Goal: Information Seeking & Learning: Learn about a topic

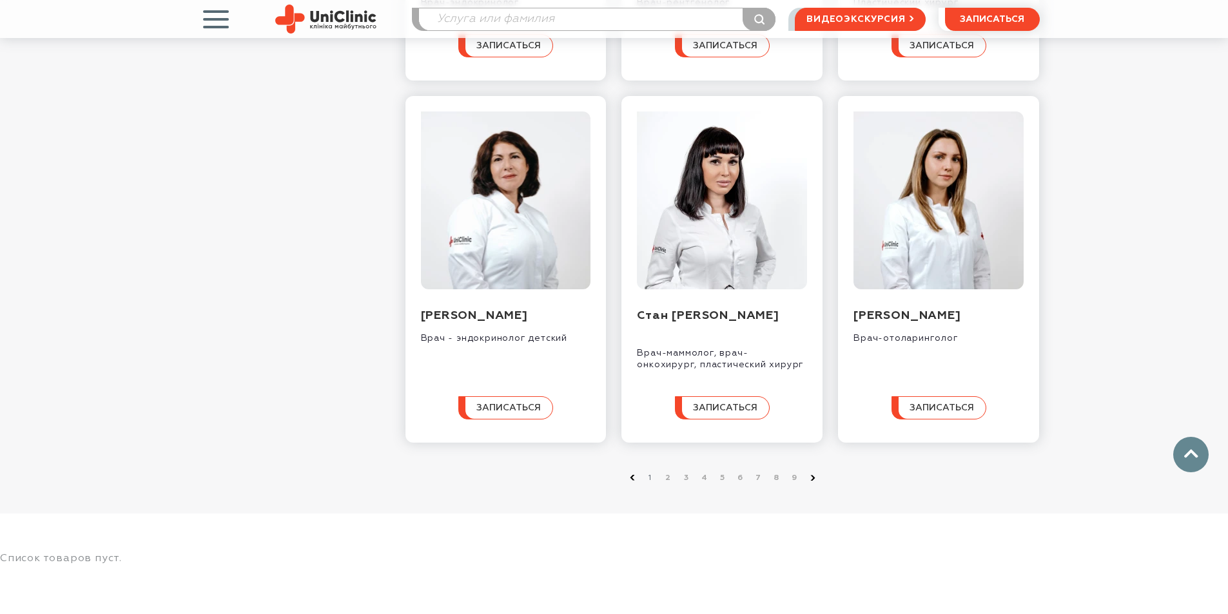
scroll to position [1353, 0]
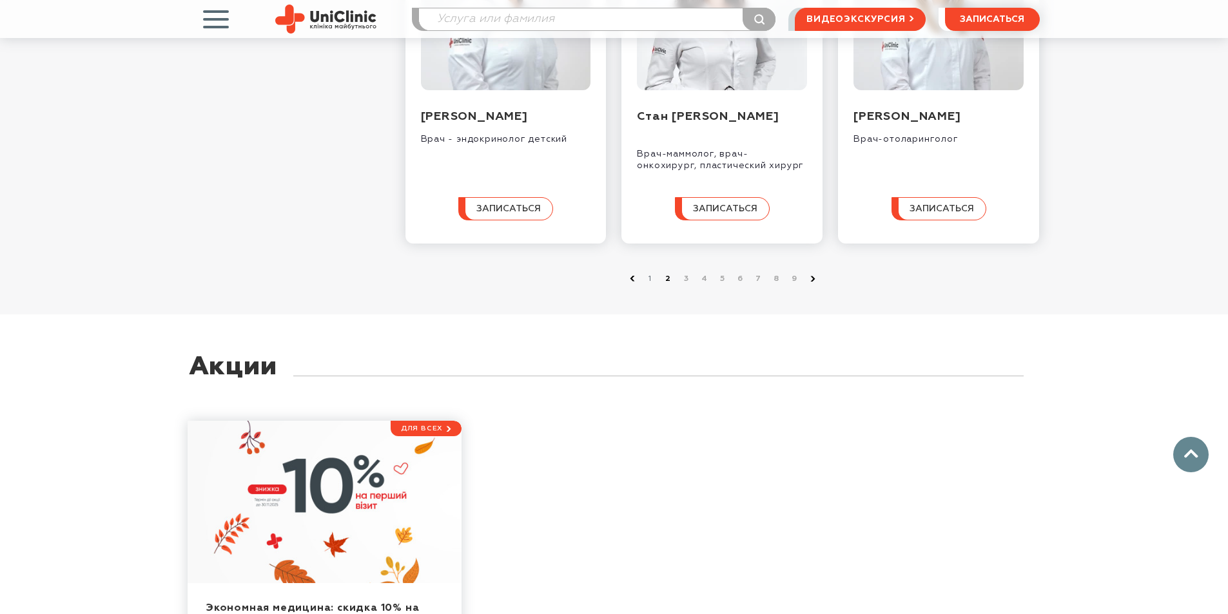
click at [667, 285] on link "2" at bounding box center [668, 279] width 13 height 13
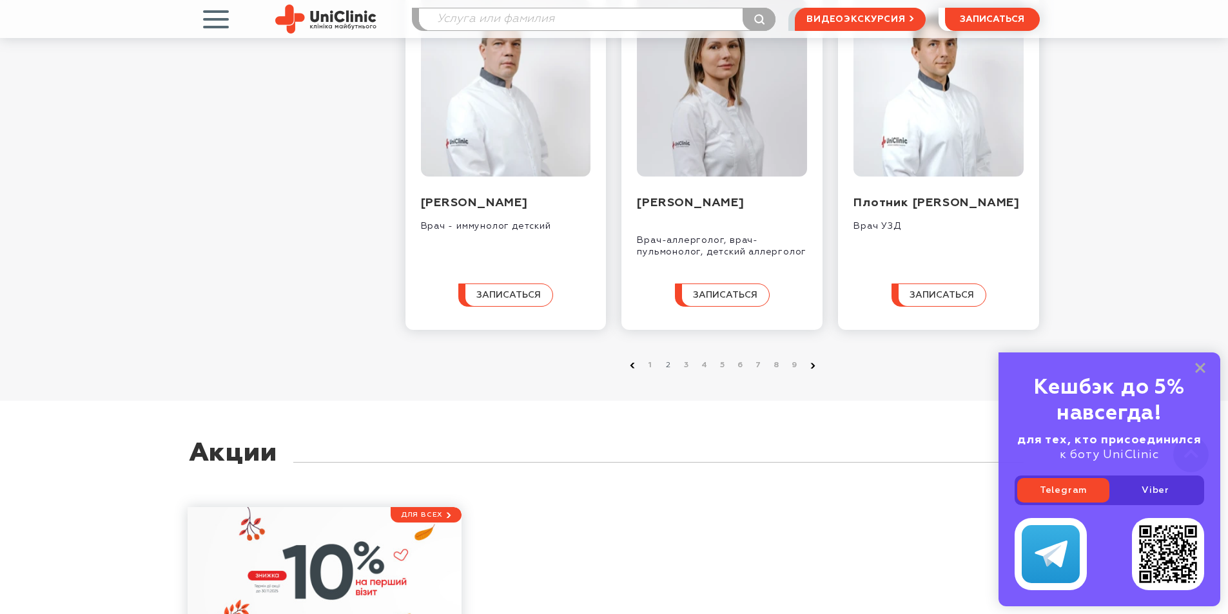
scroll to position [1289, 0]
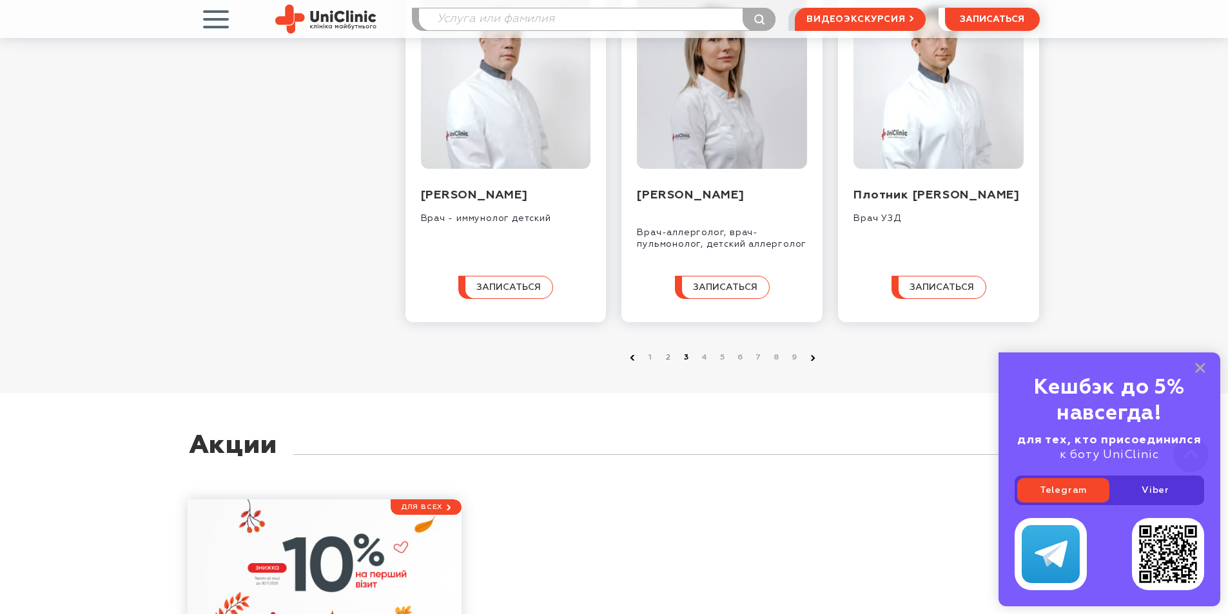
click at [685, 364] on link "3" at bounding box center [686, 357] width 13 height 13
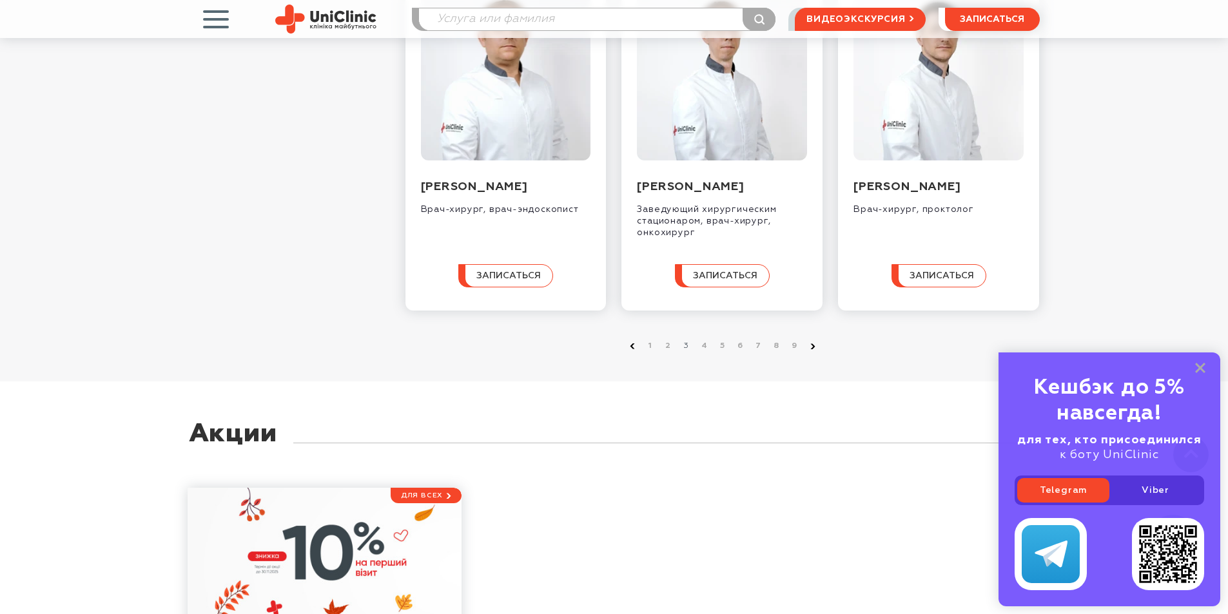
scroll to position [1224, 0]
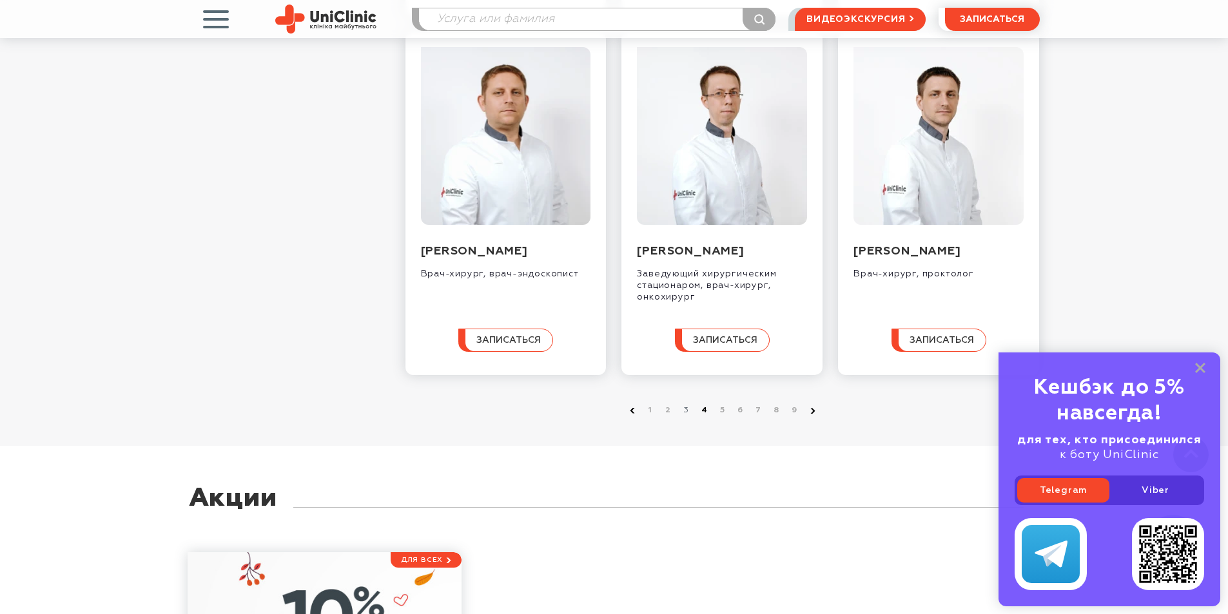
click at [702, 417] on link "4" at bounding box center [704, 410] width 13 height 13
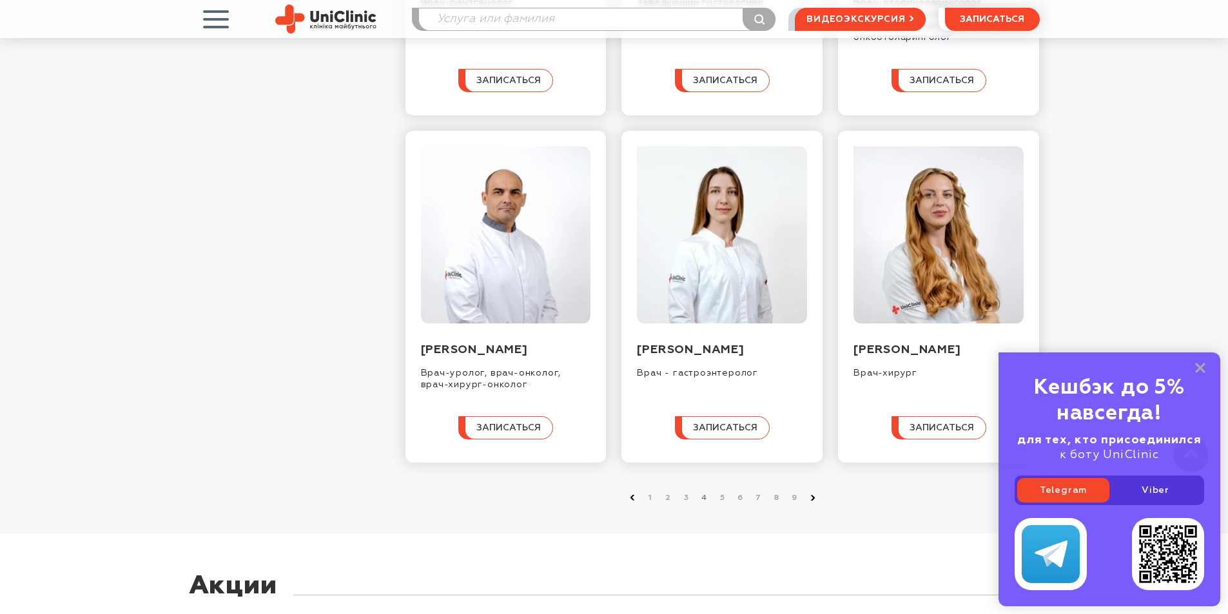
scroll to position [1224, 0]
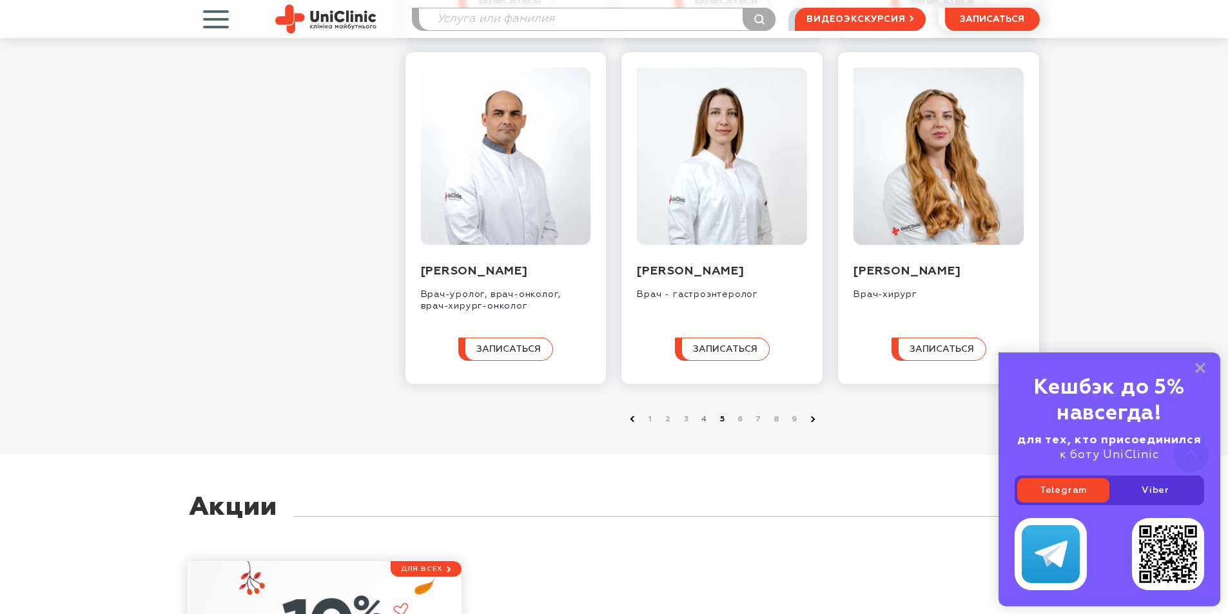
click at [721, 426] on link "5" at bounding box center [722, 419] width 13 height 13
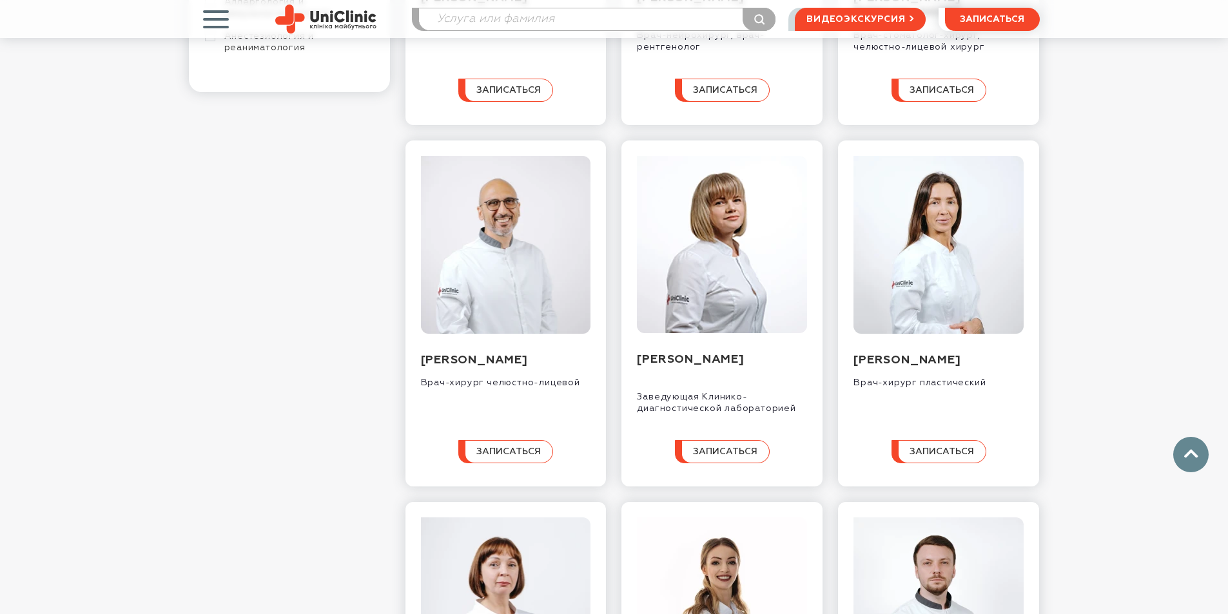
scroll to position [451, 0]
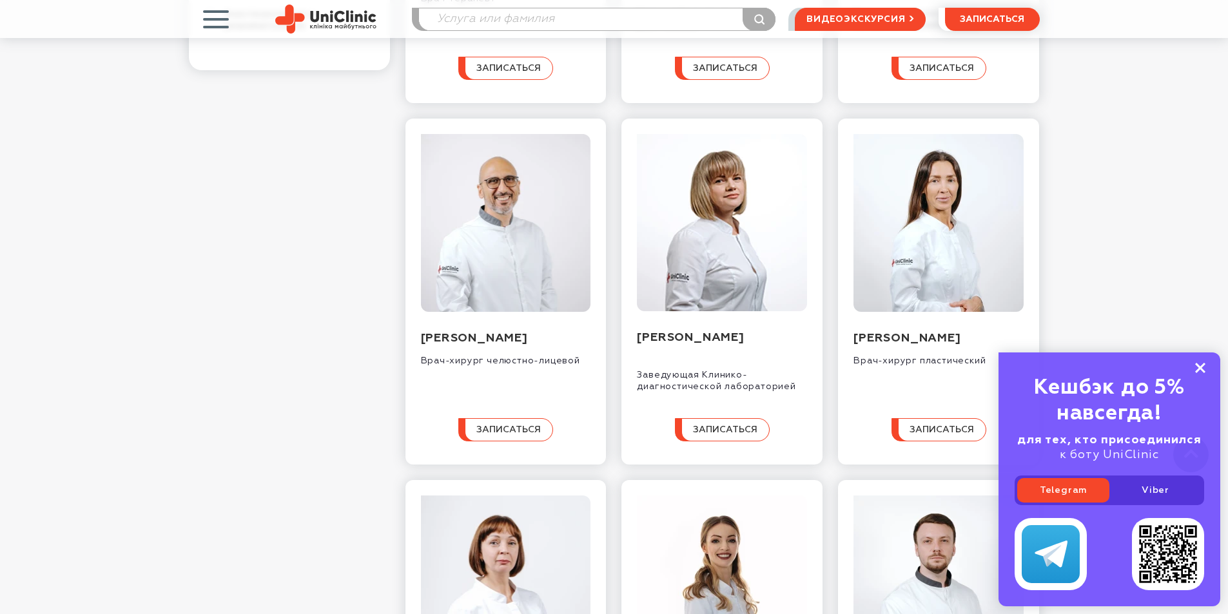
click at [1204, 364] on rect at bounding box center [1200, 368] width 10 height 10
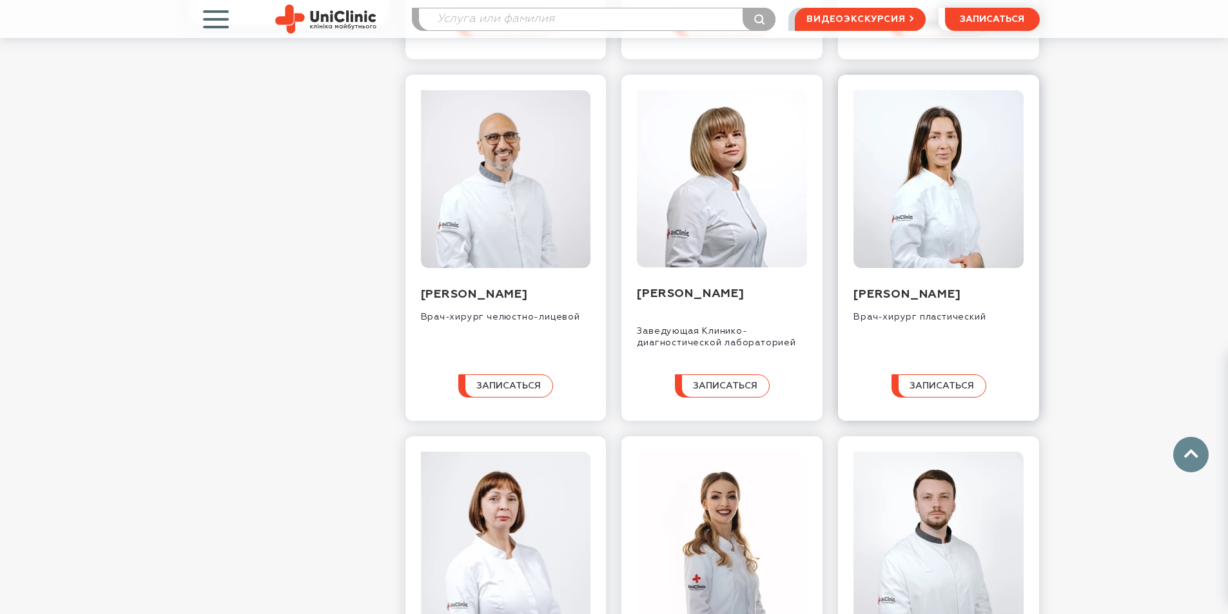
scroll to position [516, 0]
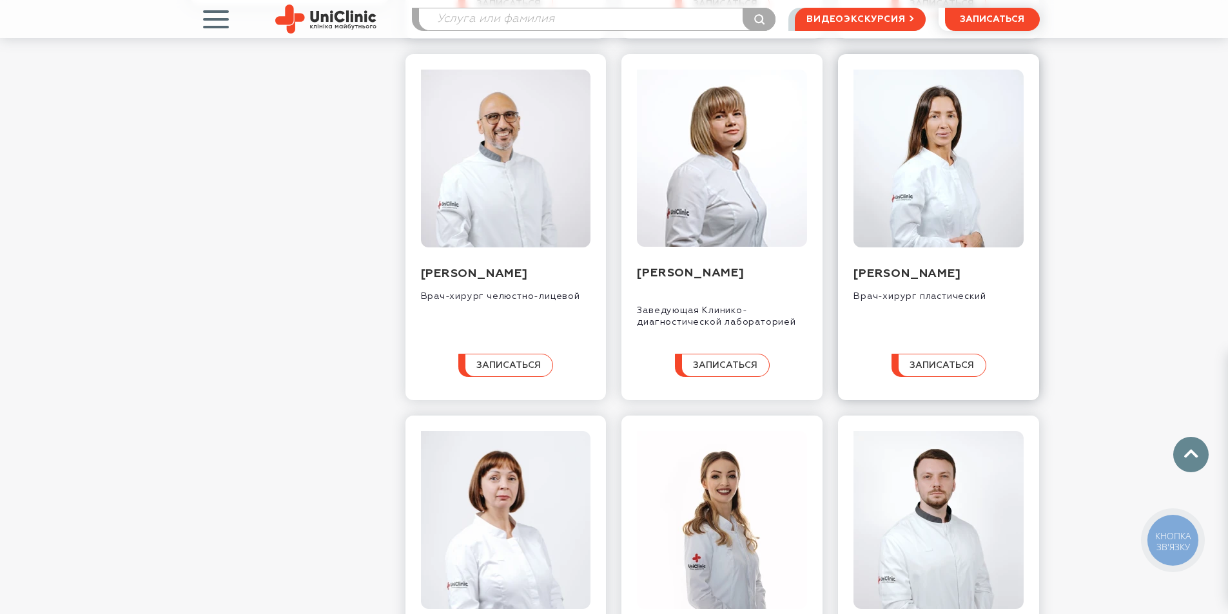
click at [923, 236] on img at bounding box center [938, 159] width 170 height 178
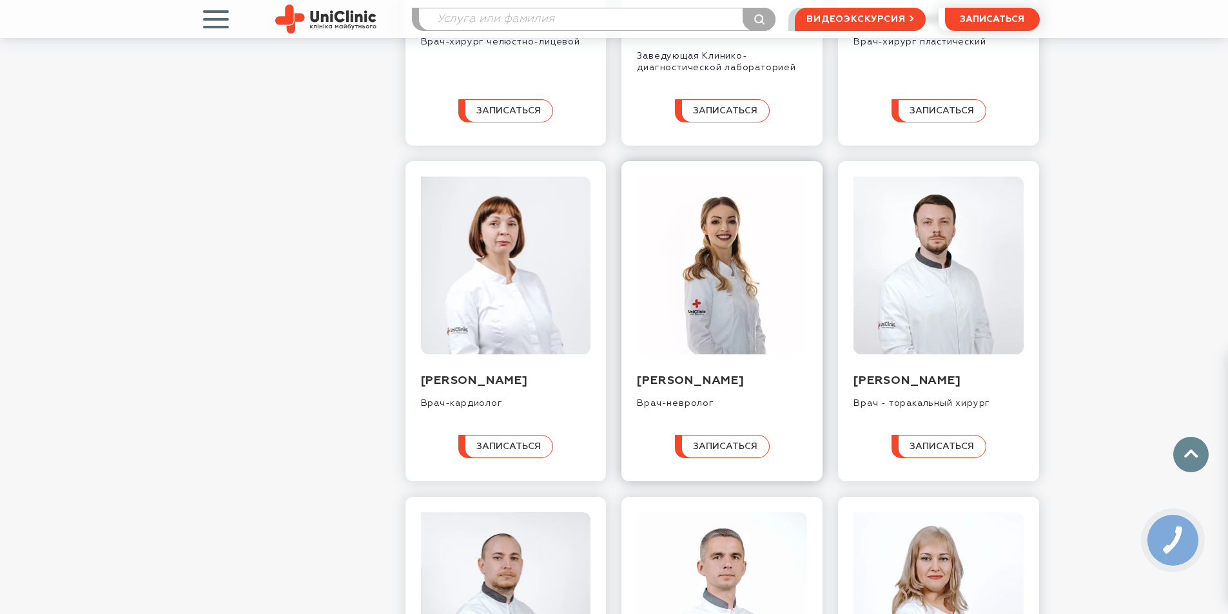
scroll to position [773, 0]
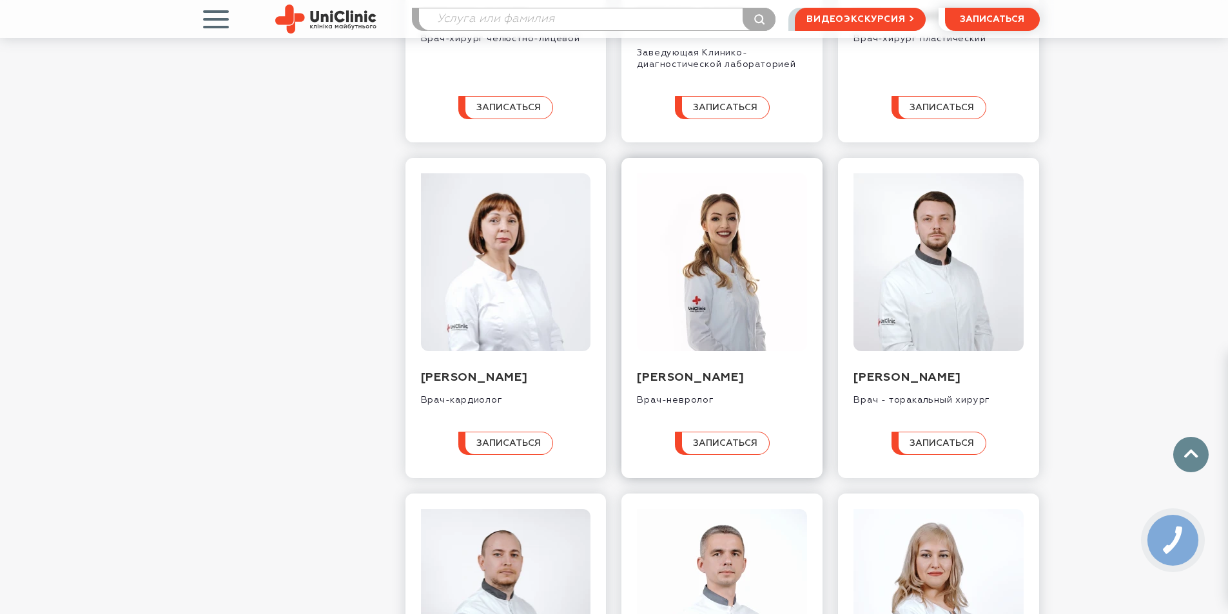
click at [728, 290] on img at bounding box center [722, 262] width 170 height 178
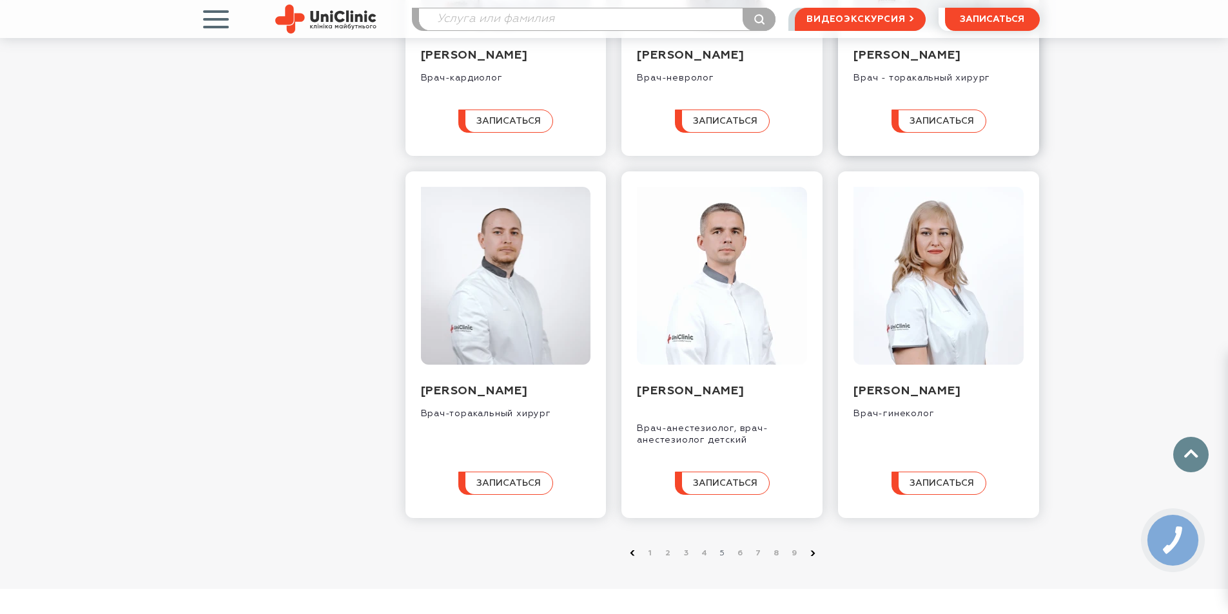
scroll to position [1160, 0]
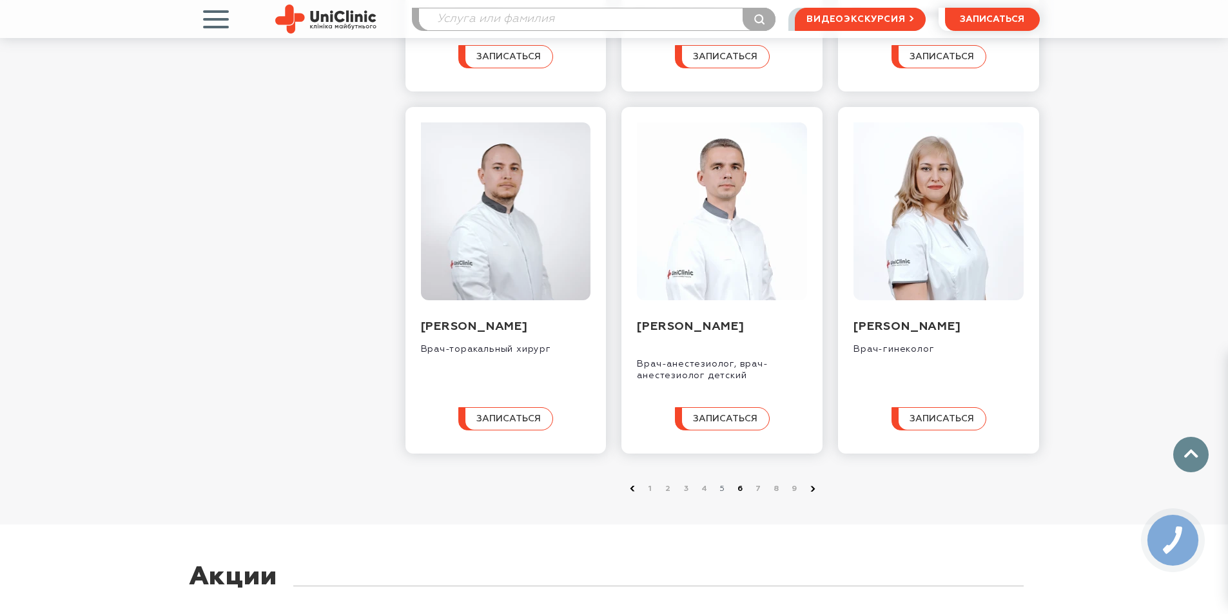
click at [737, 496] on link "6" at bounding box center [740, 489] width 13 height 13
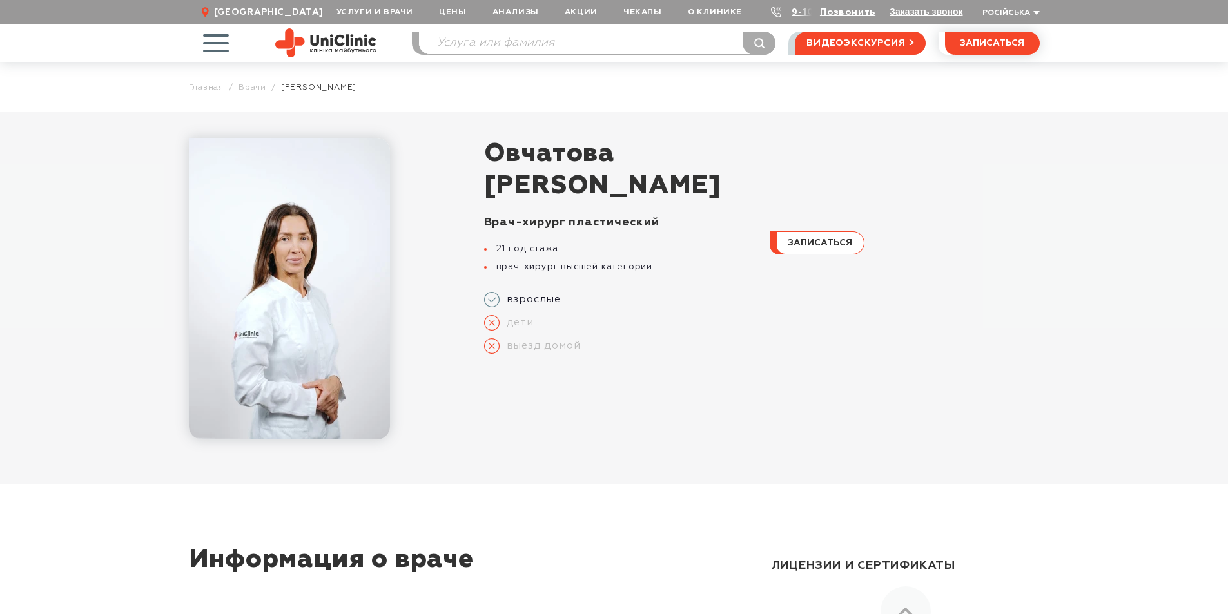
click at [292, 258] on img at bounding box center [289, 289] width 201 height 302
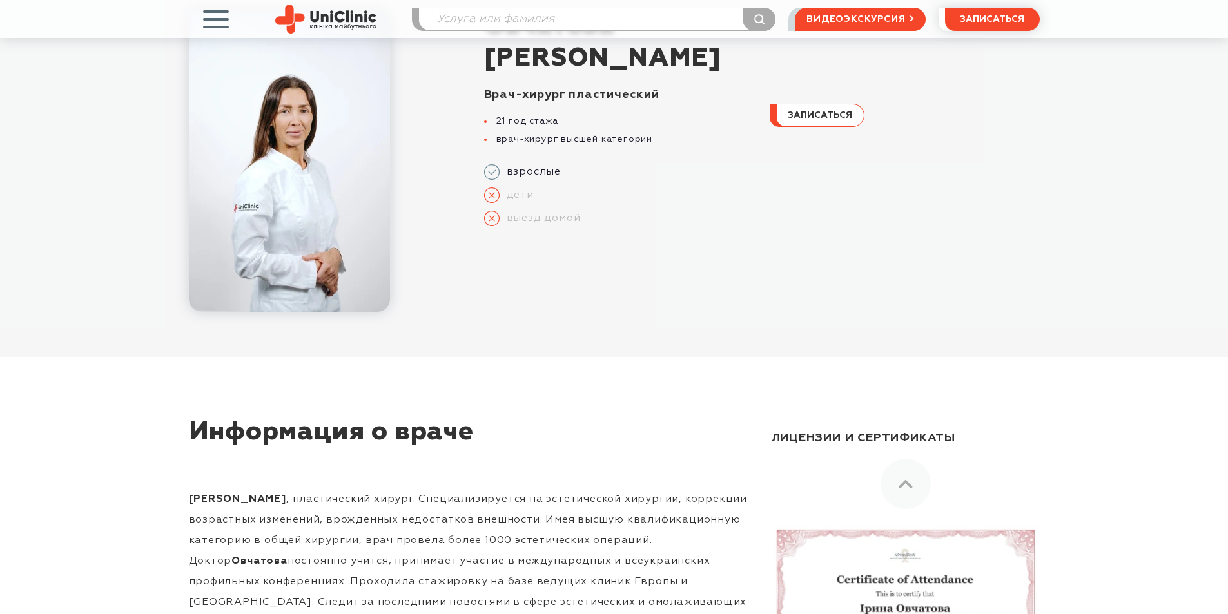
scroll to position [129, 0]
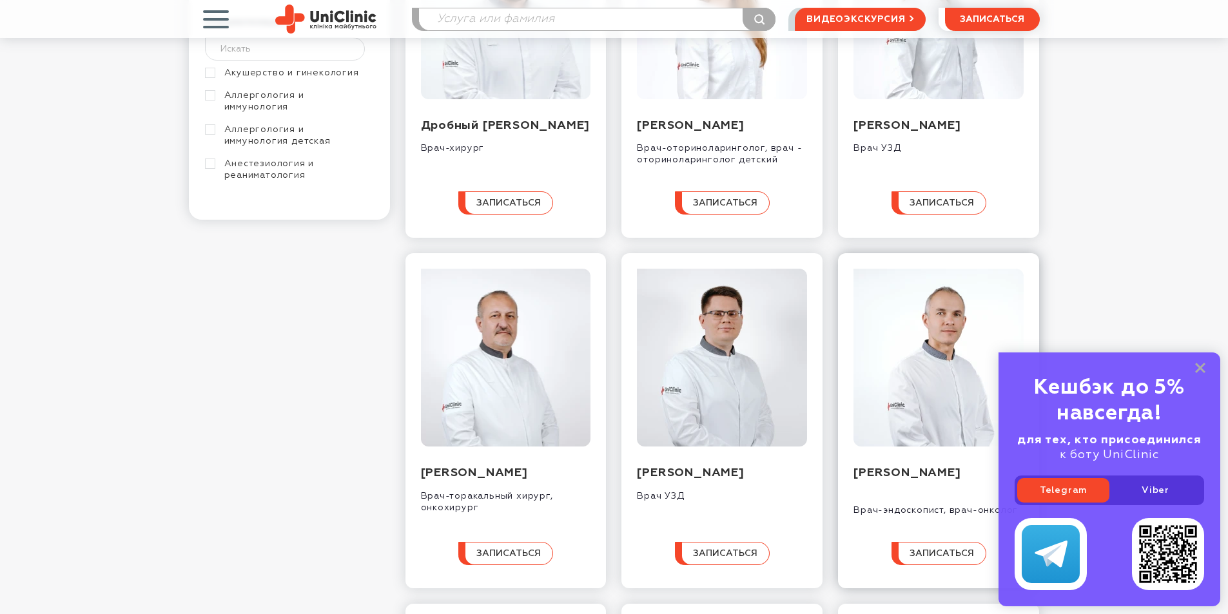
scroll to position [322, 0]
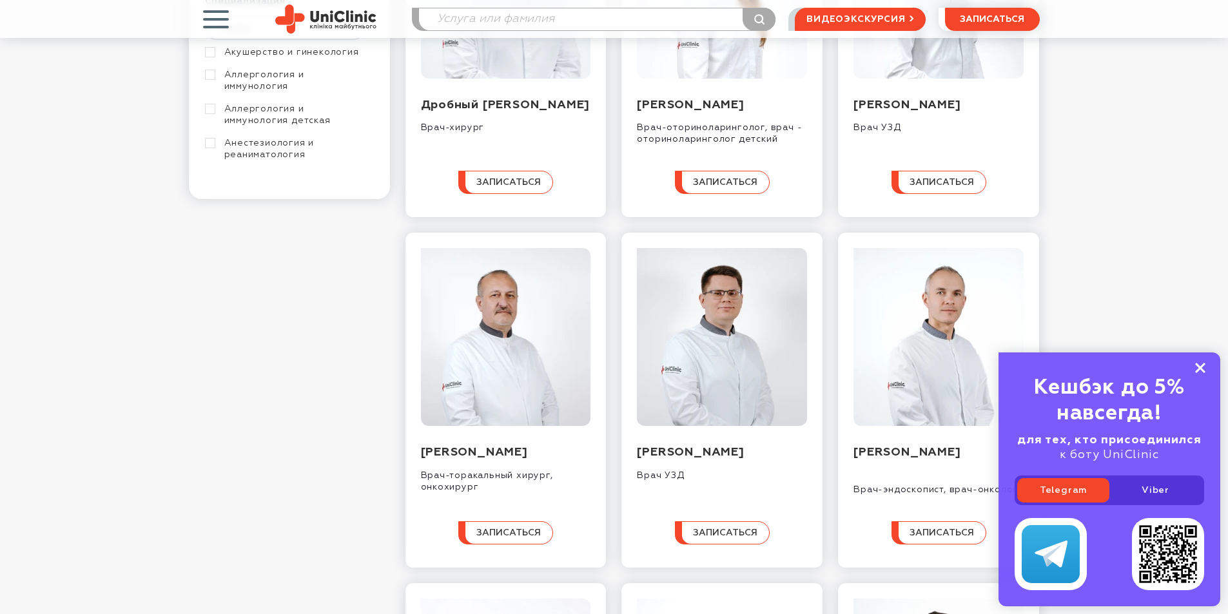
click at [1200, 369] on rect at bounding box center [1200, 368] width 10 height 10
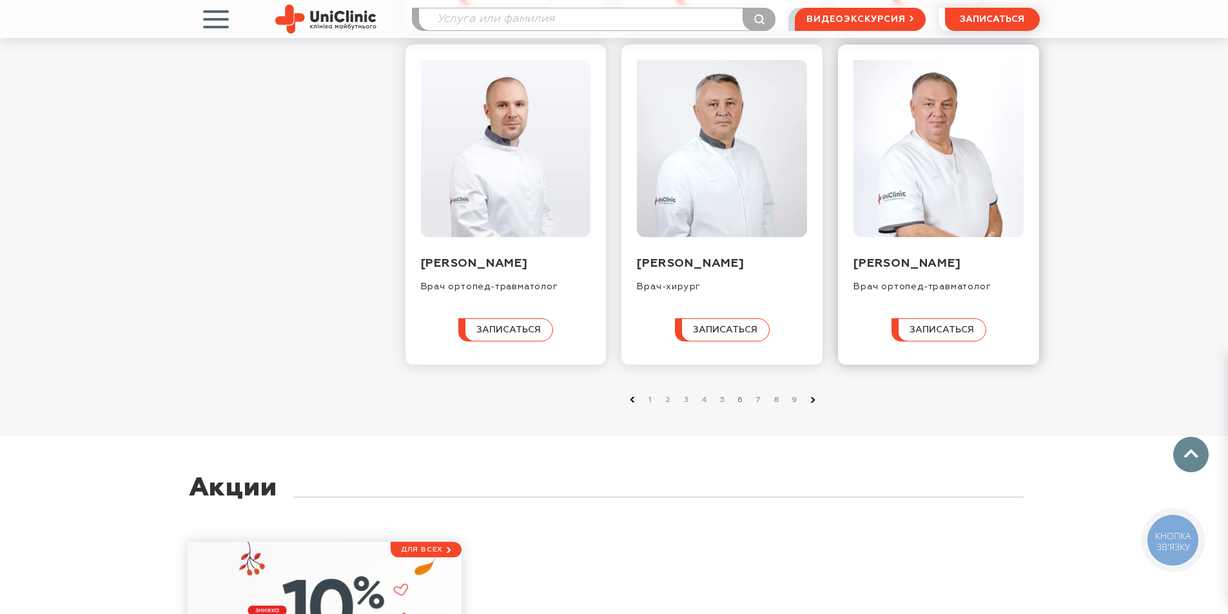
scroll to position [1224, 0]
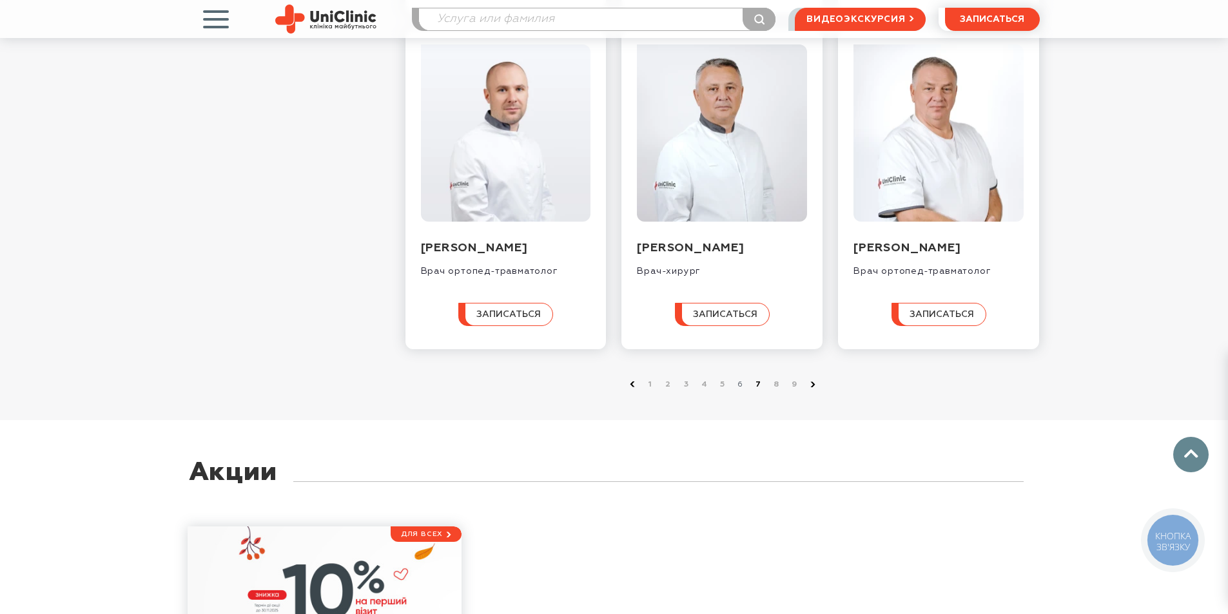
click at [757, 391] on link "7" at bounding box center [758, 384] width 13 height 13
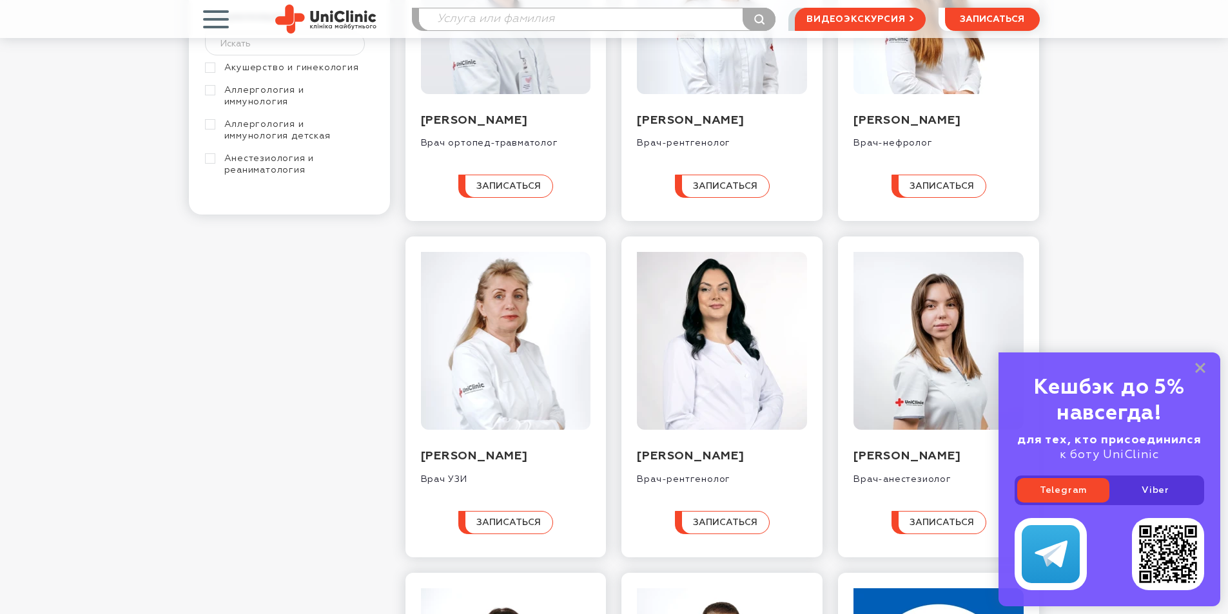
scroll to position [322, 0]
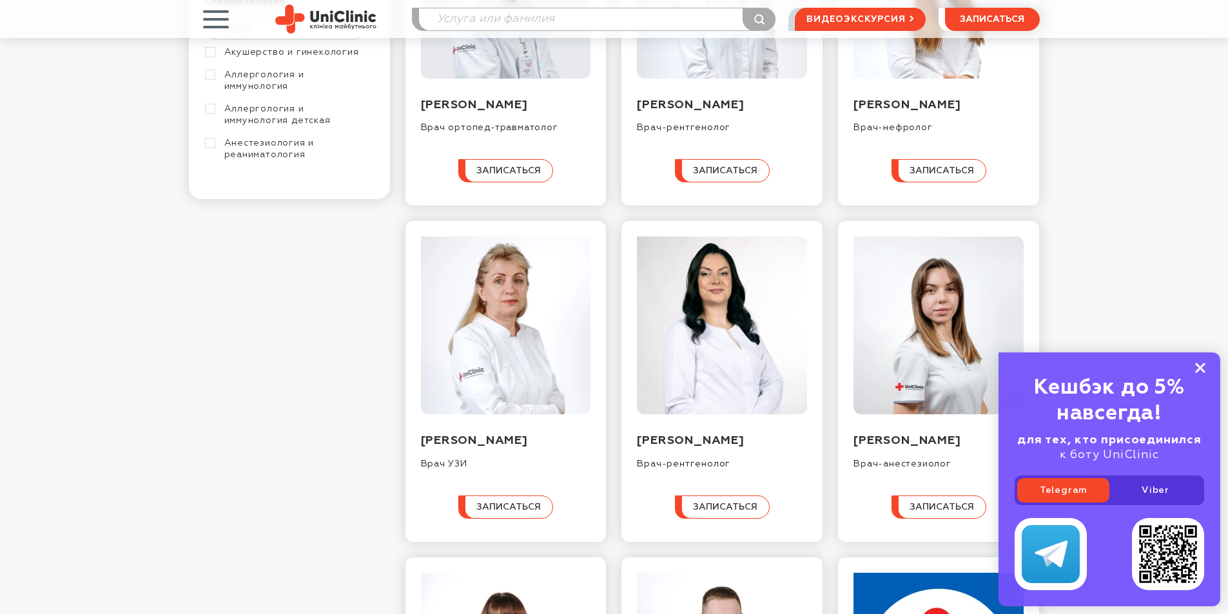
click at [1203, 369] on icon at bounding box center [1200, 368] width 10 height 11
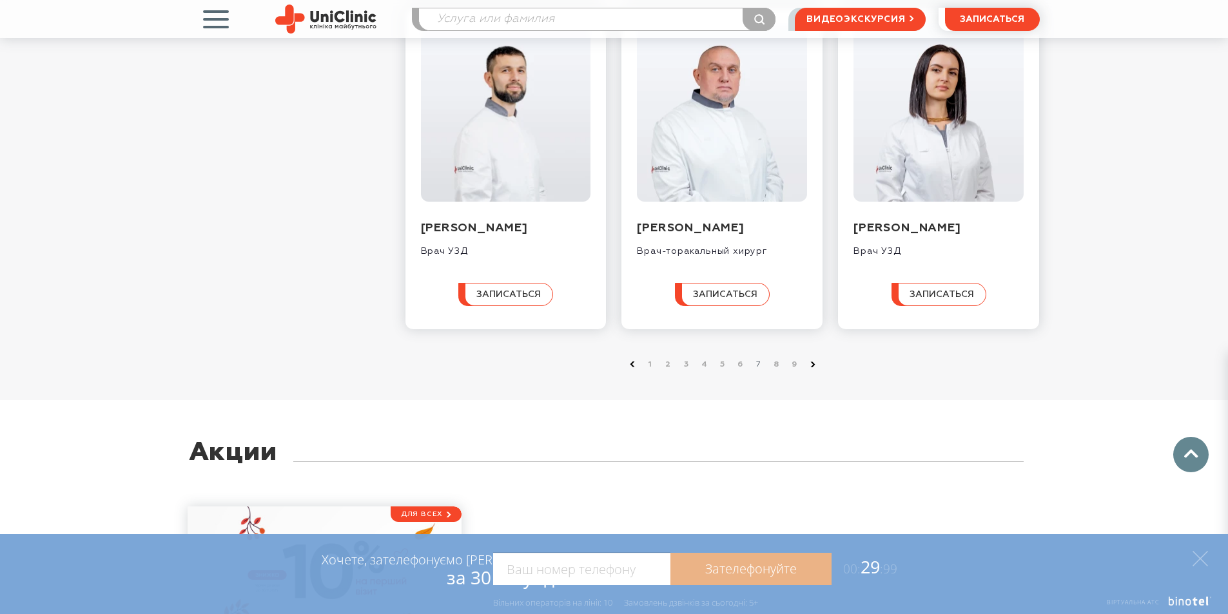
scroll to position [1224, 0]
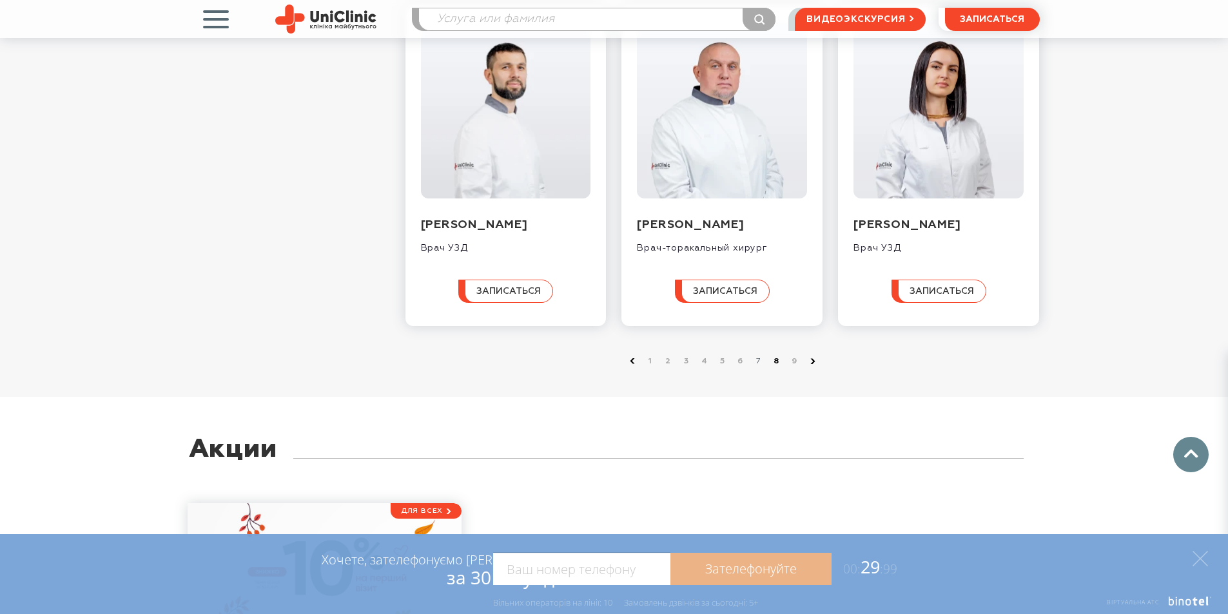
click at [777, 368] on link "8" at bounding box center [776, 361] width 13 height 13
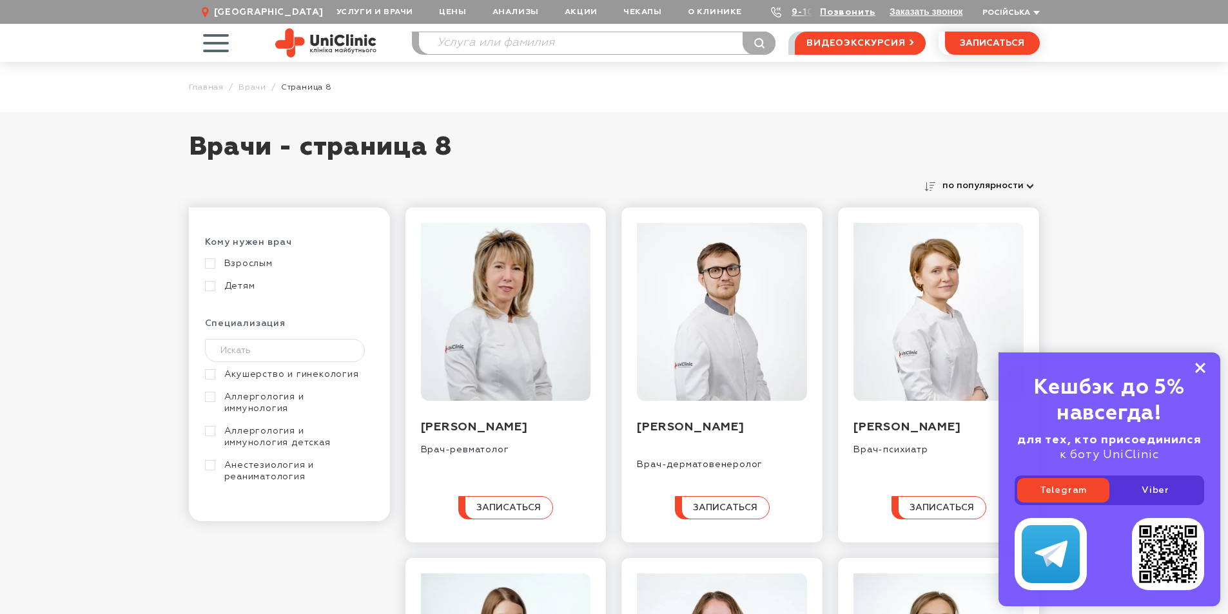
click at [1197, 367] on icon at bounding box center [1200, 368] width 10 height 11
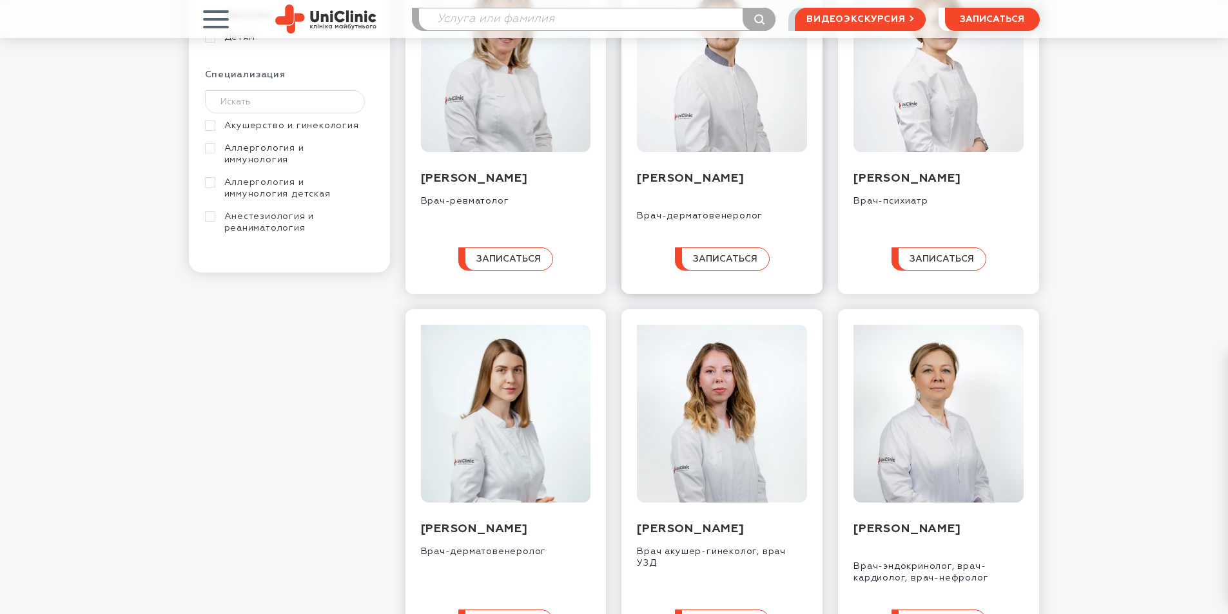
scroll to position [258, 0]
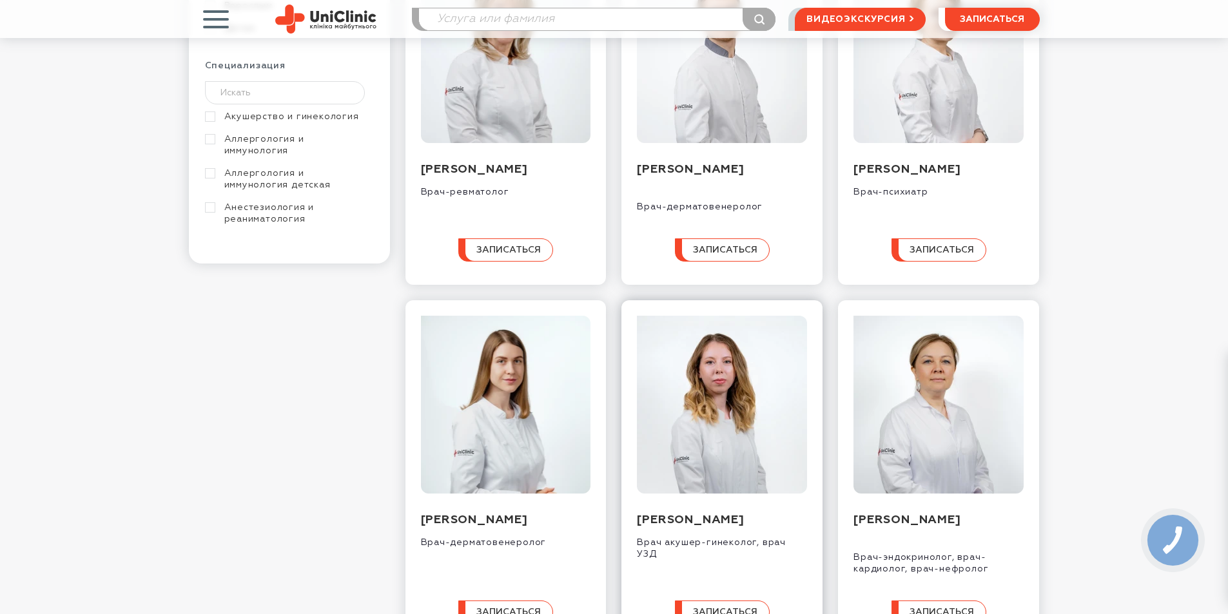
click at [701, 414] on img at bounding box center [722, 405] width 170 height 178
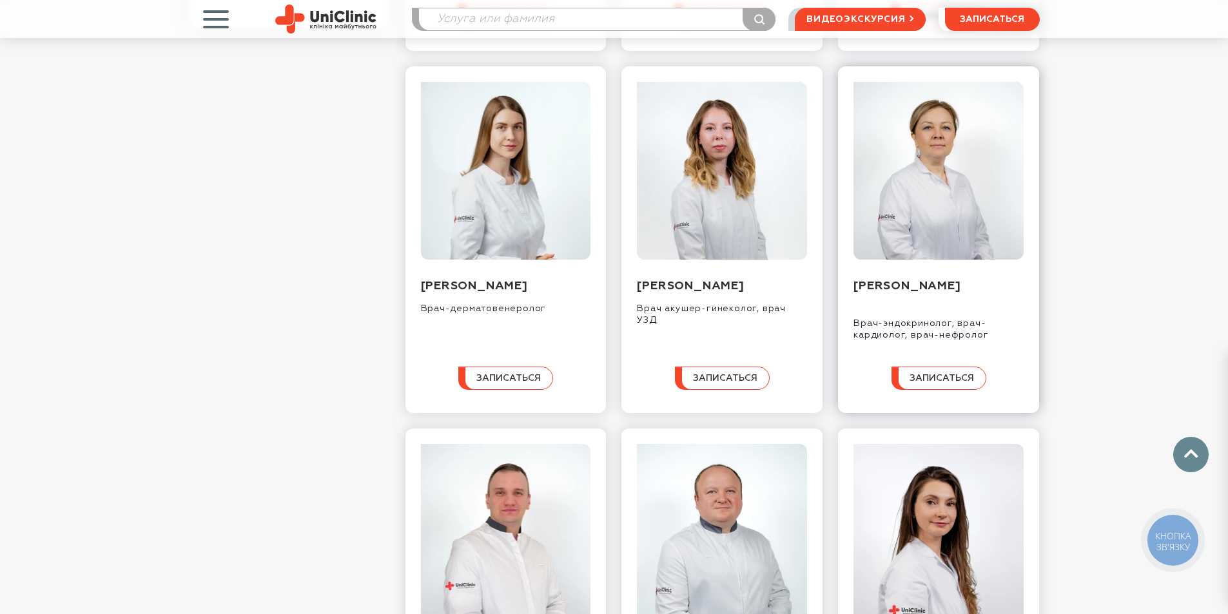
scroll to position [516, 0]
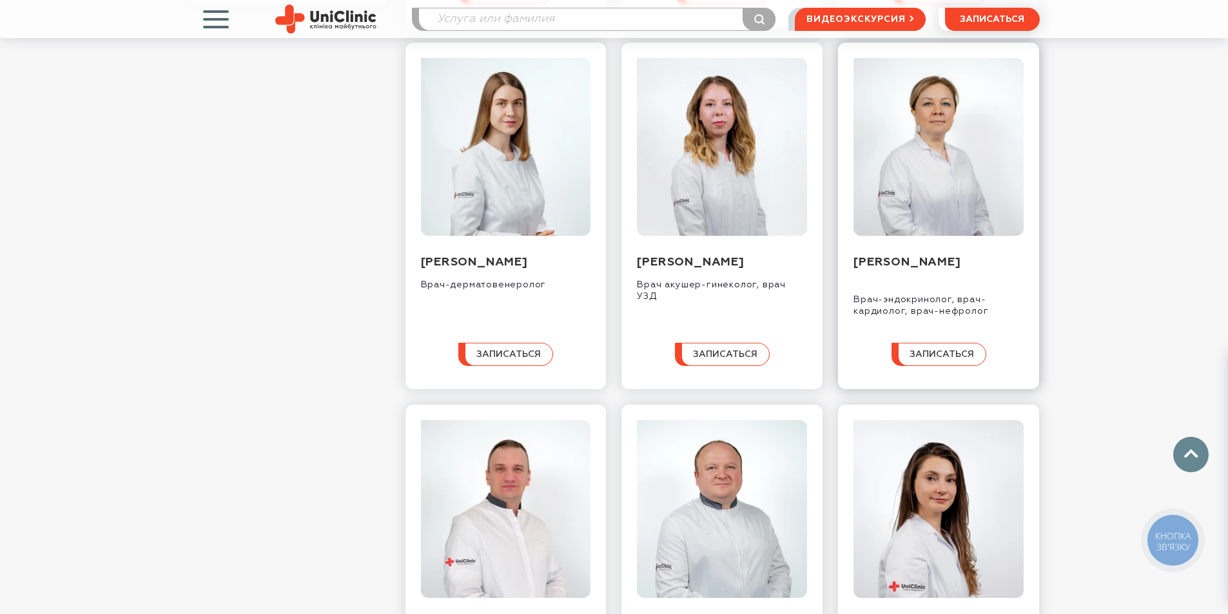
click at [880, 183] on img at bounding box center [938, 147] width 170 height 178
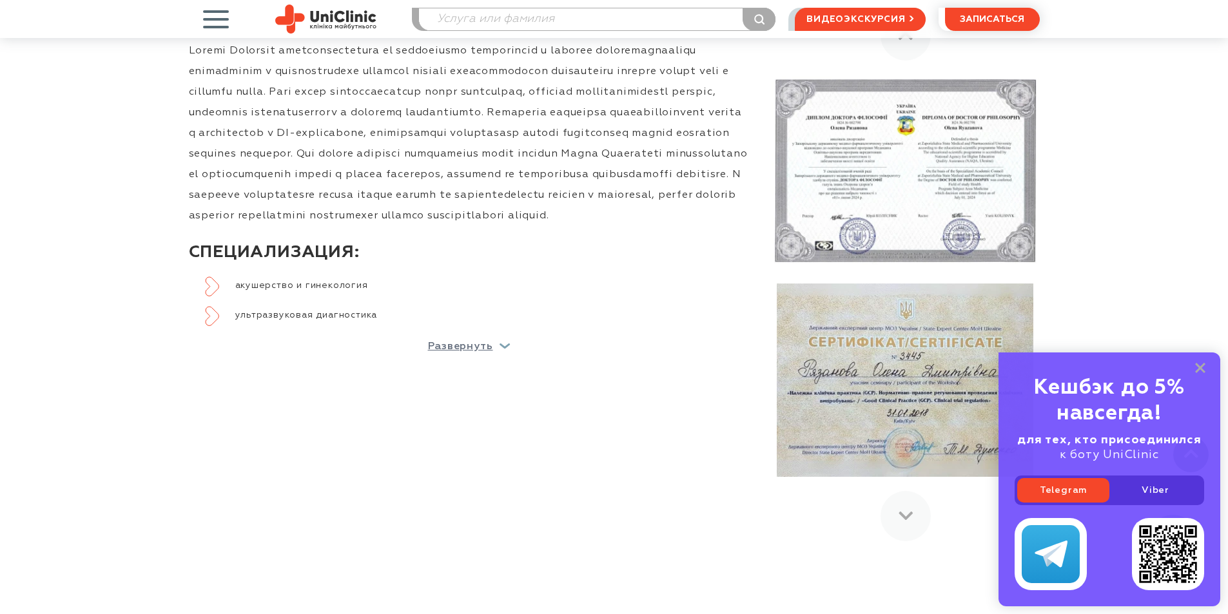
scroll to position [644, 0]
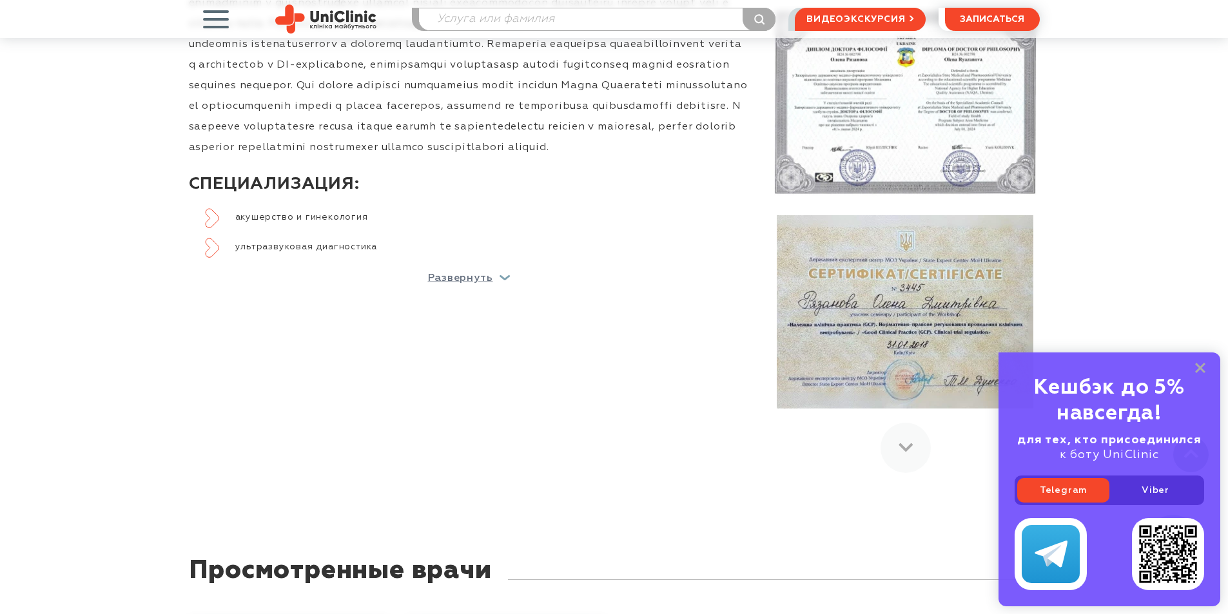
click at [876, 266] on img at bounding box center [905, 311] width 256 height 193
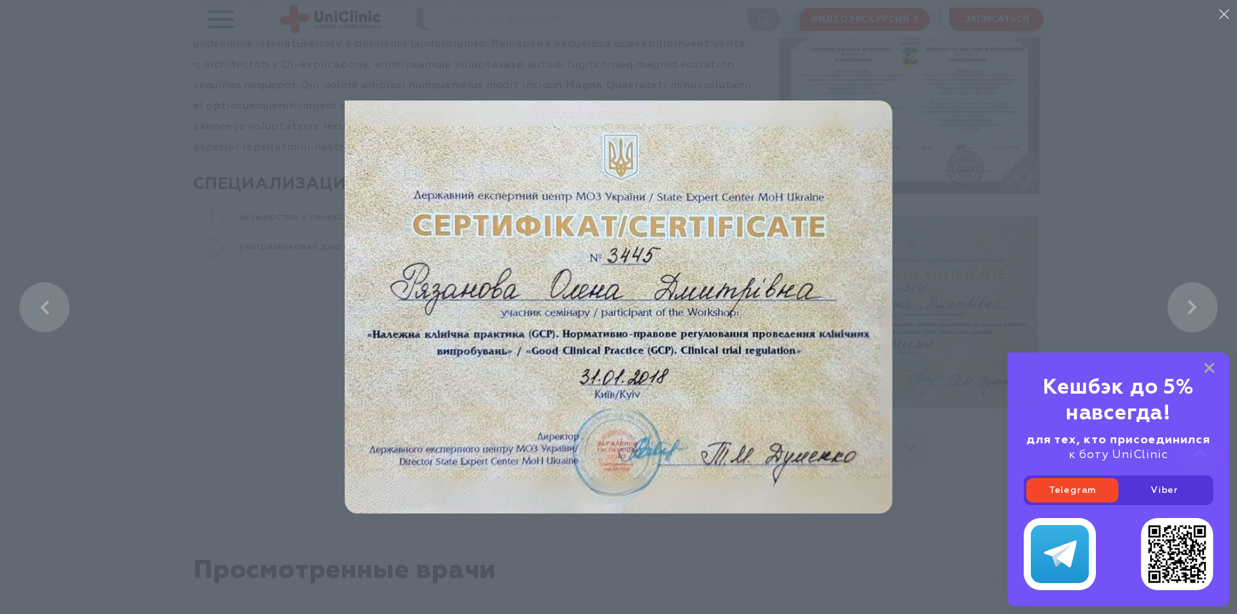
click at [1023, 168] on li at bounding box center [618, 307] width 1237 height 614
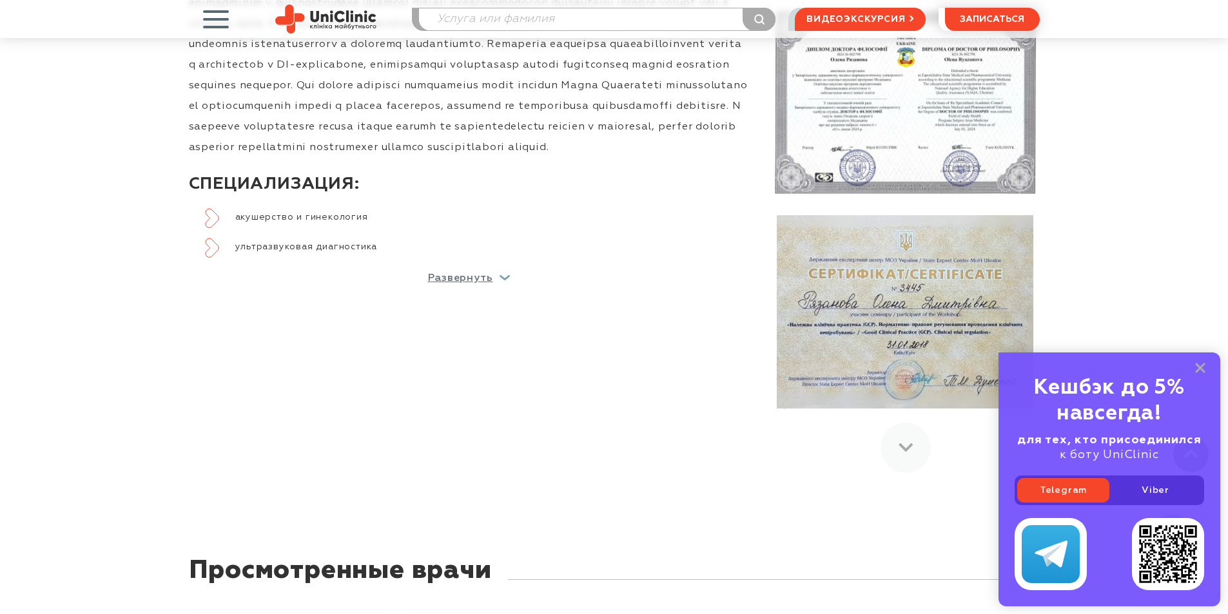
click at [883, 110] on img at bounding box center [904, 102] width 267 height 189
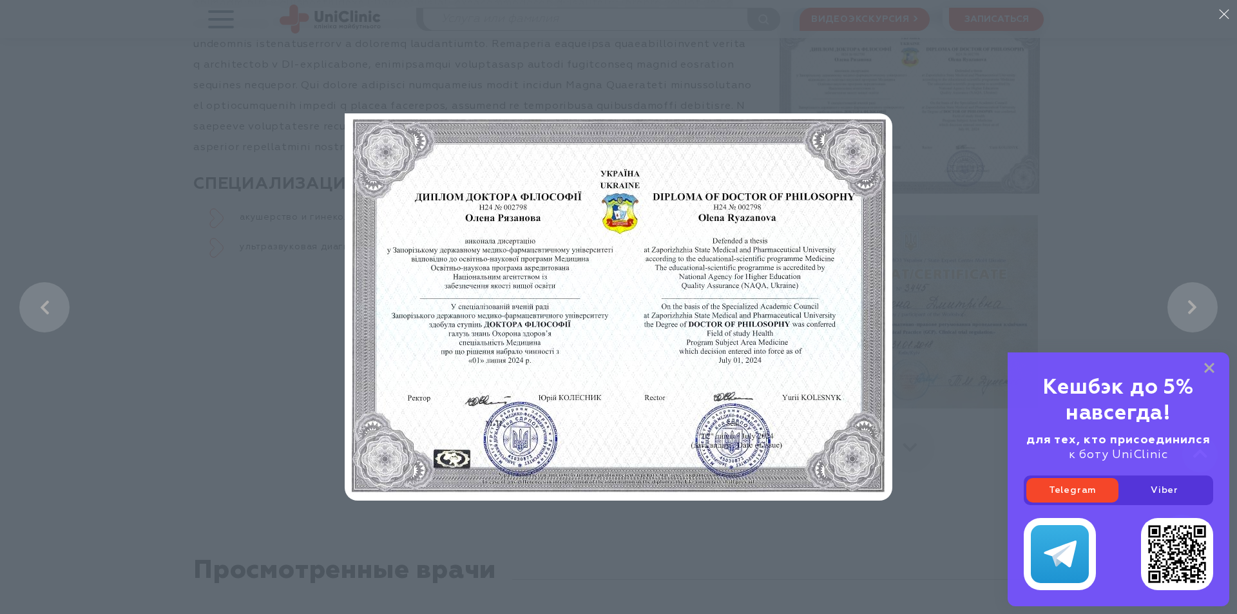
click at [948, 224] on li at bounding box center [618, 307] width 1237 height 614
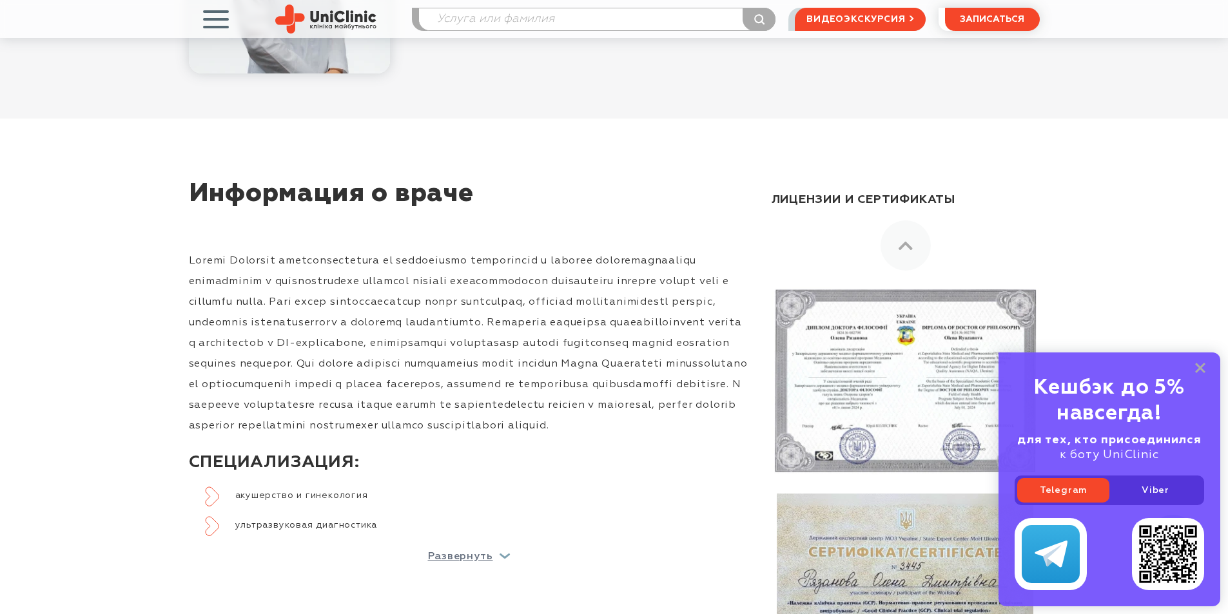
scroll to position [322, 0]
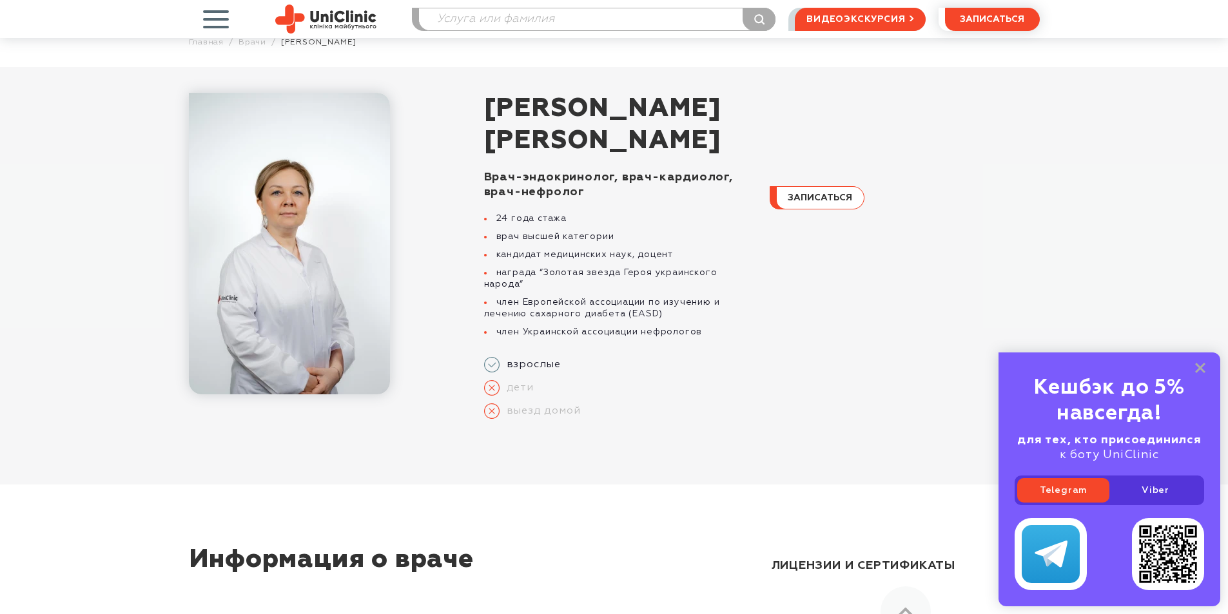
scroll to position [64, 0]
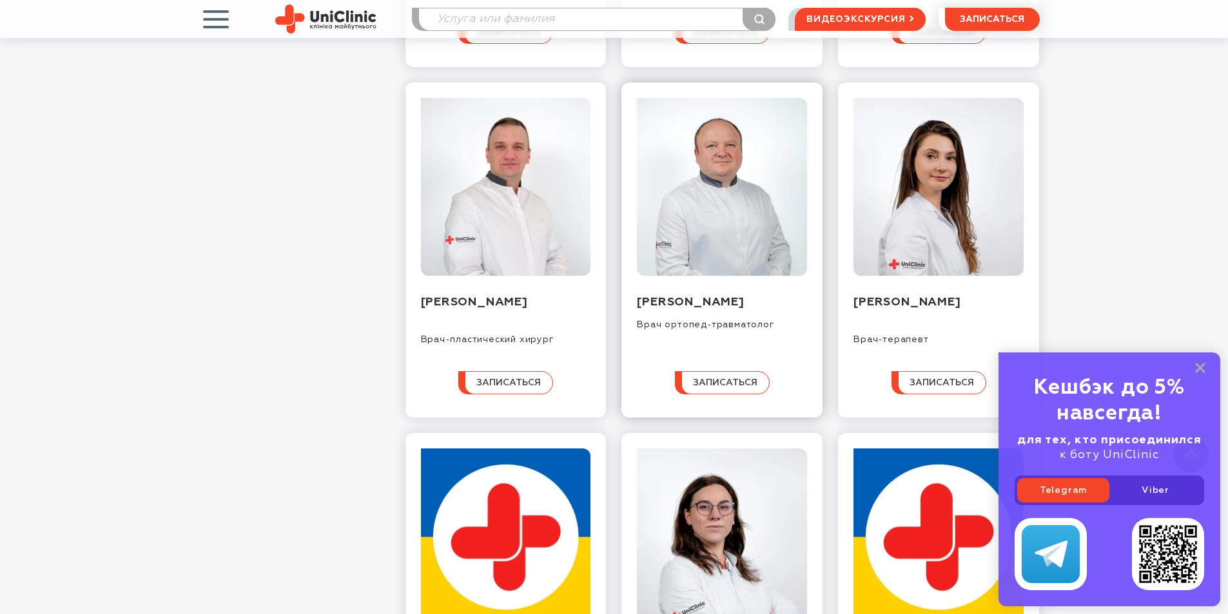
scroll to position [902, 0]
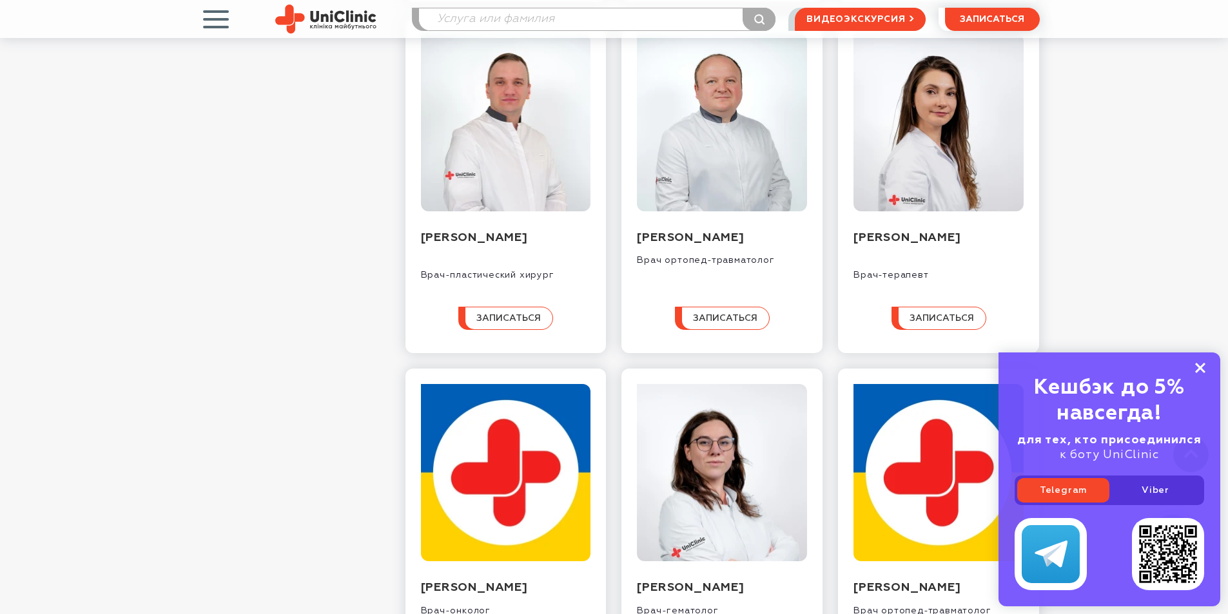
click at [1199, 370] on rect at bounding box center [1200, 368] width 10 height 10
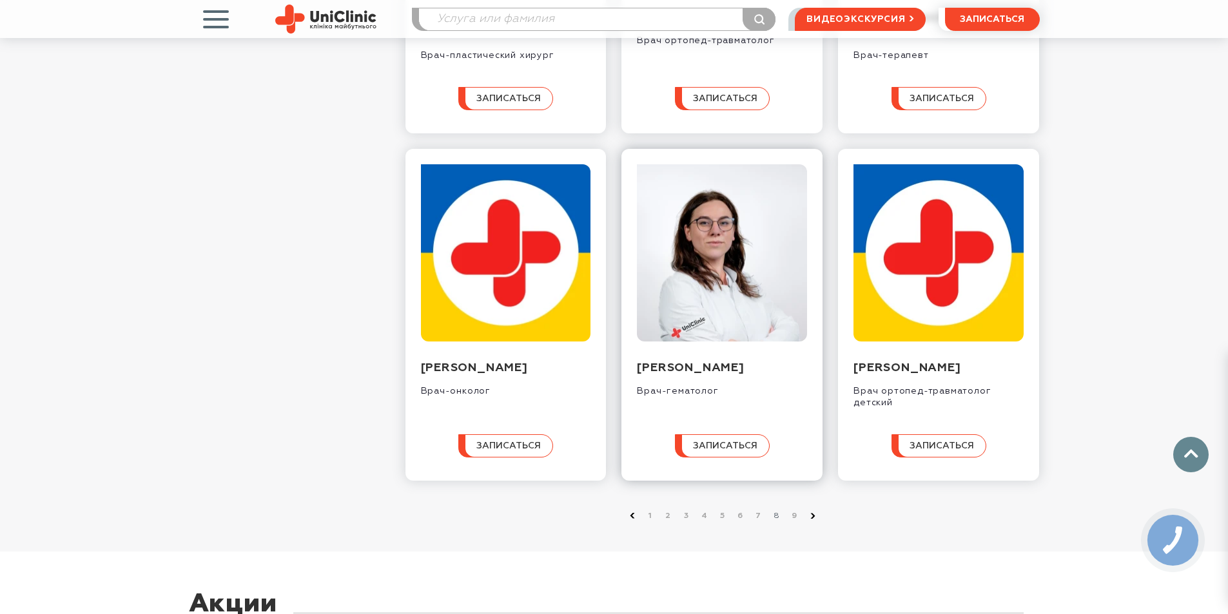
scroll to position [1160, 0]
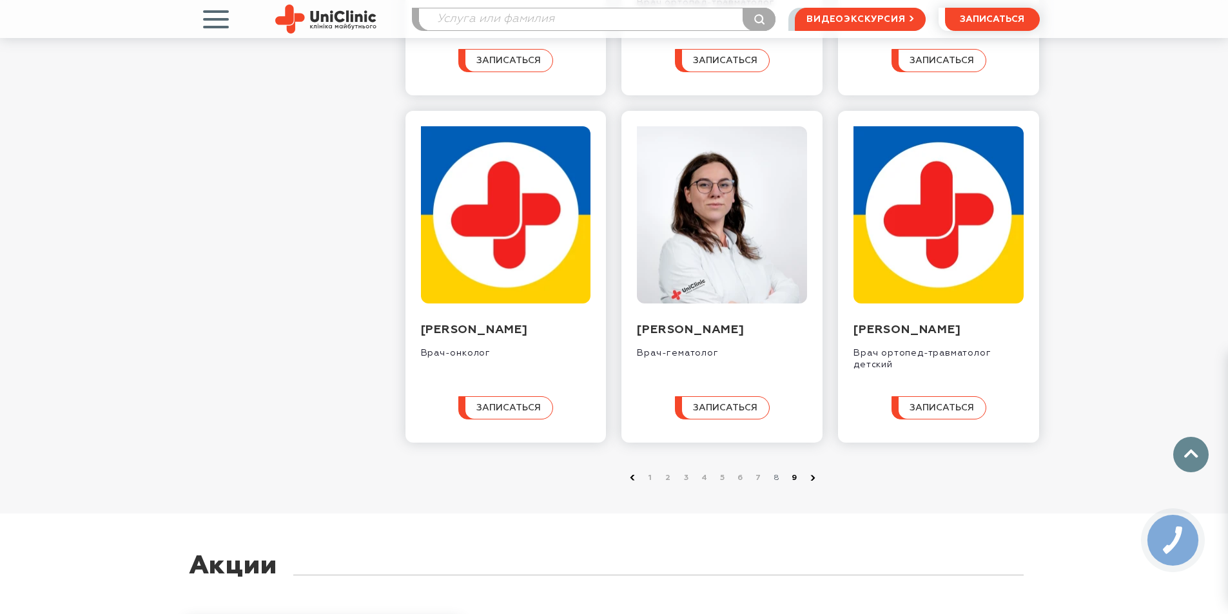
click at [795, 485] on link "9" at bounding box center [794, 478] width 13 height 13
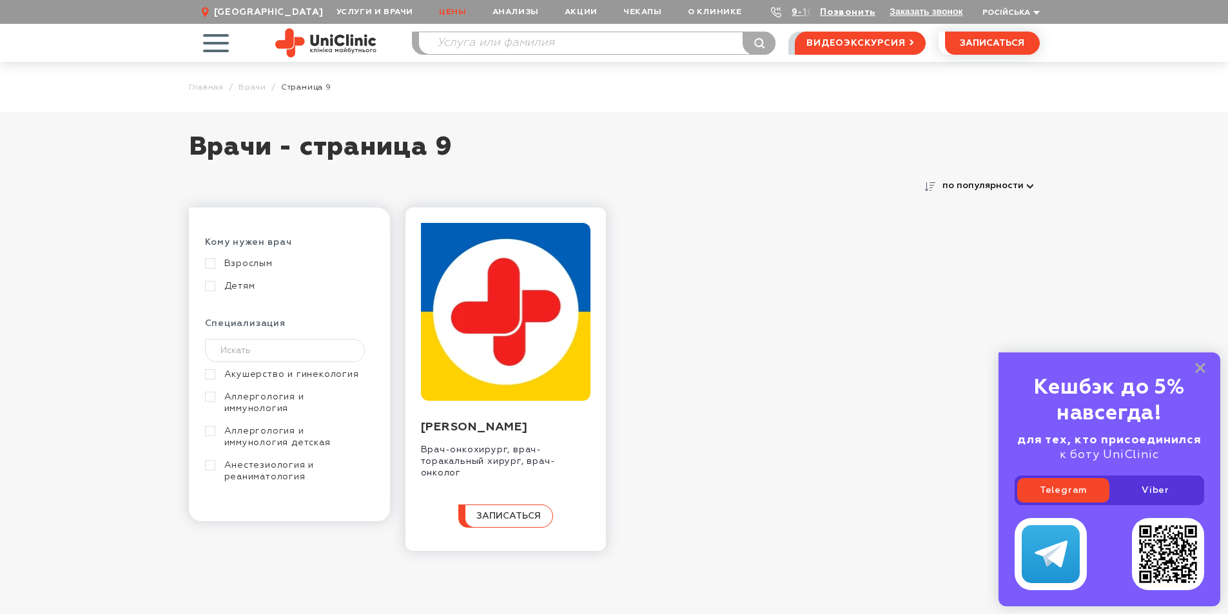
click at [465, 12] on link "Цены" at bounding box center [452, 12] width 53 height 24
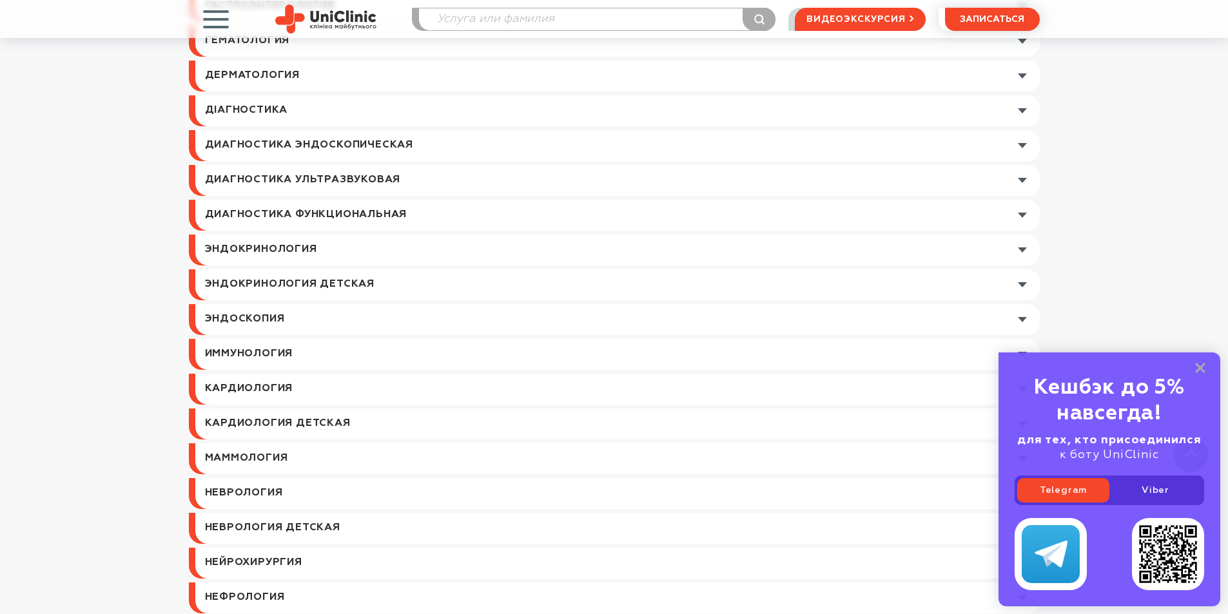
scroll to position [1031, 0]
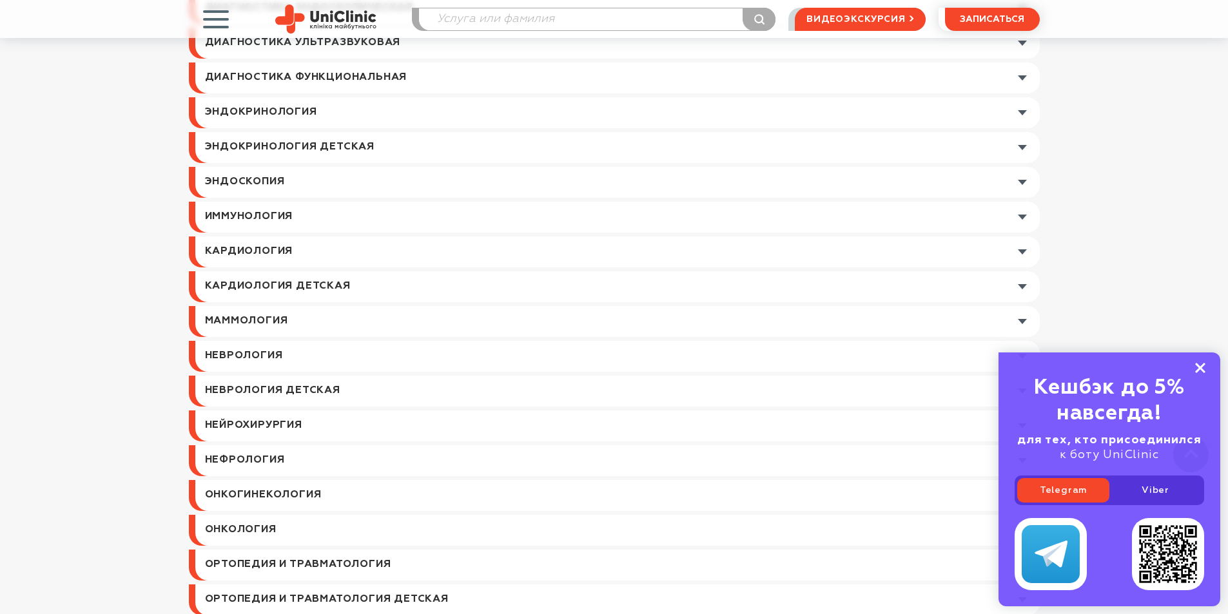
click at [1201, 370] on rect at bounding box center [1200, 368] width 10 height 10
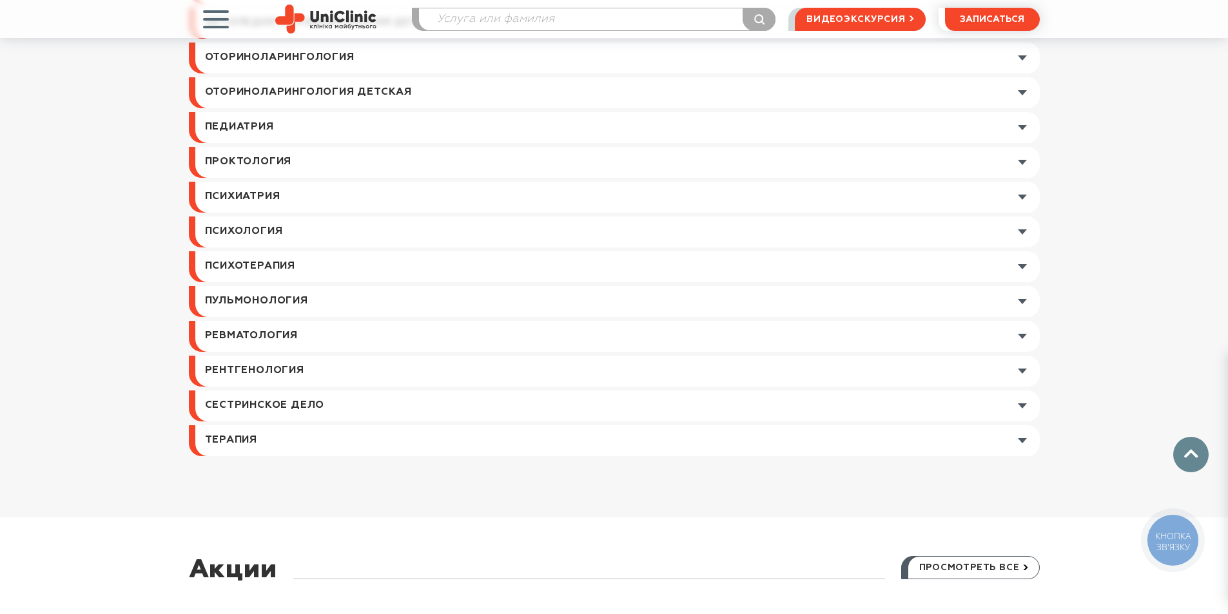
scroll to position [1609, 0]
click at [1025, 367] on link at bounding box center [617, 370] width 844 height 31
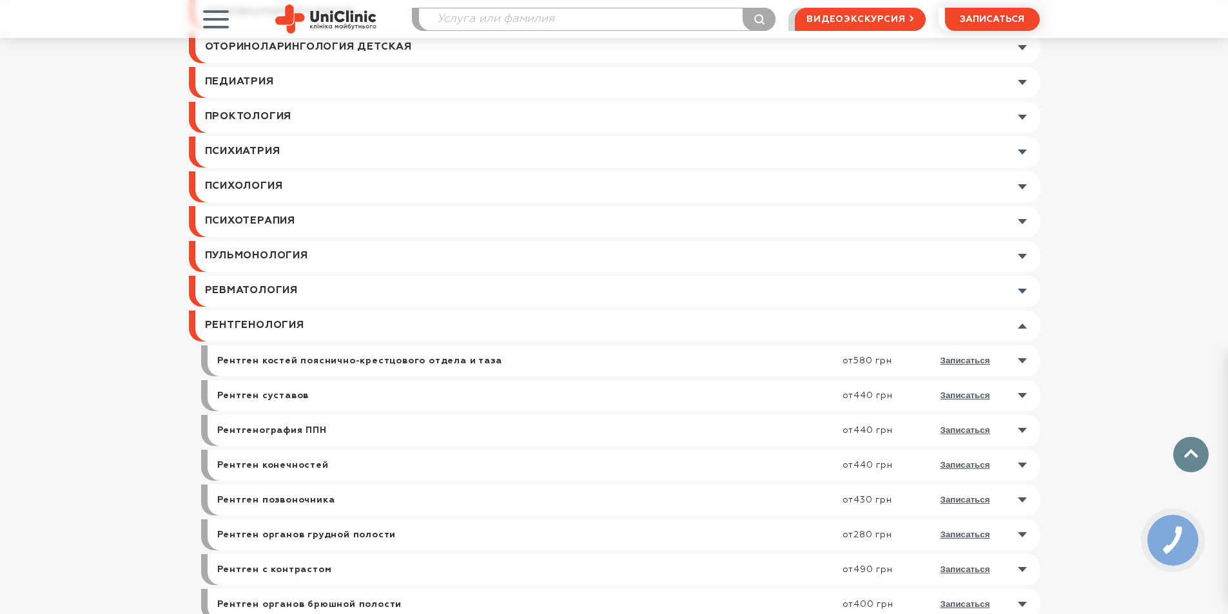
scroll to position [1737, 0]
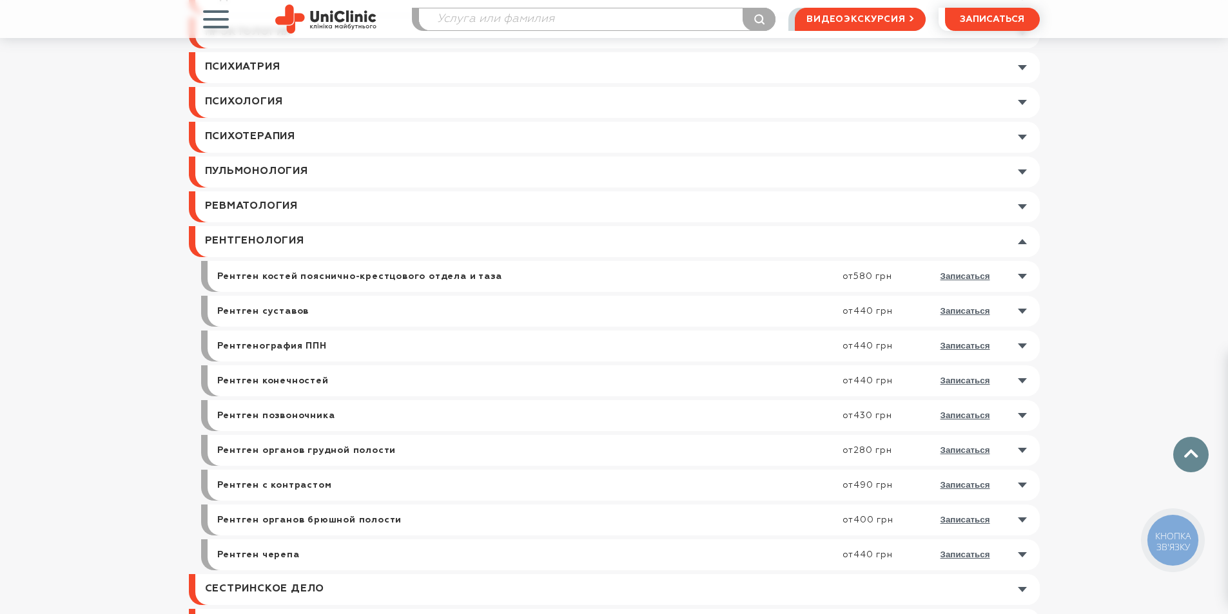
click at [1023, 479] on link at bounding box center [627, 485] width 826 height 31
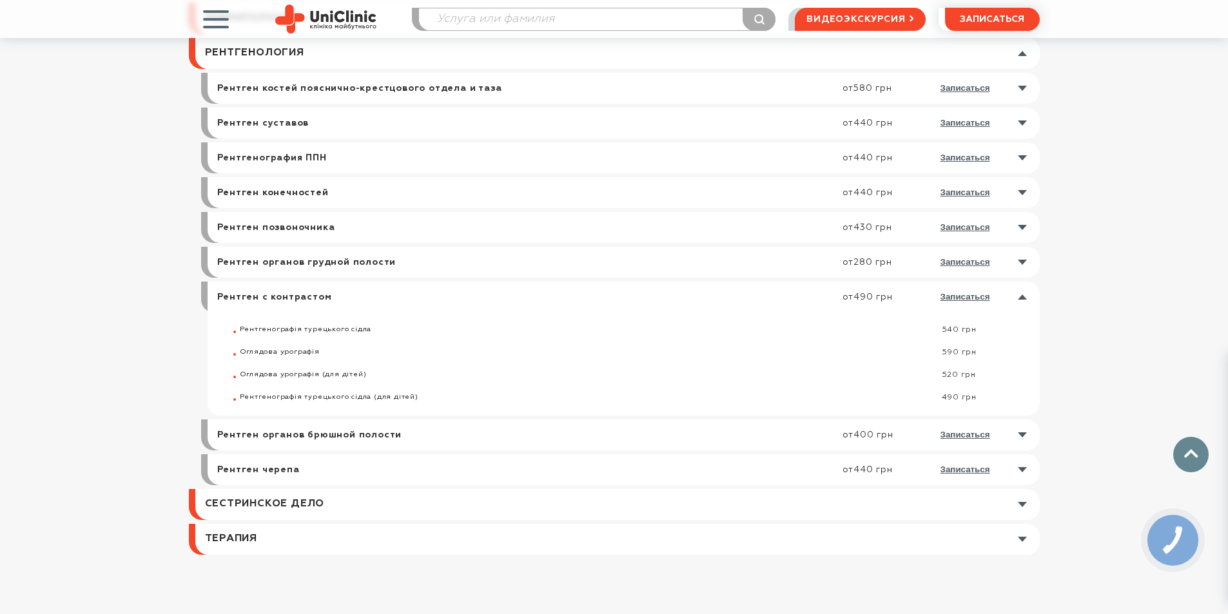
scroll to position [1995, 0]
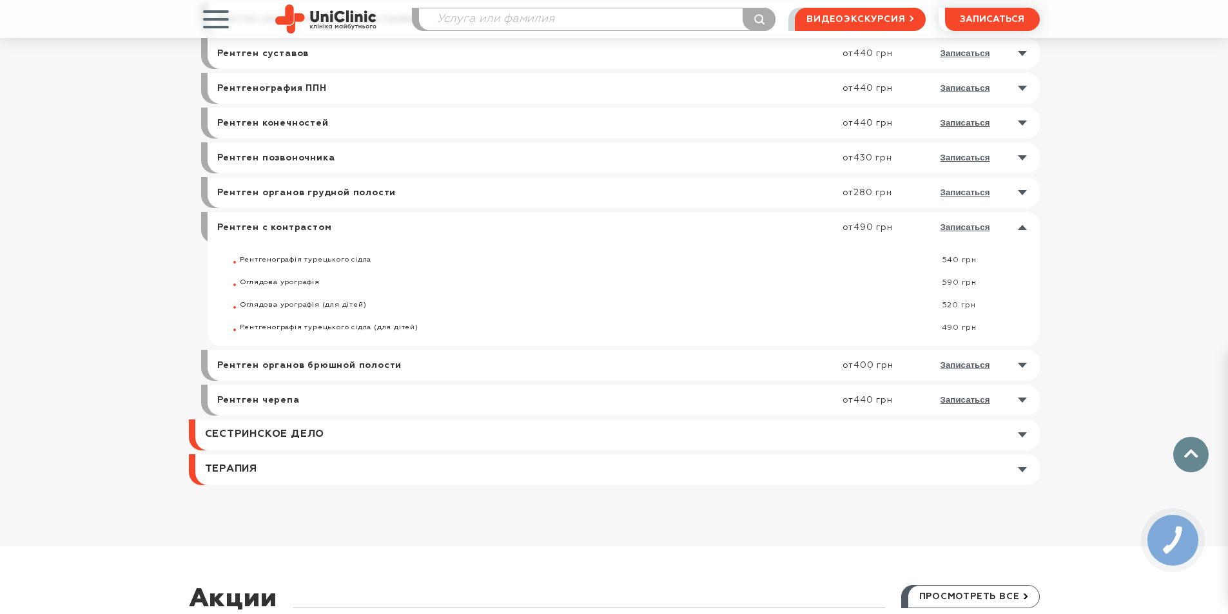
click at [1023, 228] on link at bounding box center [627, 227] width 826 height 31
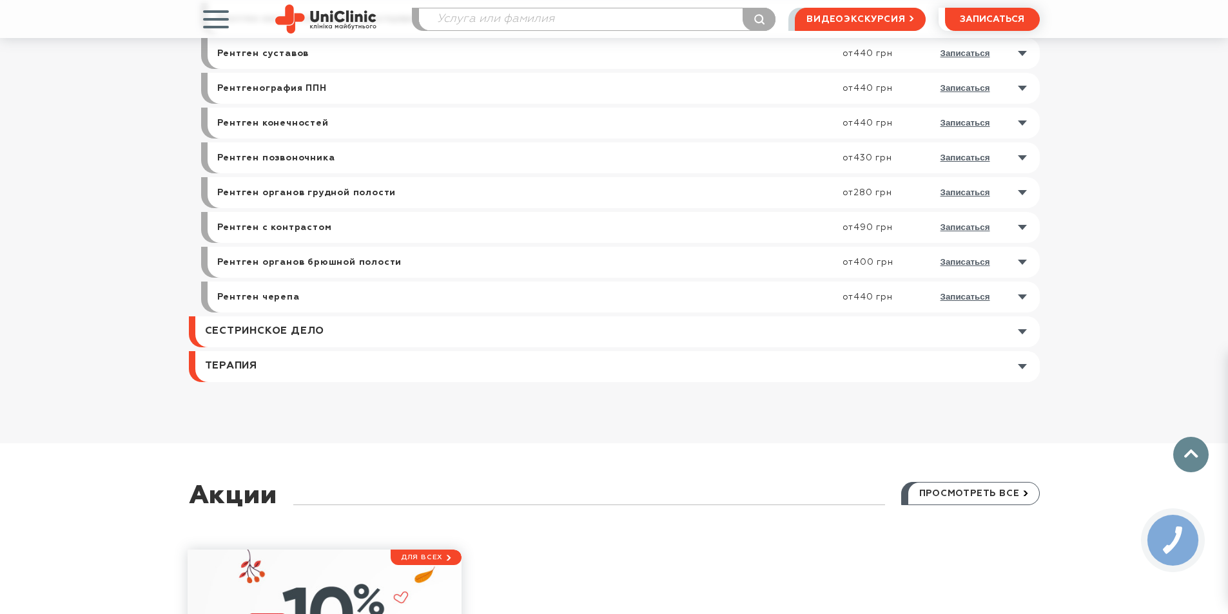
click at [1029, 260] on link at bounding box center [627, 262] width 826 height 31
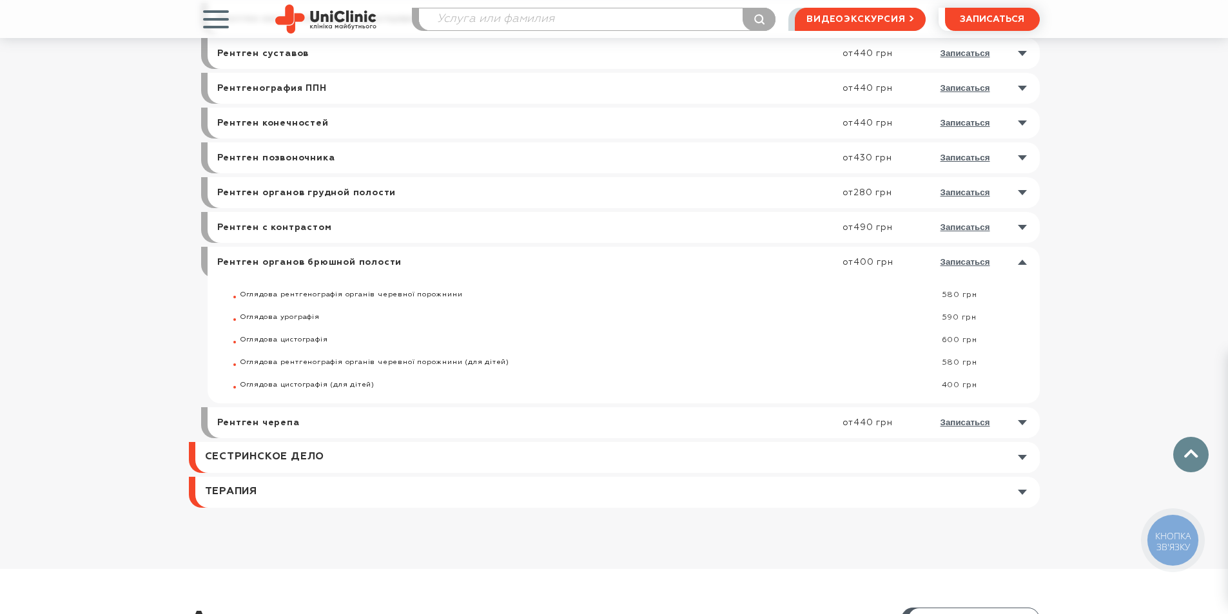
click at [1029, 260] on link at bounding box center [627, 262] width 826 height 31
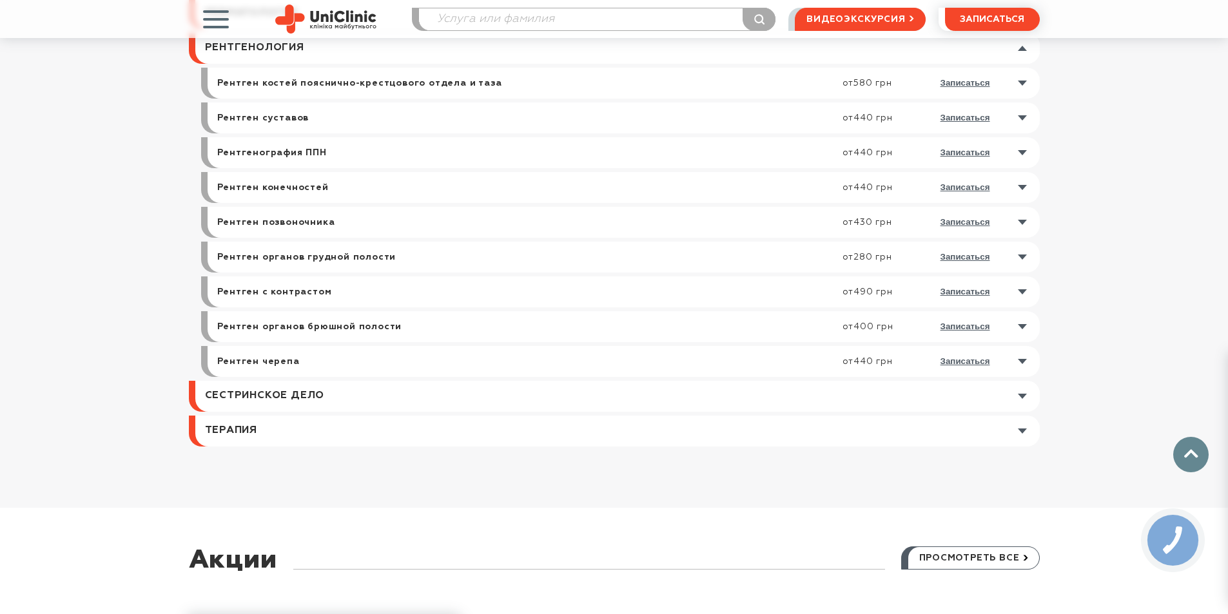
scroll to position [1866, 0]
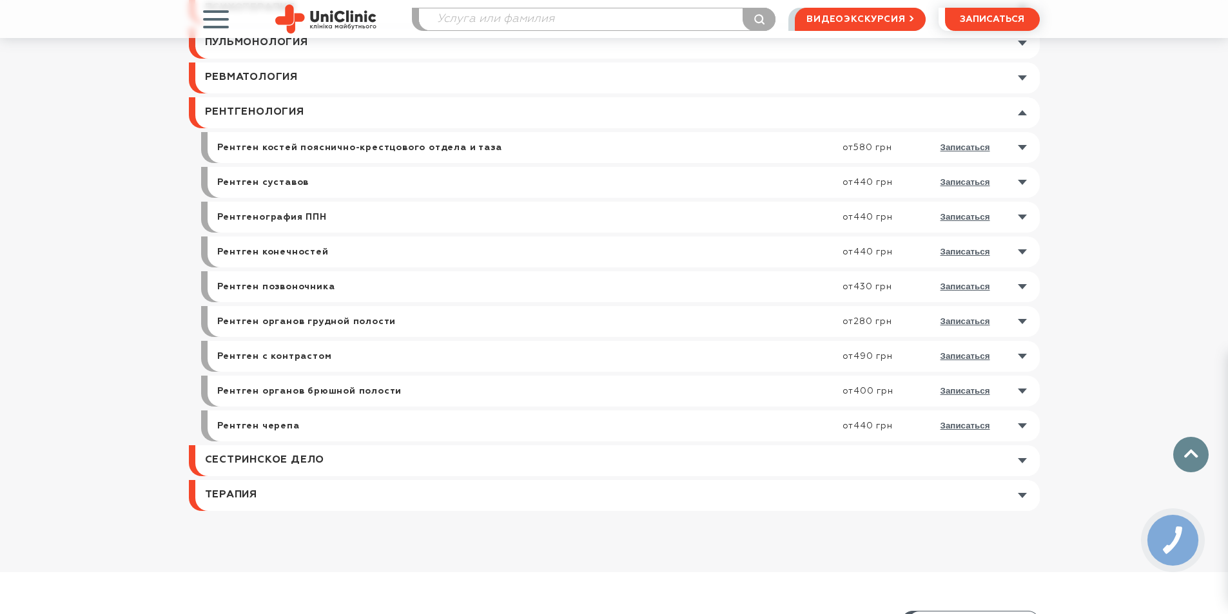
click at [1026, 321] on link at bounding box center [627, 321] width 826 height 31
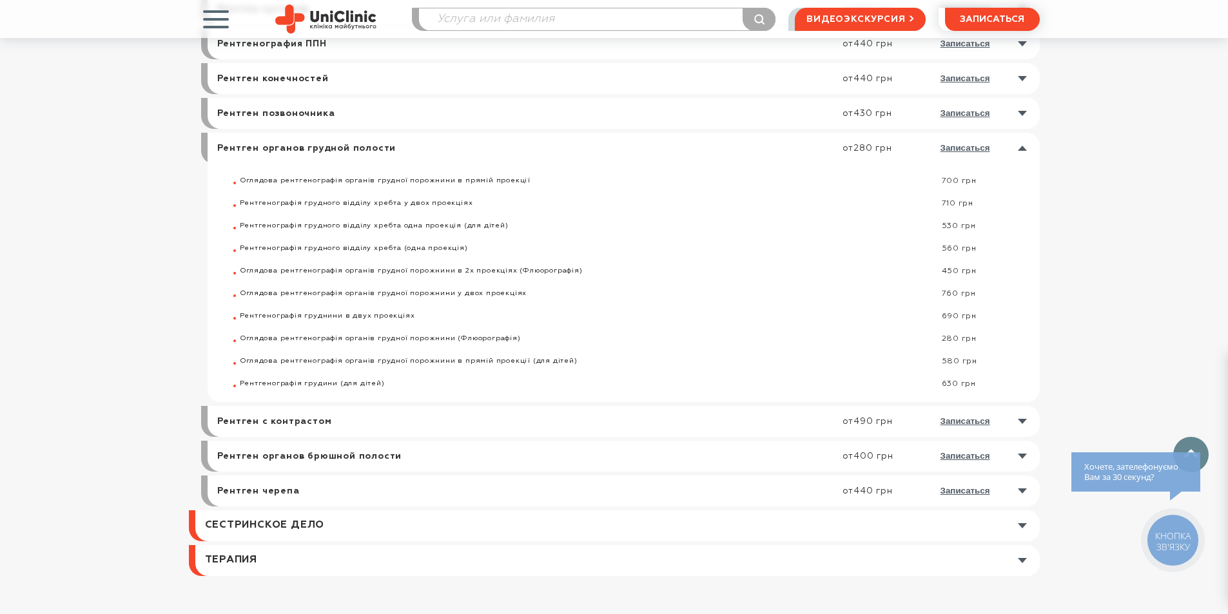
scroll to position [2124, 0]
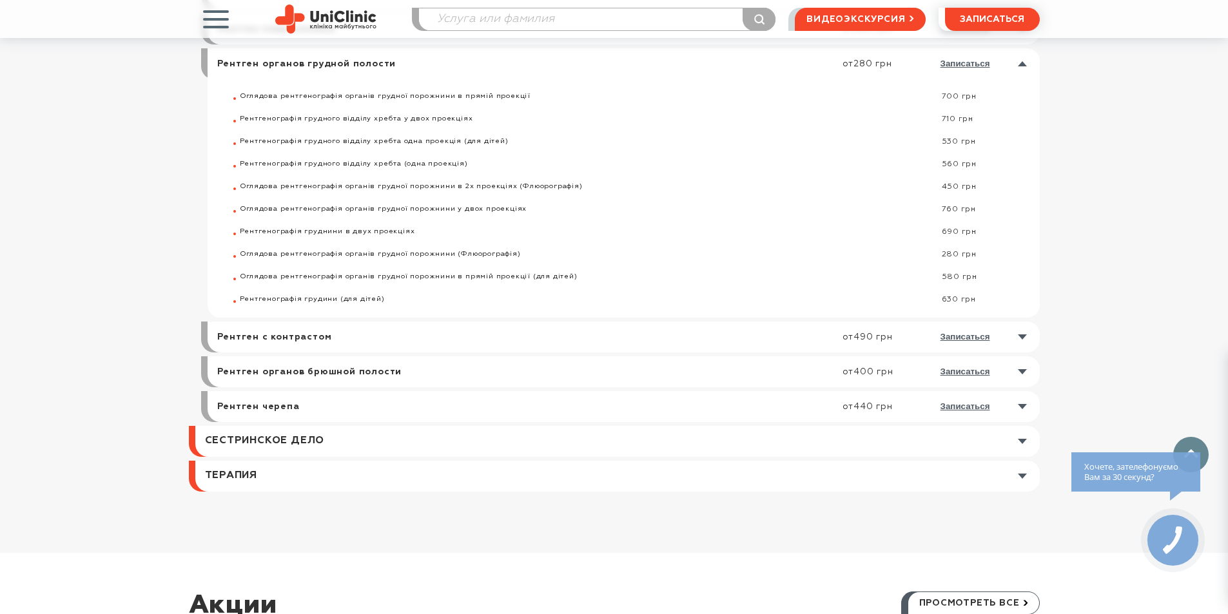
click at [1027, 440] on link at bounding box center [617, 441] width 844 height 31
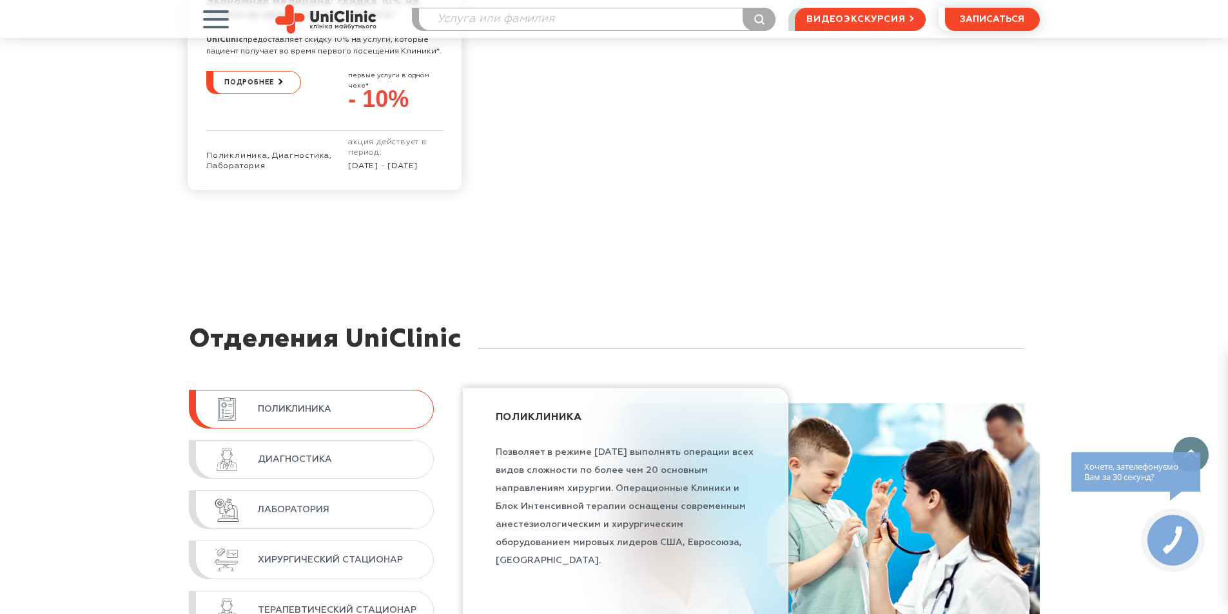
scroll to position [2578, 0]
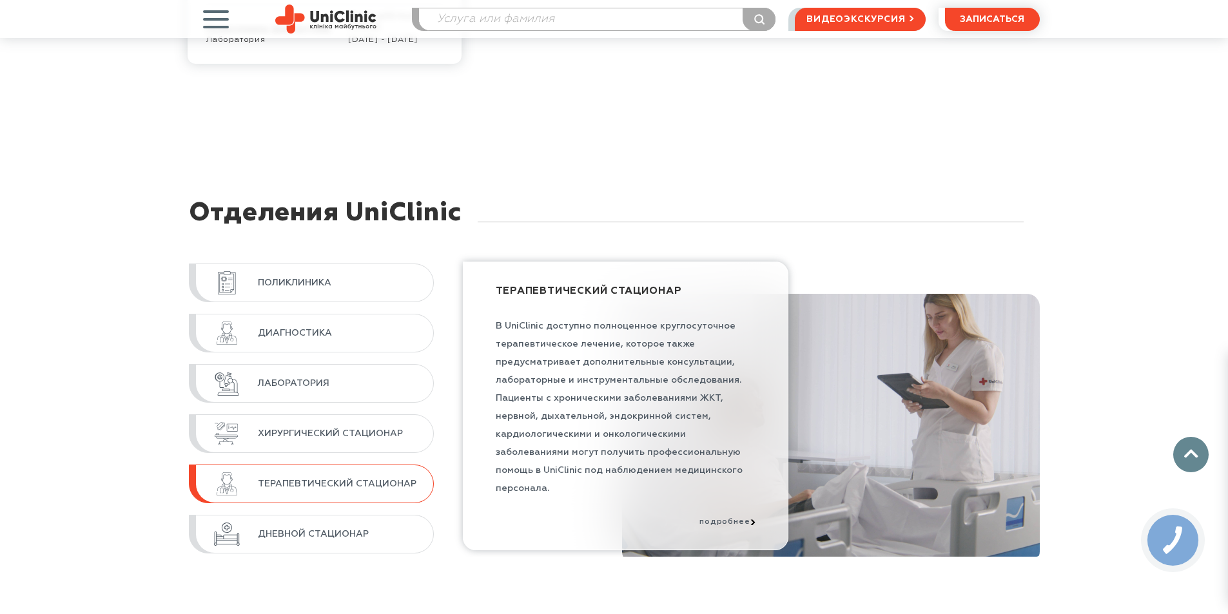
click at [353, 484] on span "Терапевтический стационар" at bounding box center [339, 484] width 162 height 12
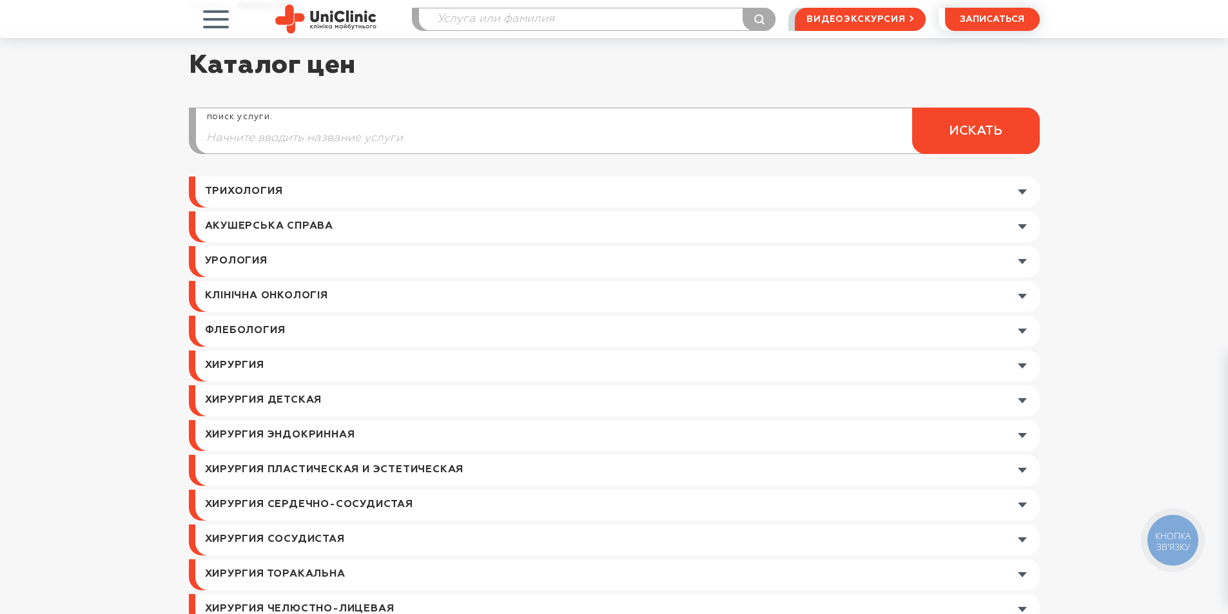
scroll to position [0, 0]
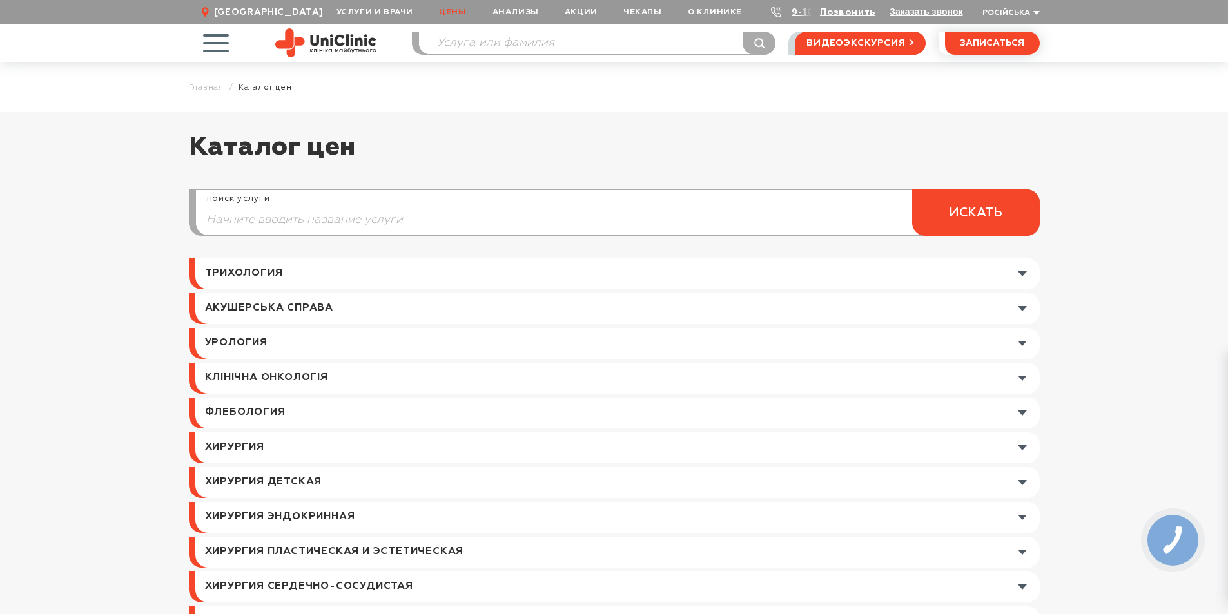
click at [1021, 304] on link at bounding box center [617, 308] width 844 height 31
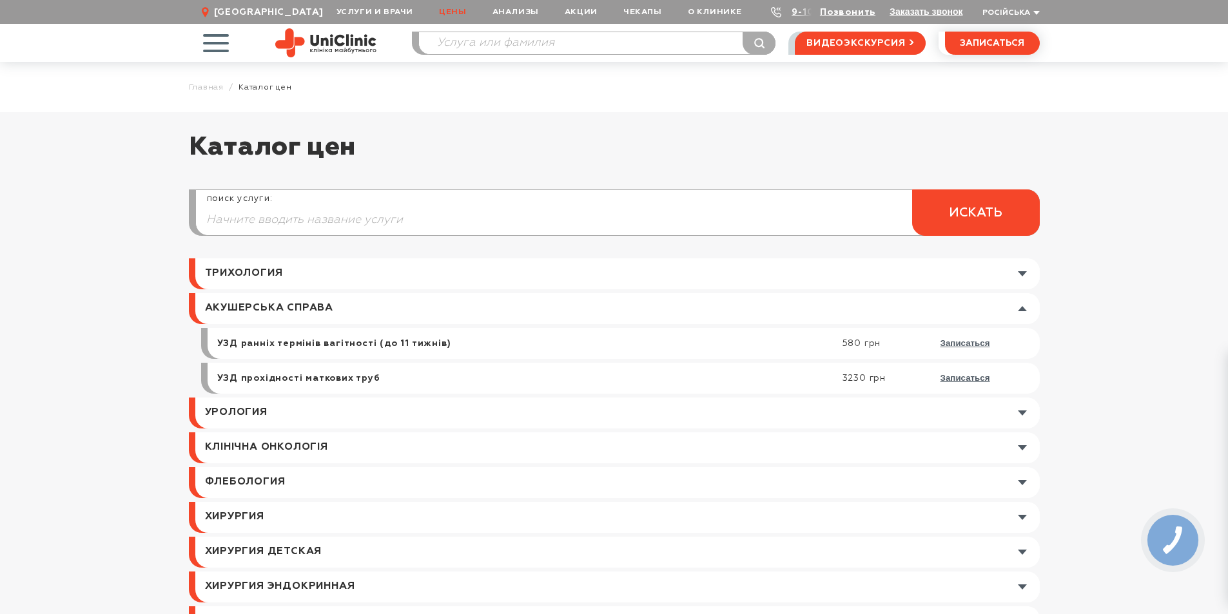
click at [1021, 304] on link at bounding box center [617, 308] width 844 height 31
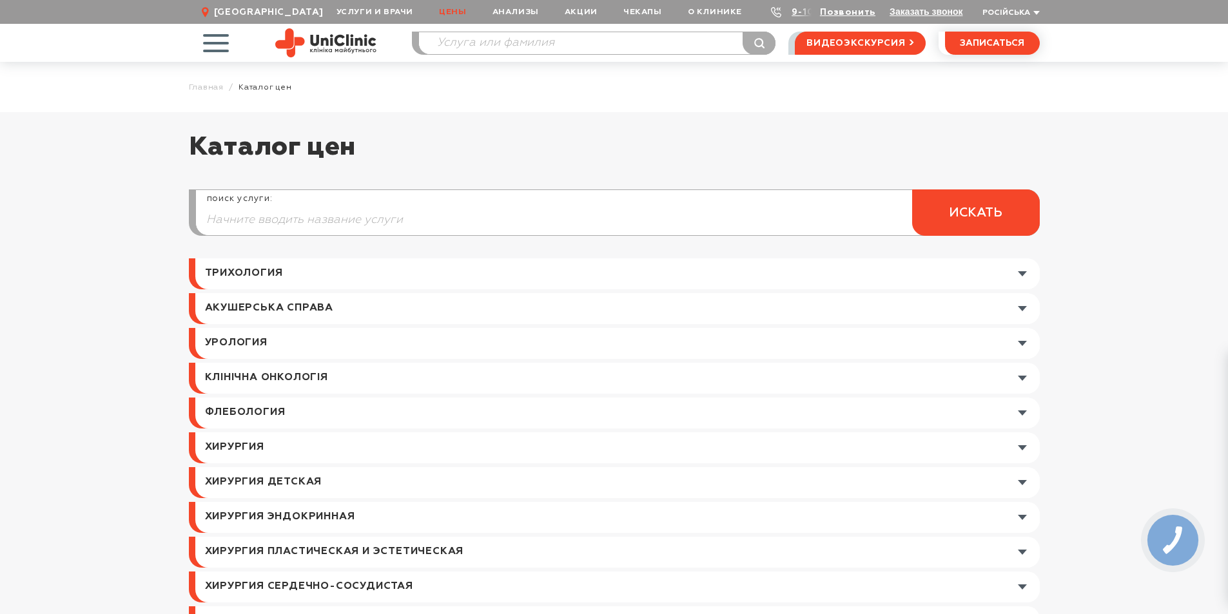
click at [1025, 340] on link at bounding box center [617, 343] width 844 height 31
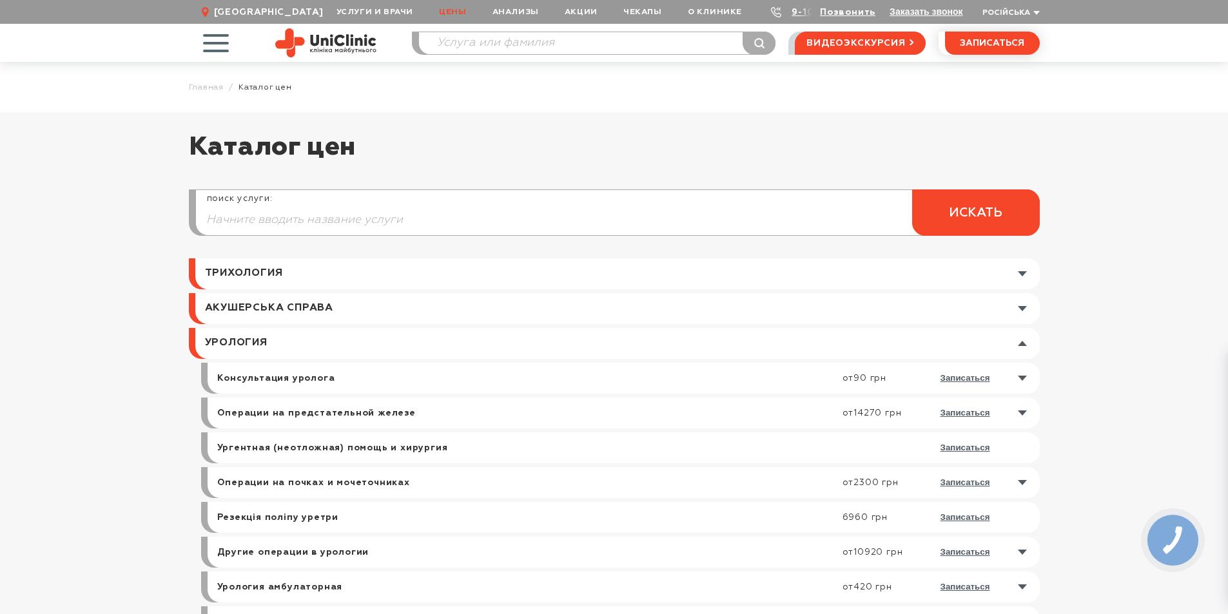
click at [1025, 340] on link at bounding box center [617, 343] width 844 height 31
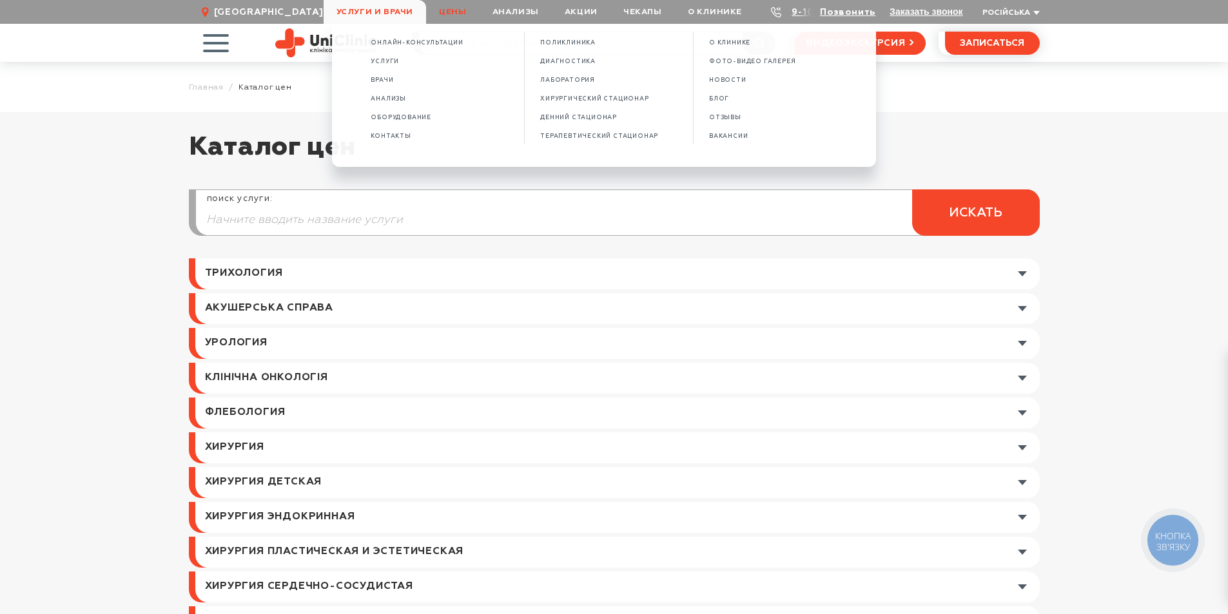
click at [369, 0] on span "Услуги и врачи" at bounding box center [375, 12] width 103 height 24
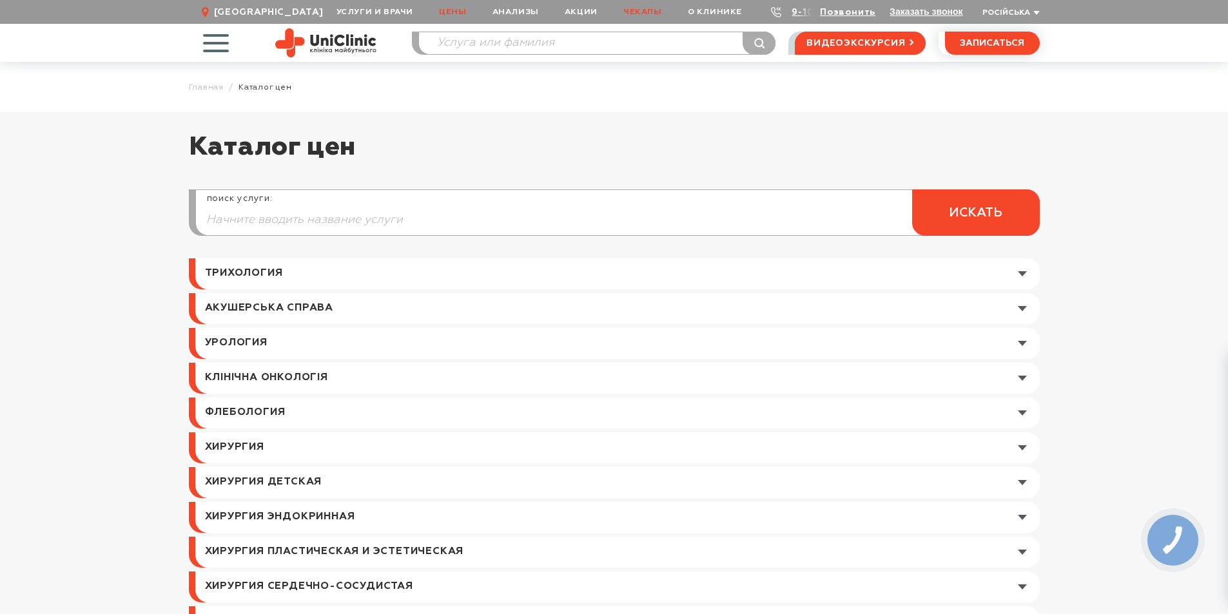
click at [644, 14] on link "Чекапы" at bounding box center [642, 12] width 64 height 24
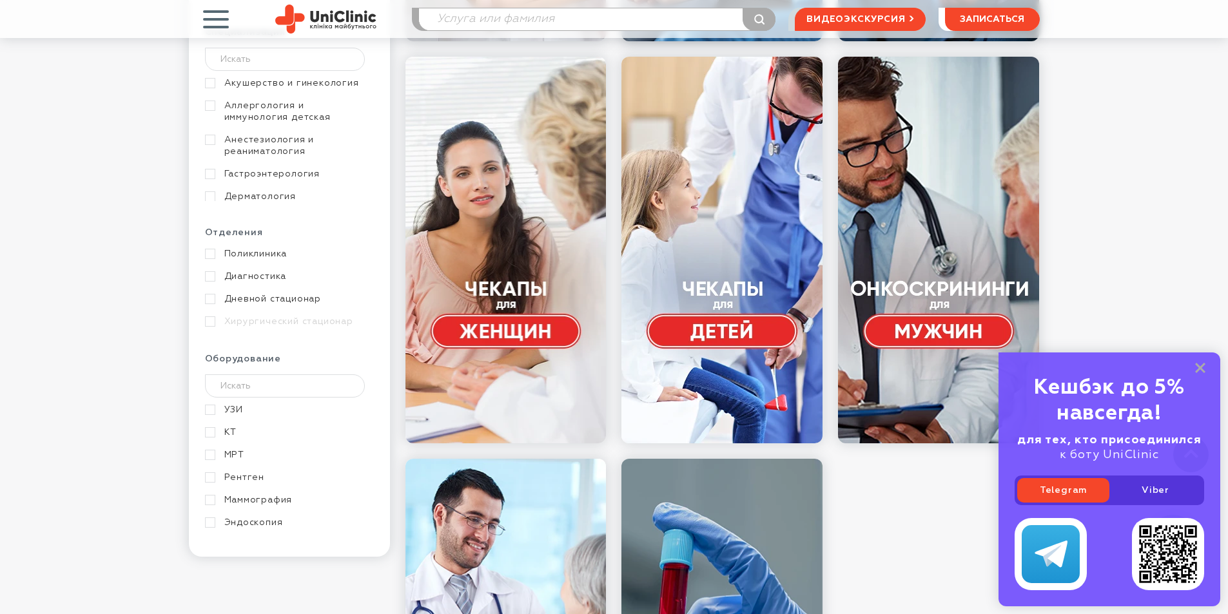
scroll to position [580, 0]
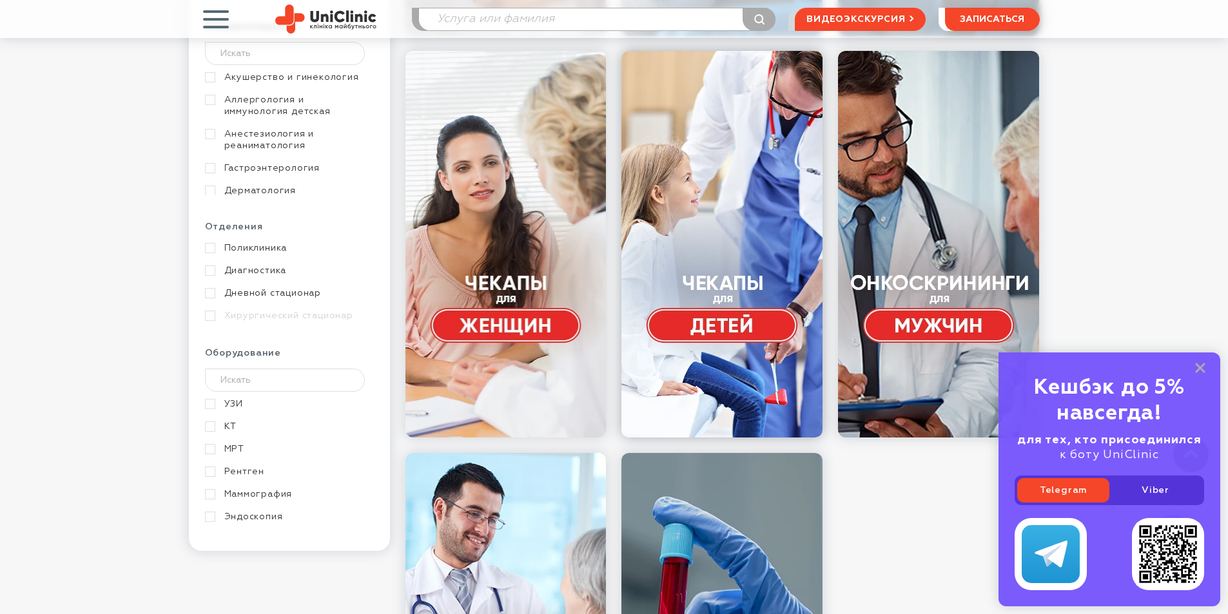
click at [740, 331] on link at bounding box center [721, 244] width 201 height 387
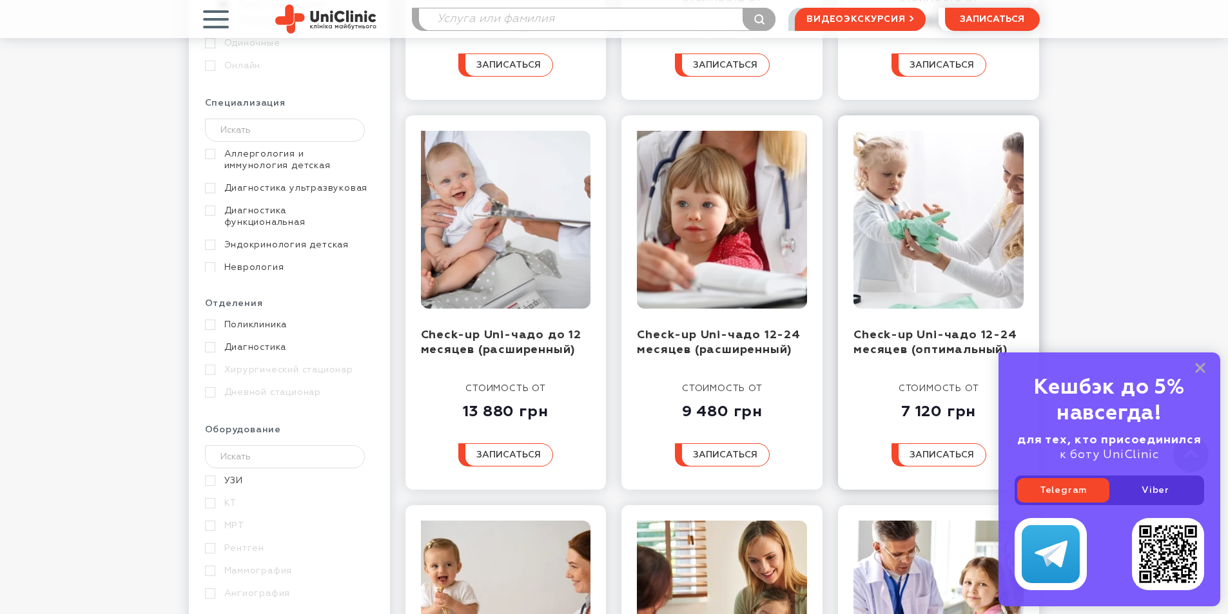
scroll to position [516, 0]
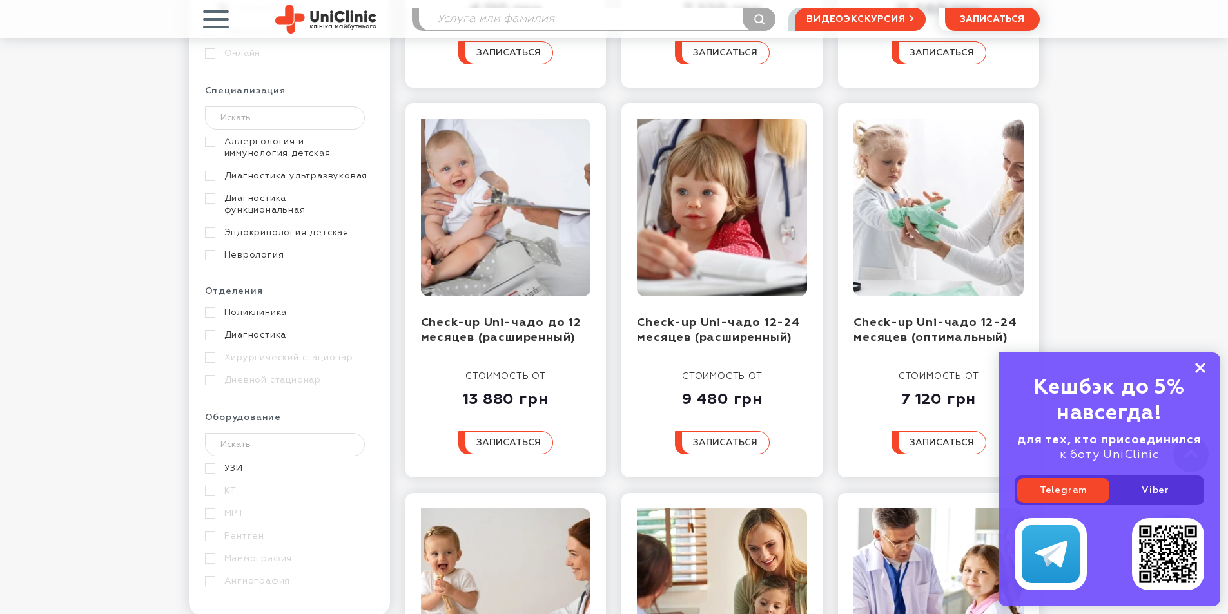
click at [1203, 367] on icon at bounding box center [1200, 368] width 10 height 11
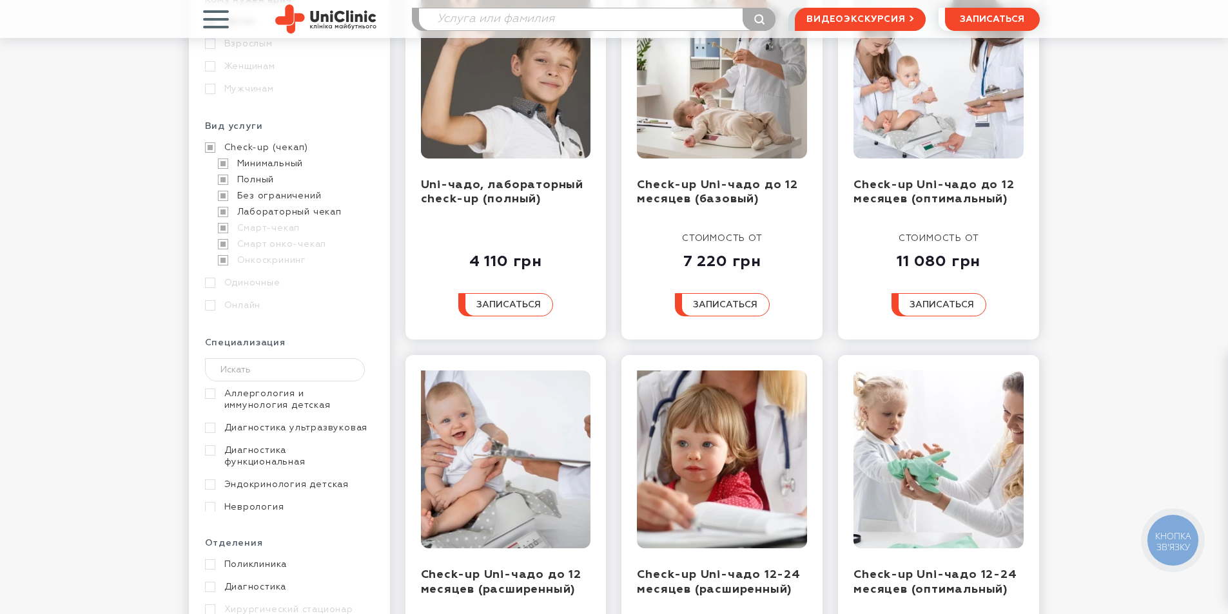
scroll to position [258, 0]
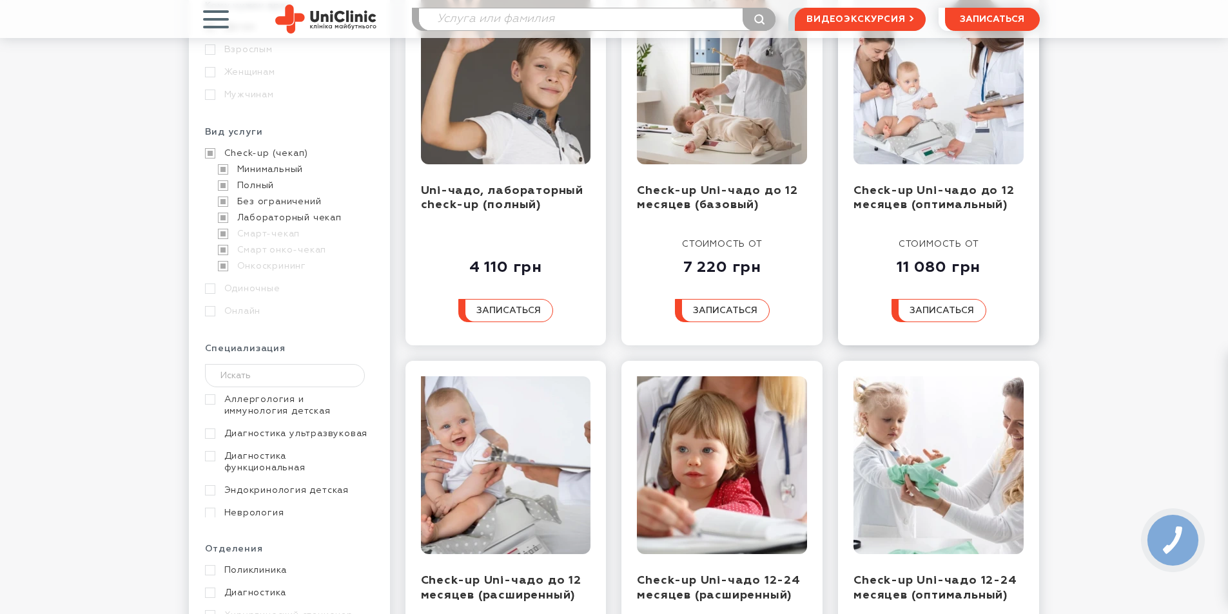
click at [969, 104] on img at bounding box center [938, 75] width 170 height 178
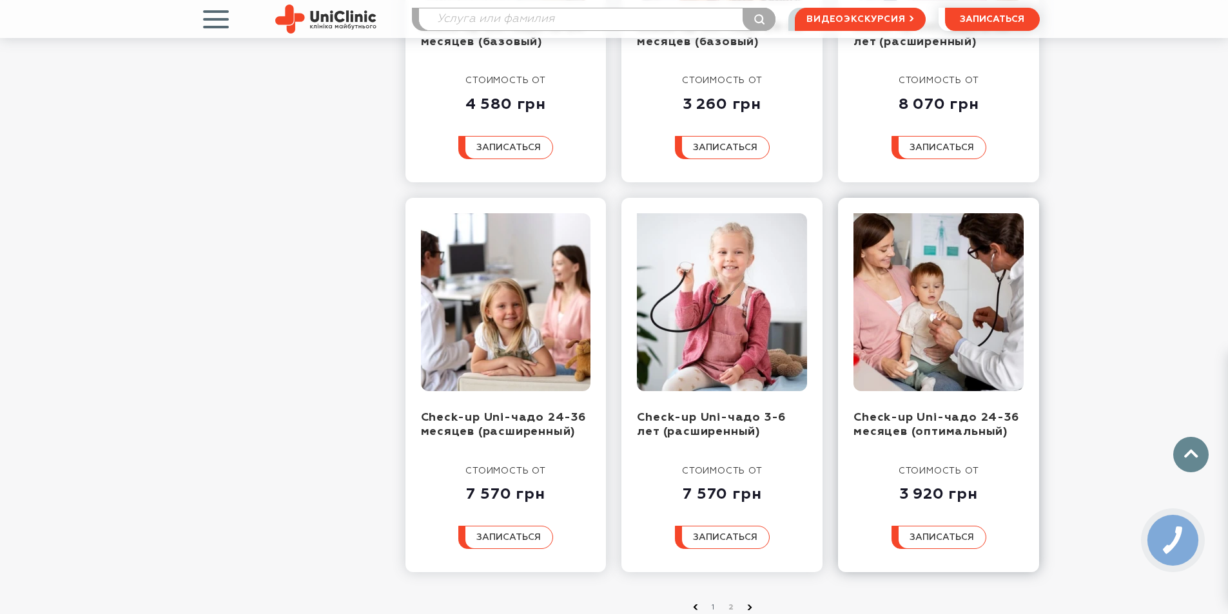
scroll to position [1418, 0]
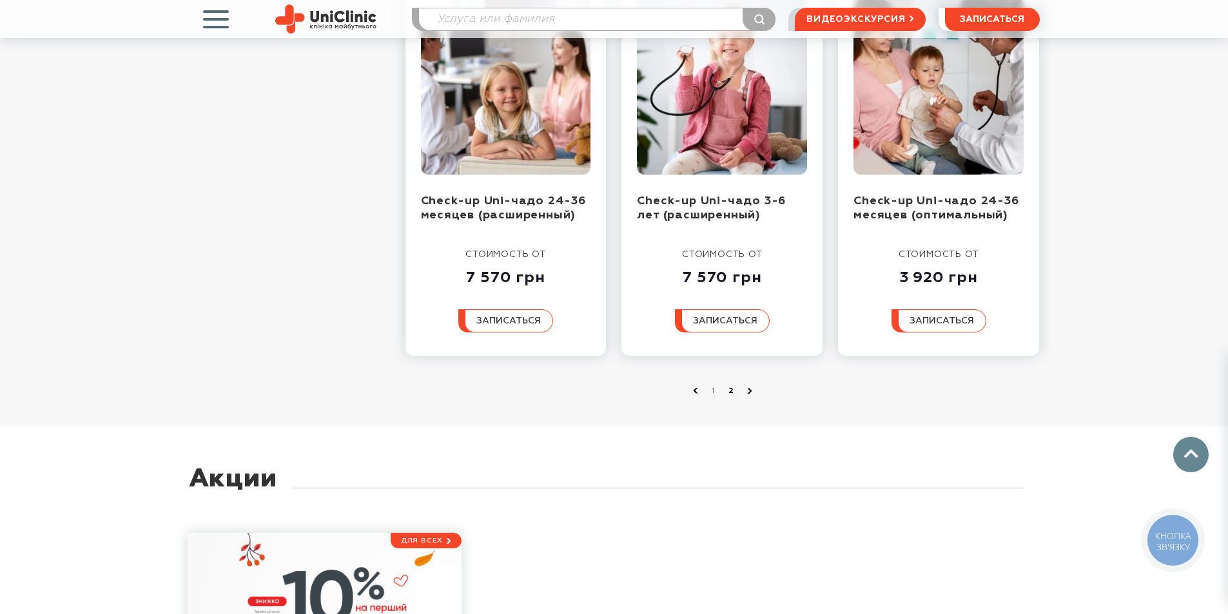
click at [728, 391] on link "2" at bounding box center [731, 391] width 13 height 13
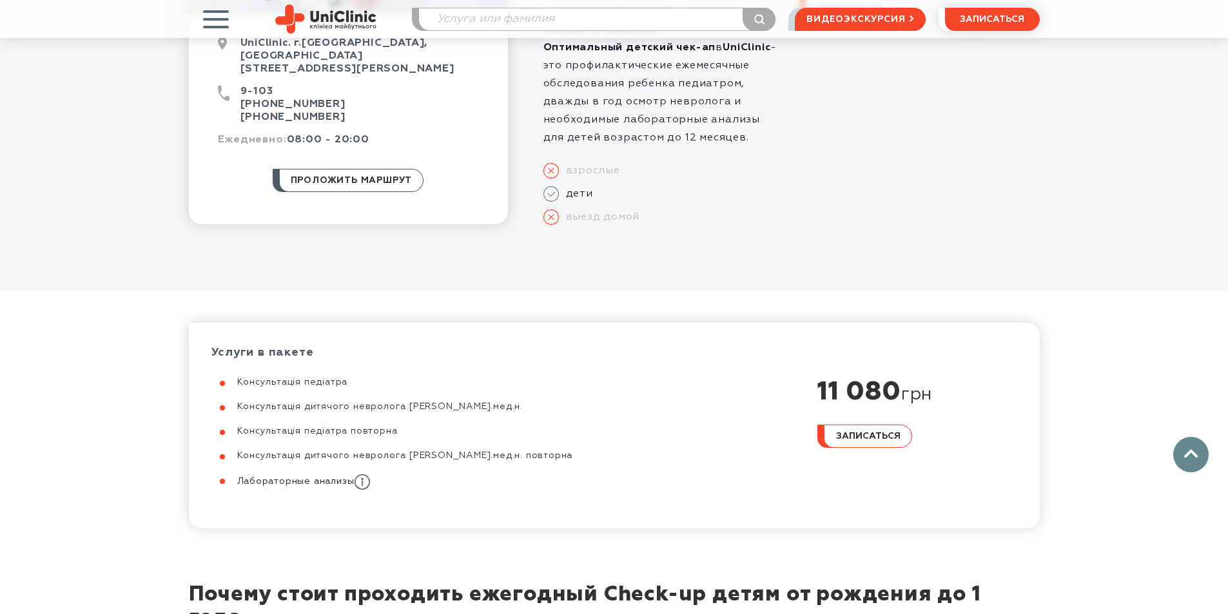
scroll to position [387, 0]
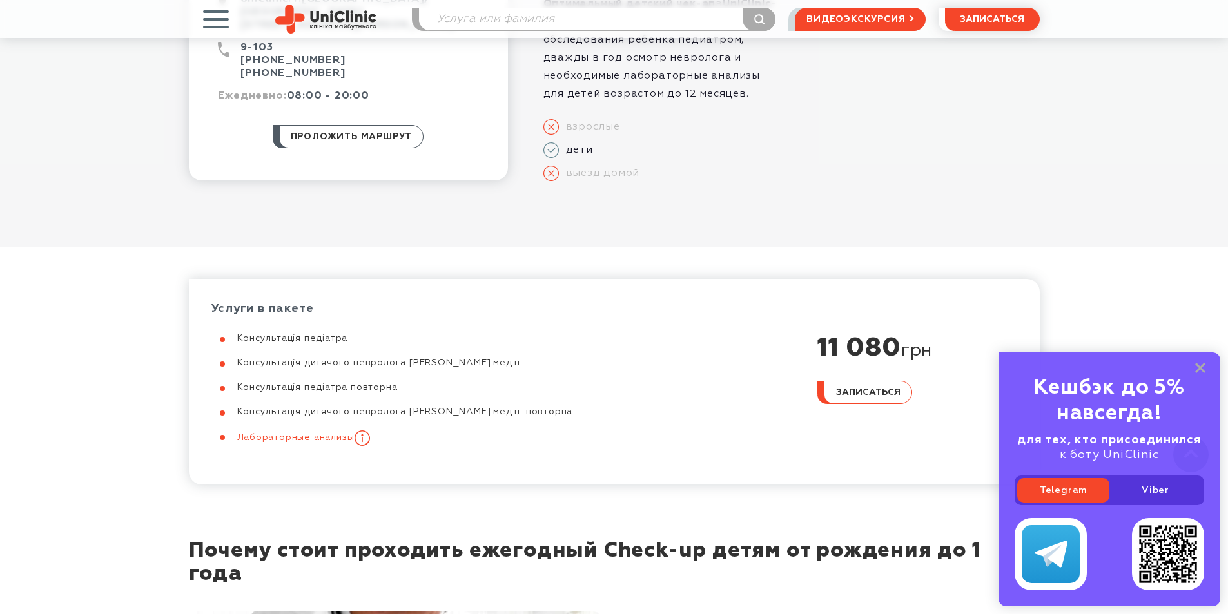
click at [365, 439] on use at bounding box center [361, 437] width 15 height 15
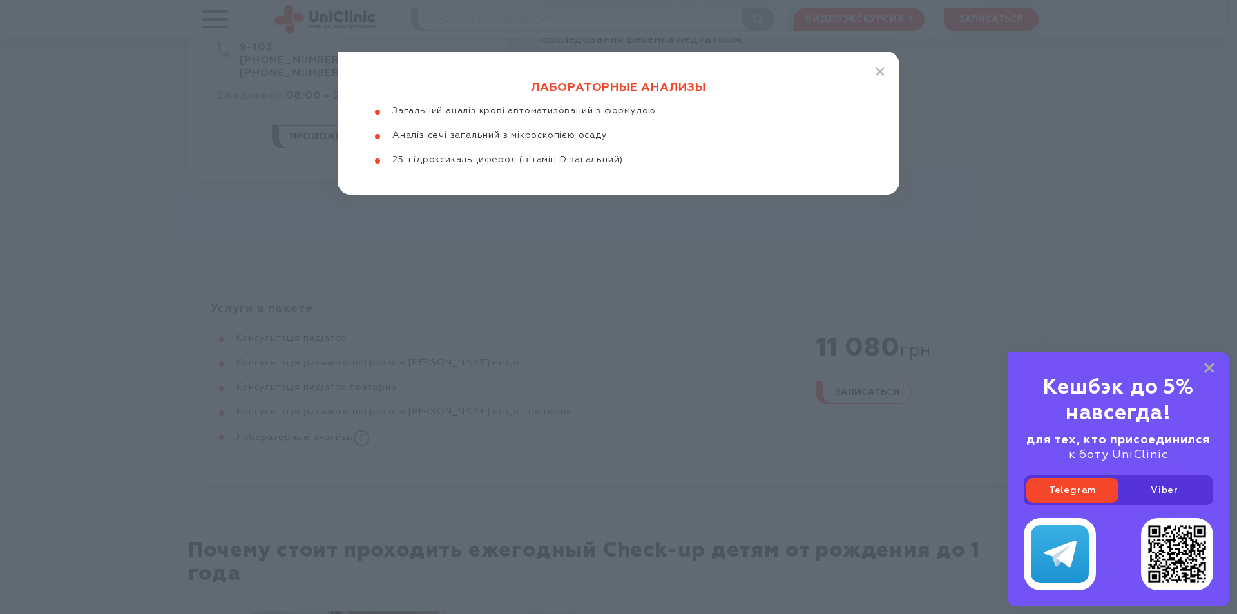
click at [637, 303] on div "Лабораторные анализы Загальний аналіз крові автоматизований з формулою Аналіз с…" at bounding box center [618, 307] width 1237 height 614
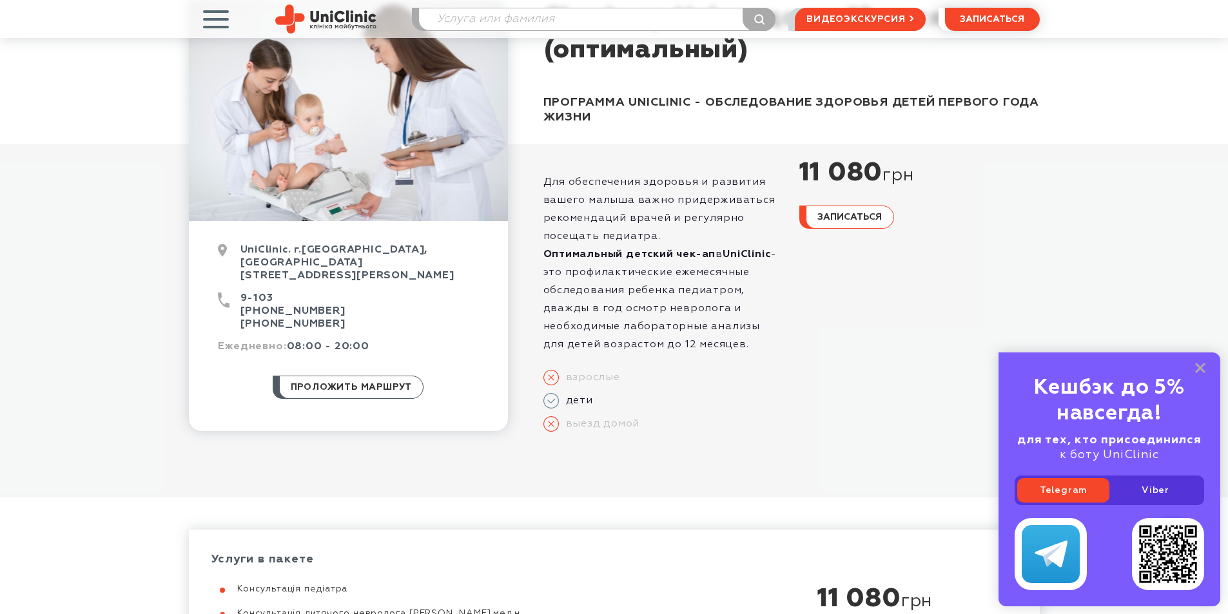
scroll to position [0, 0]
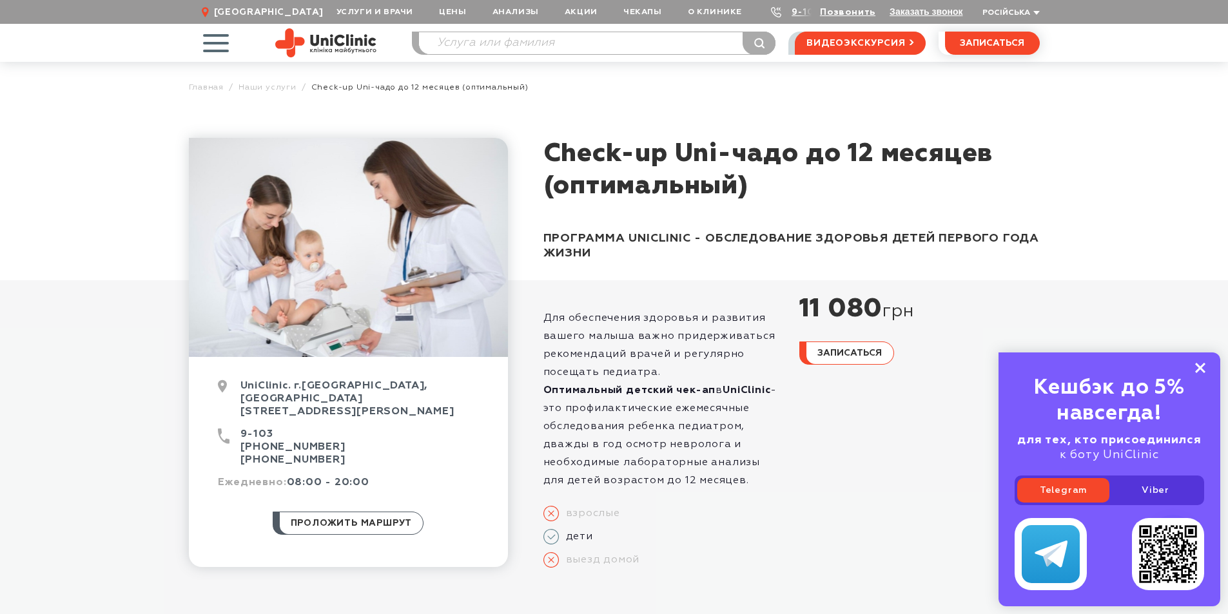
click at [1199, 367] on rect at bounding box center [1200, 368] width 10 height 10
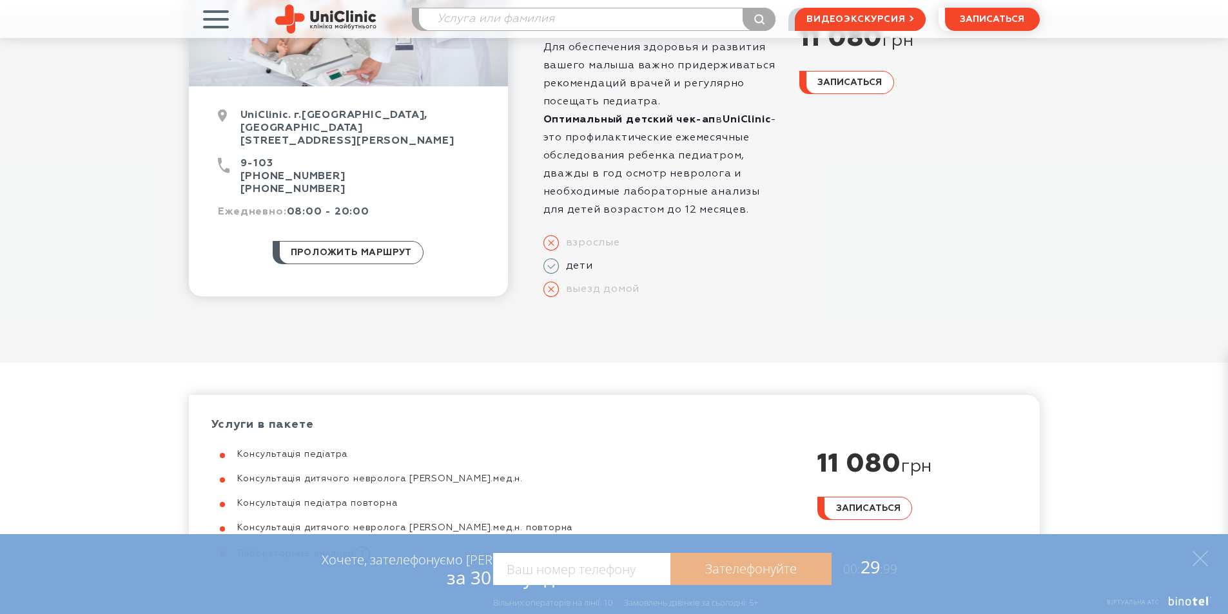
scroll to position [387, 0]
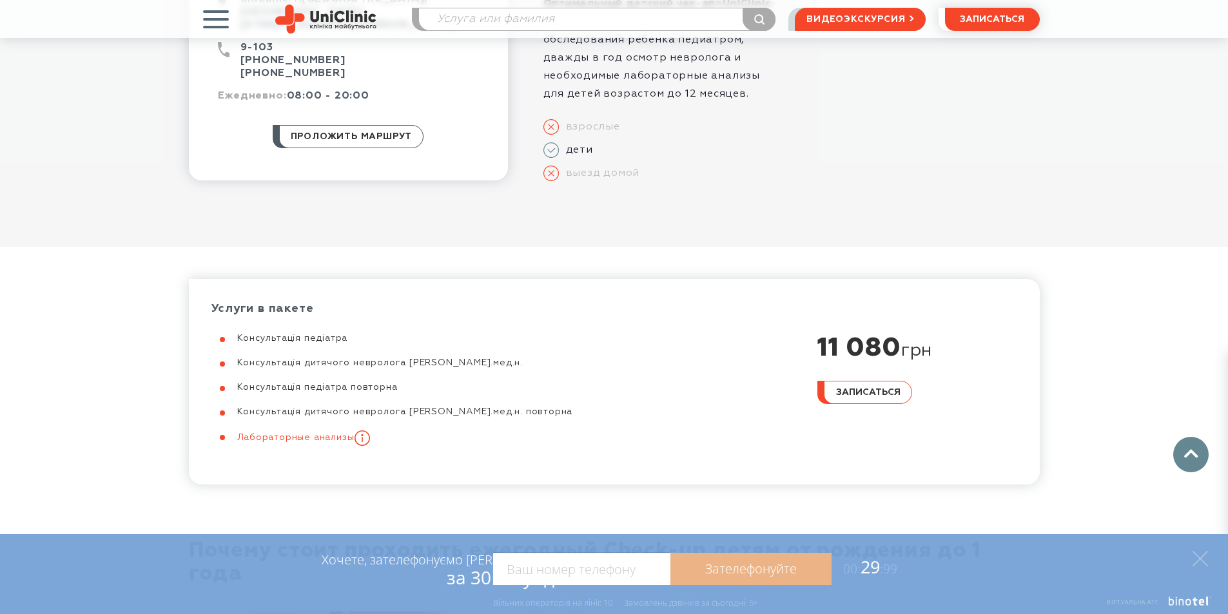
click at [363, 434] on icon at bounding box center [361, 437] width 15 height 15
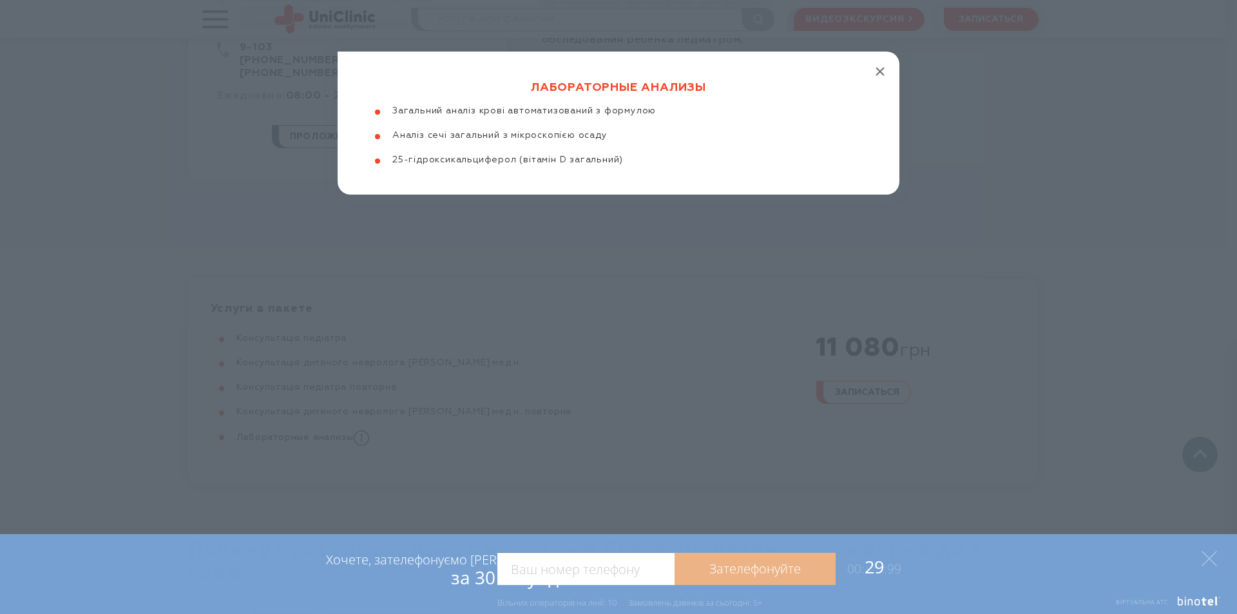
click at [884, 69] on icon "button" at bounding box center [880, 71] width 9 height 9
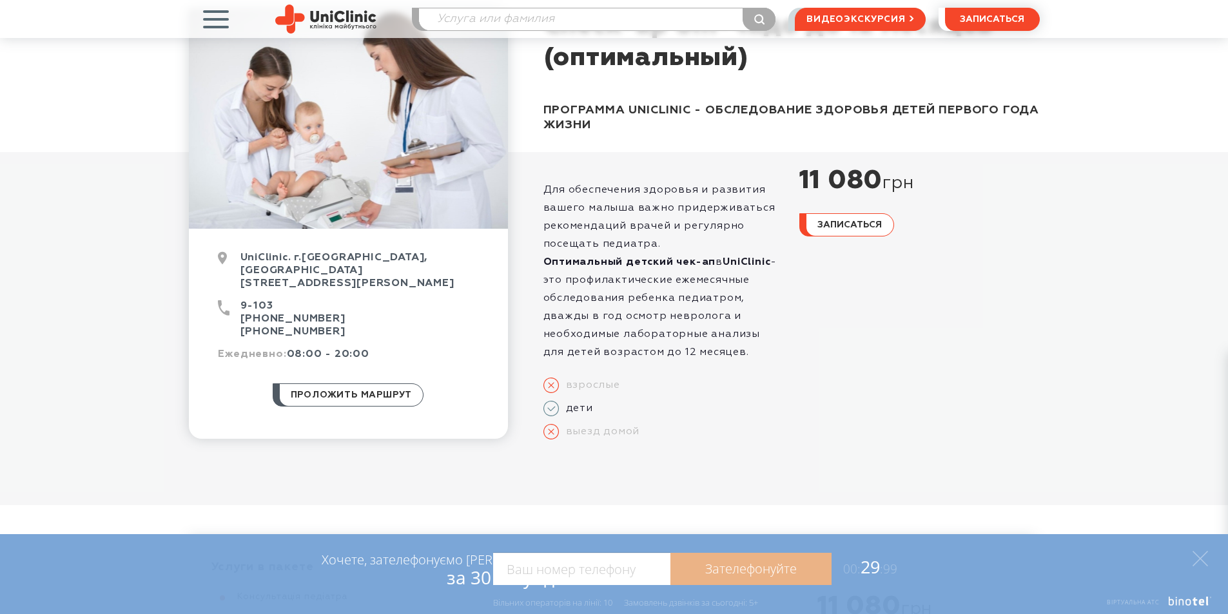
scroll to position [64, 0]
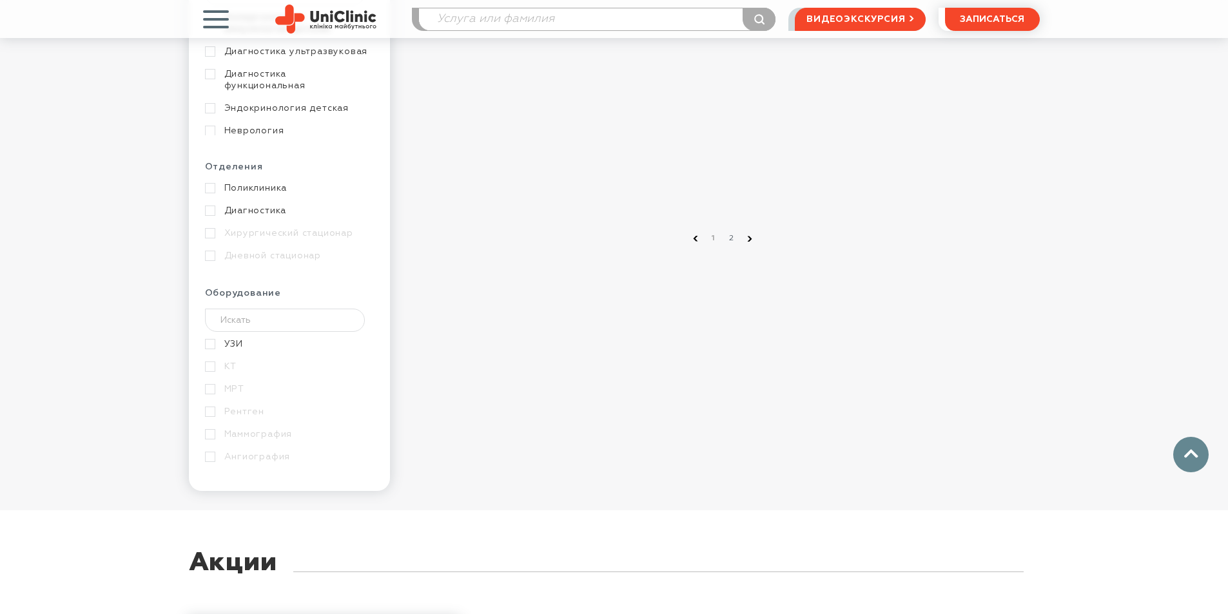
scroll to position [644, 0]
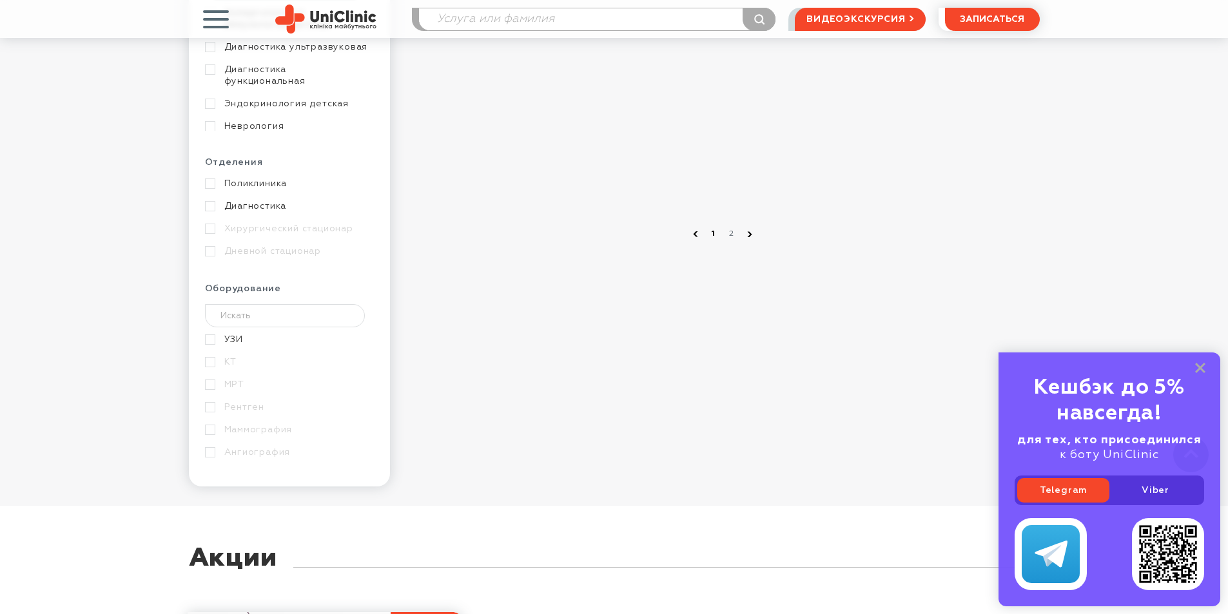
click at [715, 234] on link "1" at bounding box center [713, 233] width 13 height 13
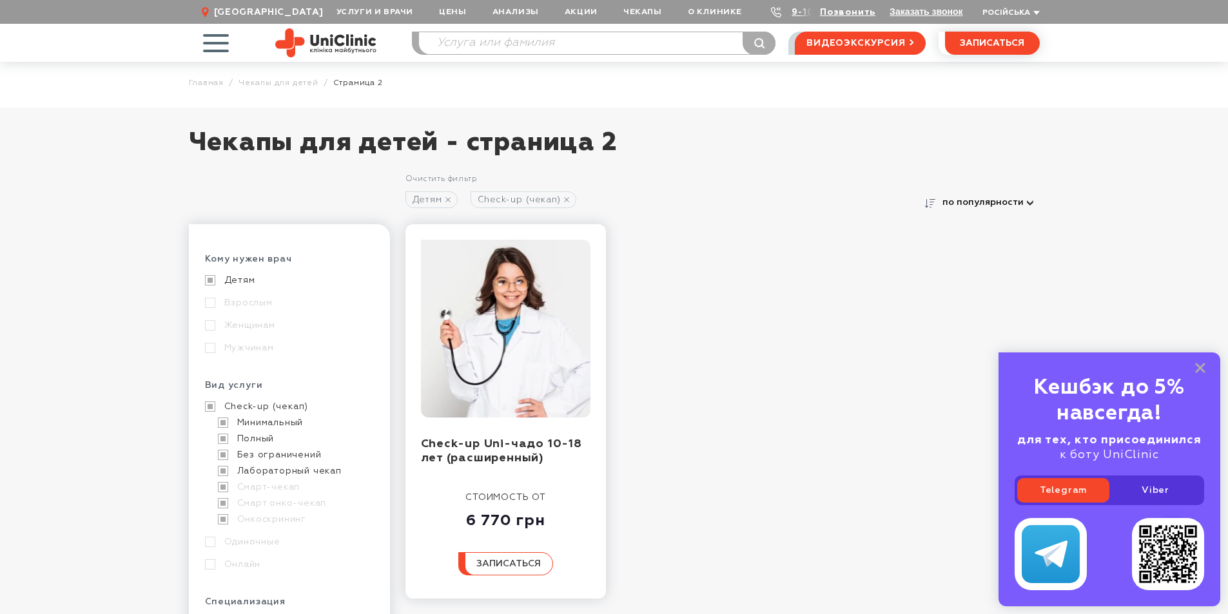
scroll to position [0, 0]
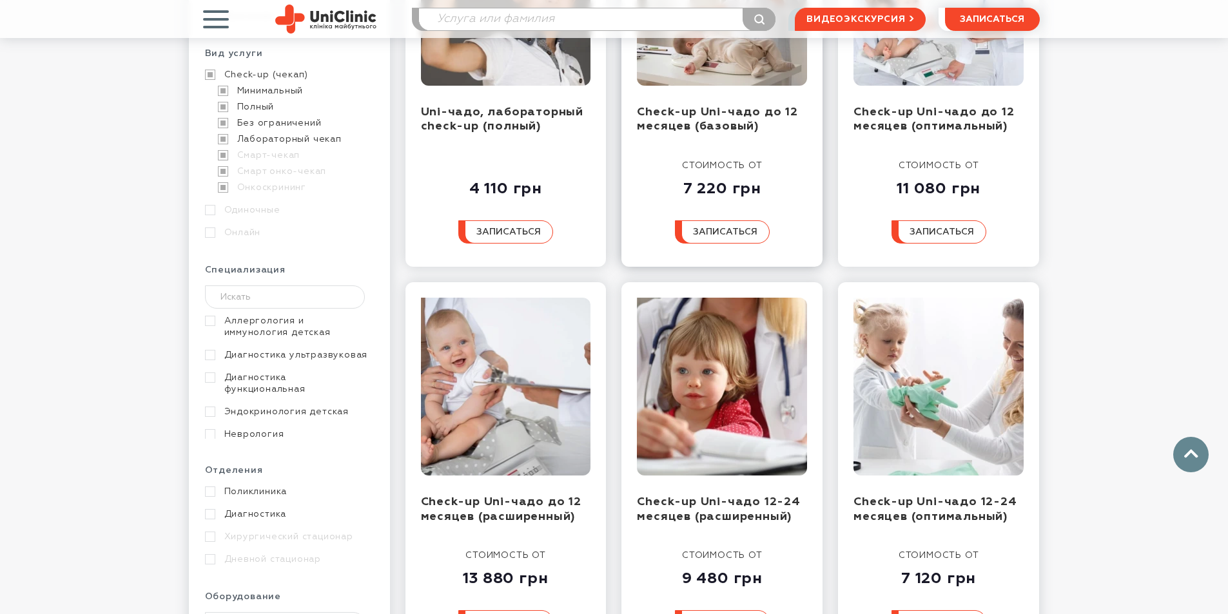
scroll to position [387, 0]
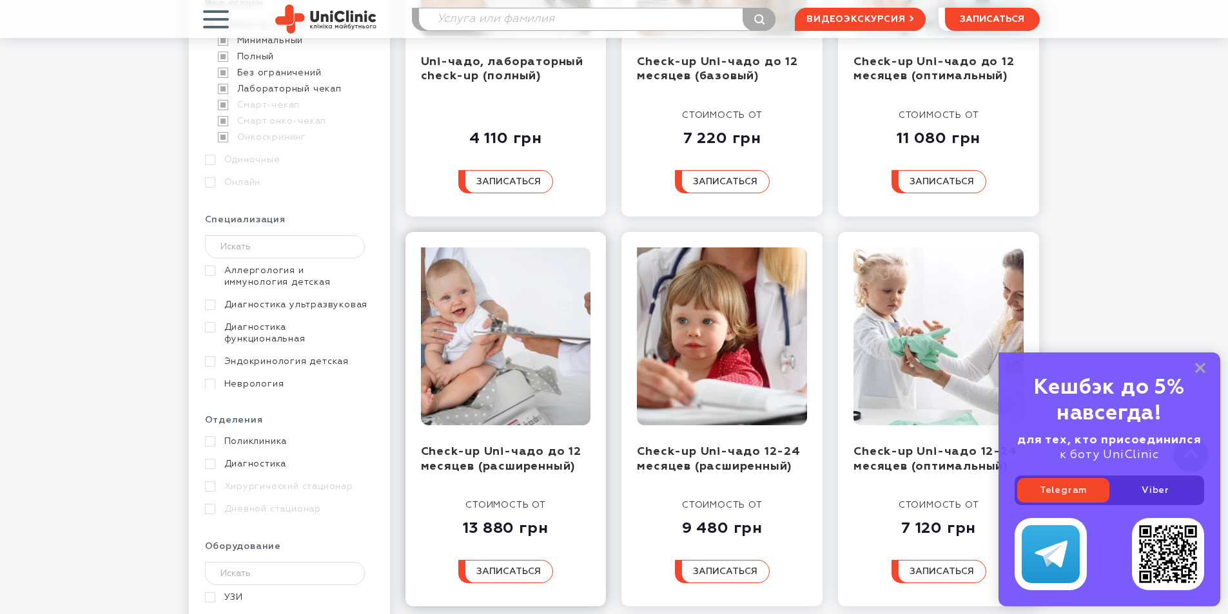
click at [549, 352] on img at bounding box center [506, 336] width 170 height 178
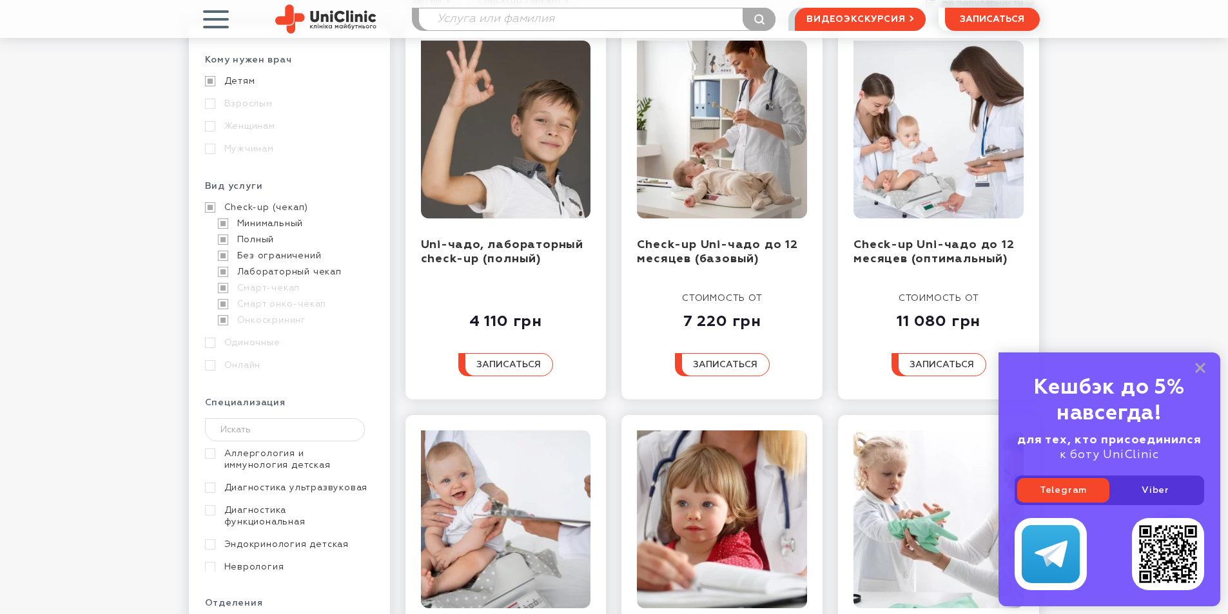
scroll to position [0, 0]
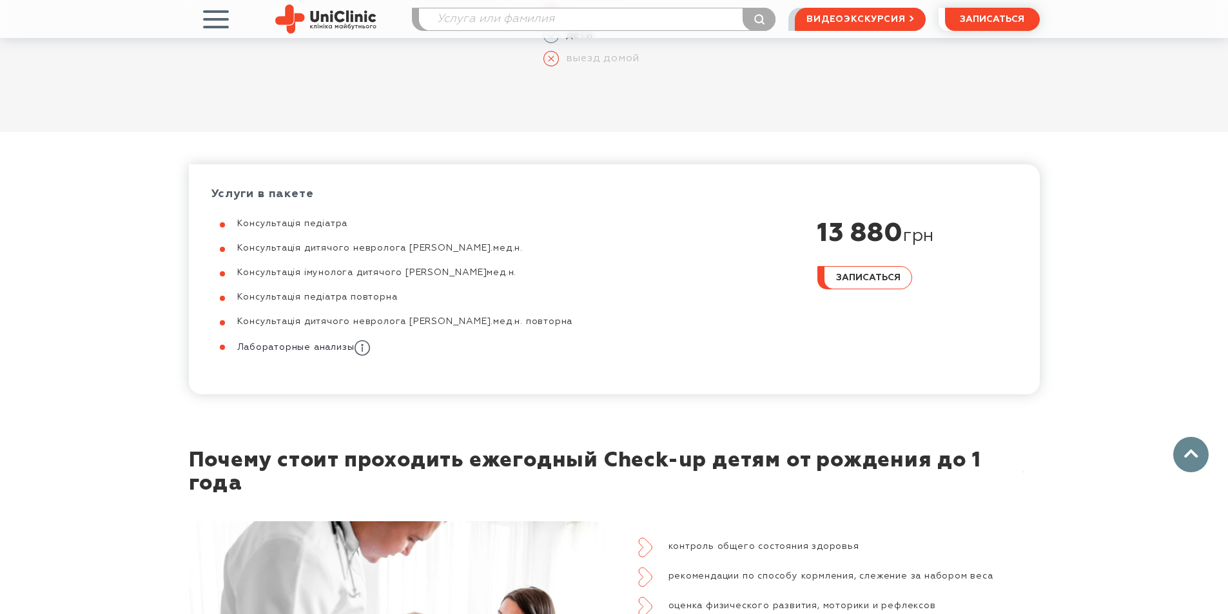
scroll to position [580, 0]
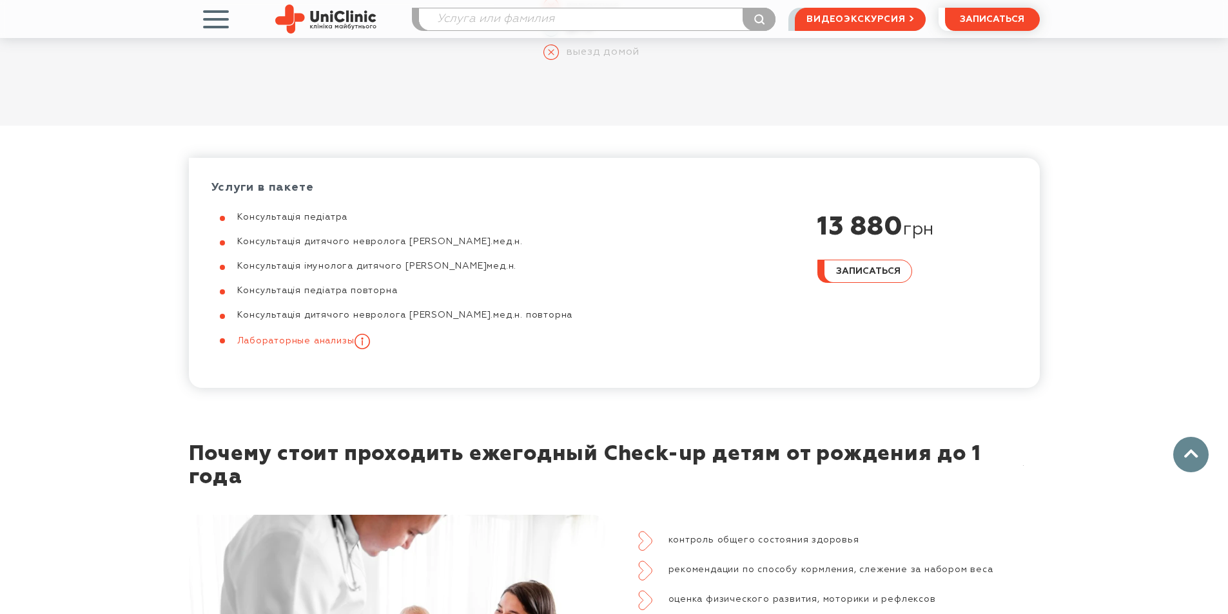
click at [363, 343] on icon at bounding box center [361, 341] width 15 height 15
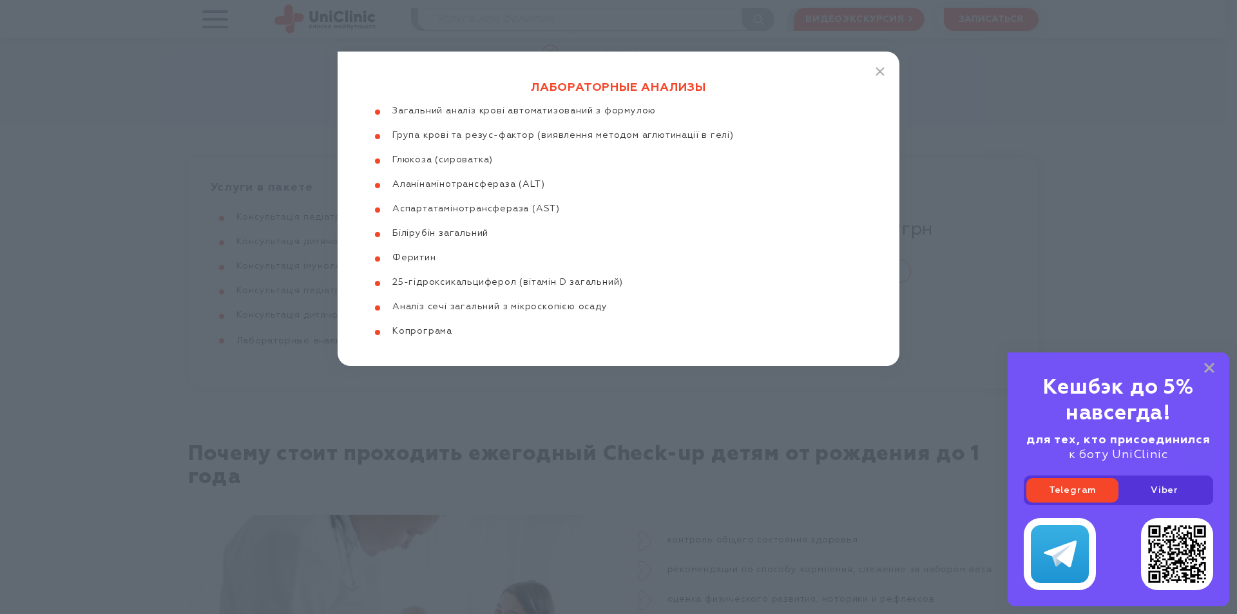
click at [521, 373] on div "Лабораторные анализы Загальний аналіз крові автоматизований з формулою Група кр…" at bounding box center [618, 307] width 1237 height 614
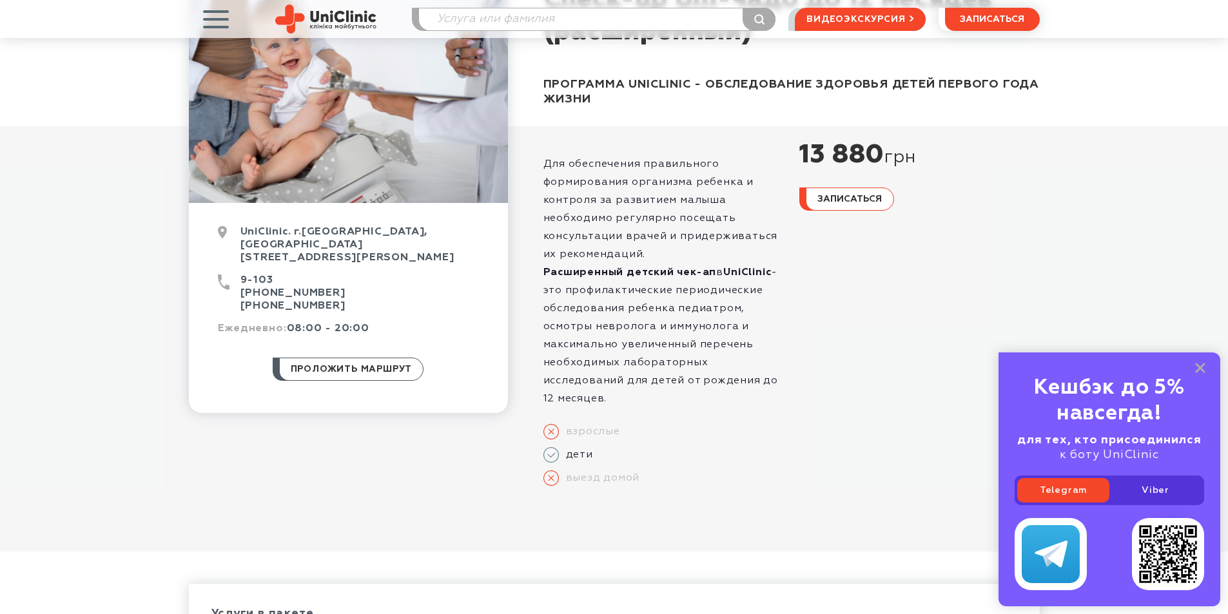
scroll to position [129, 0]
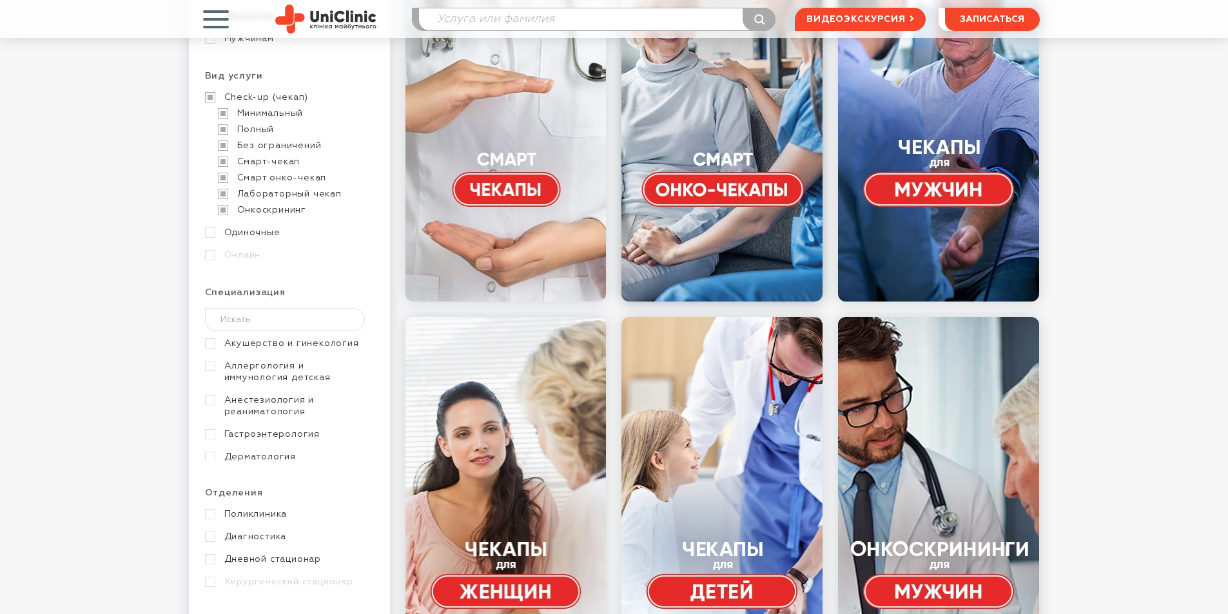
scroll to position [387, 0]
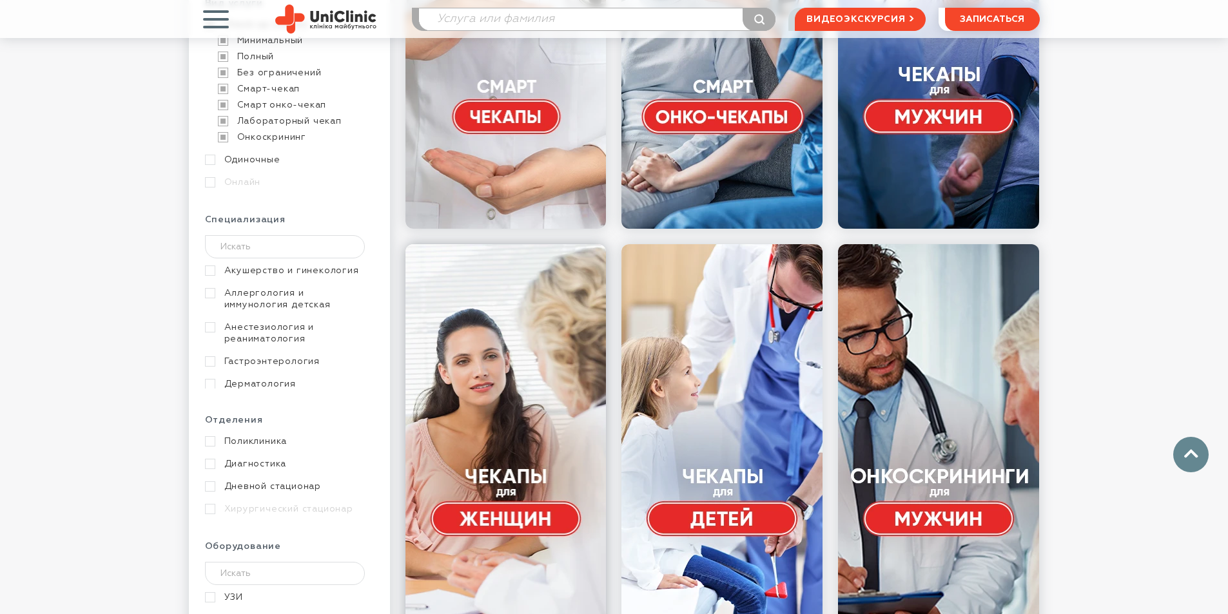
click at [531, 530] on link at bounding box center [505, 437] width 201 height 387
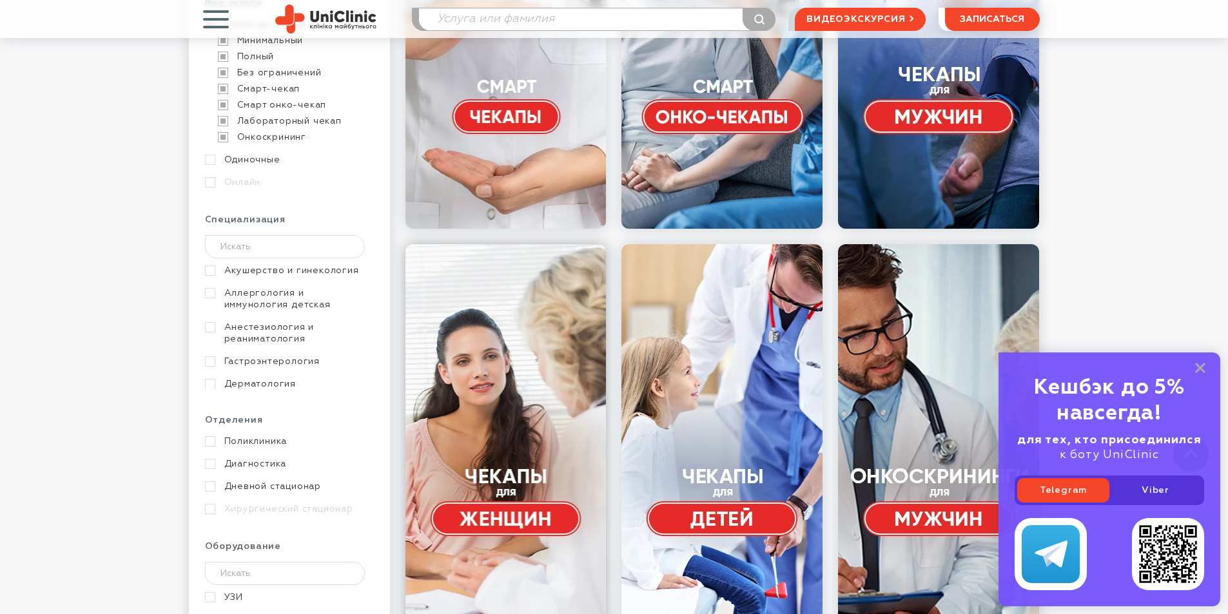
click at [495, 403] on link at bounding box center [505, 437] width 201 height 387
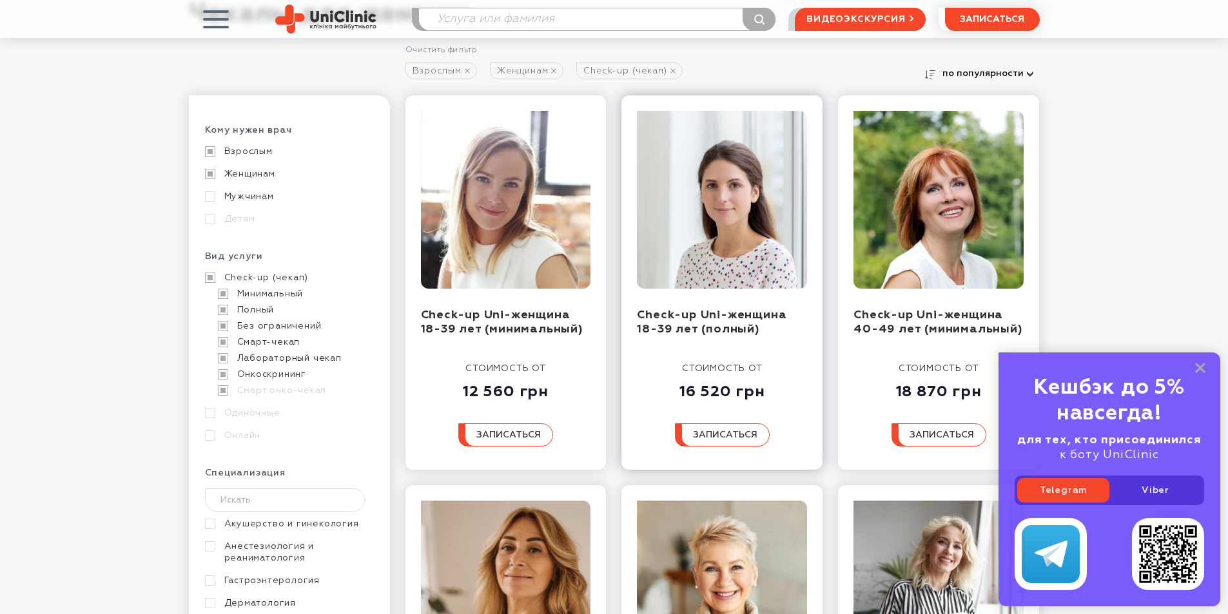
scroll to position [129, 0]
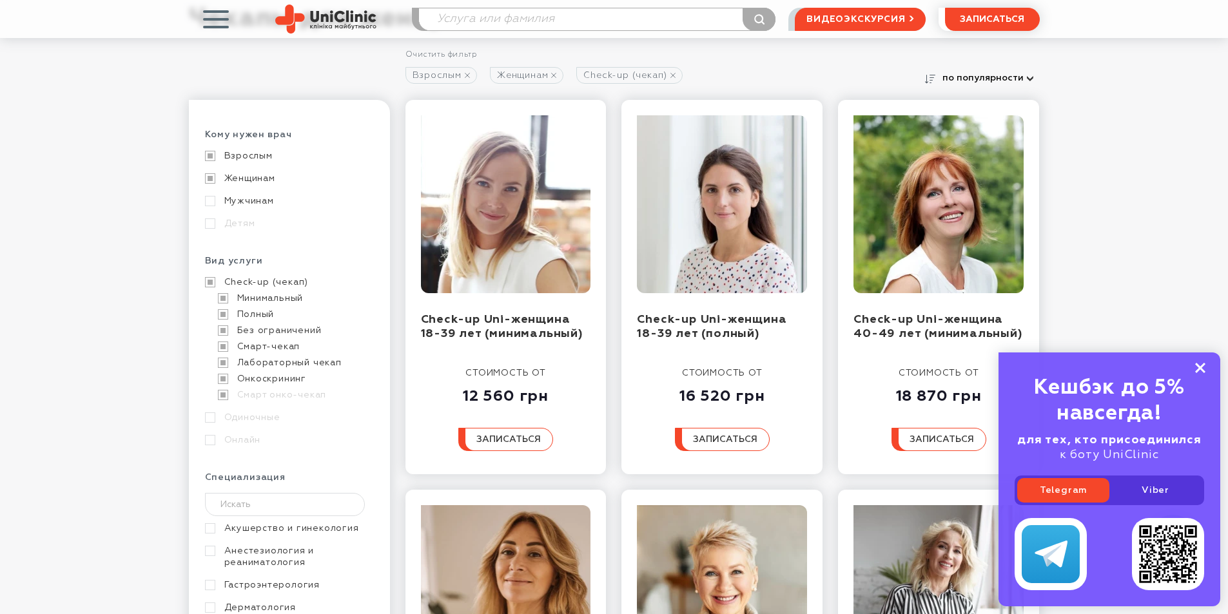
click at [1202, 365] on rect at bounding box center [1200, 368] width 10 height 10
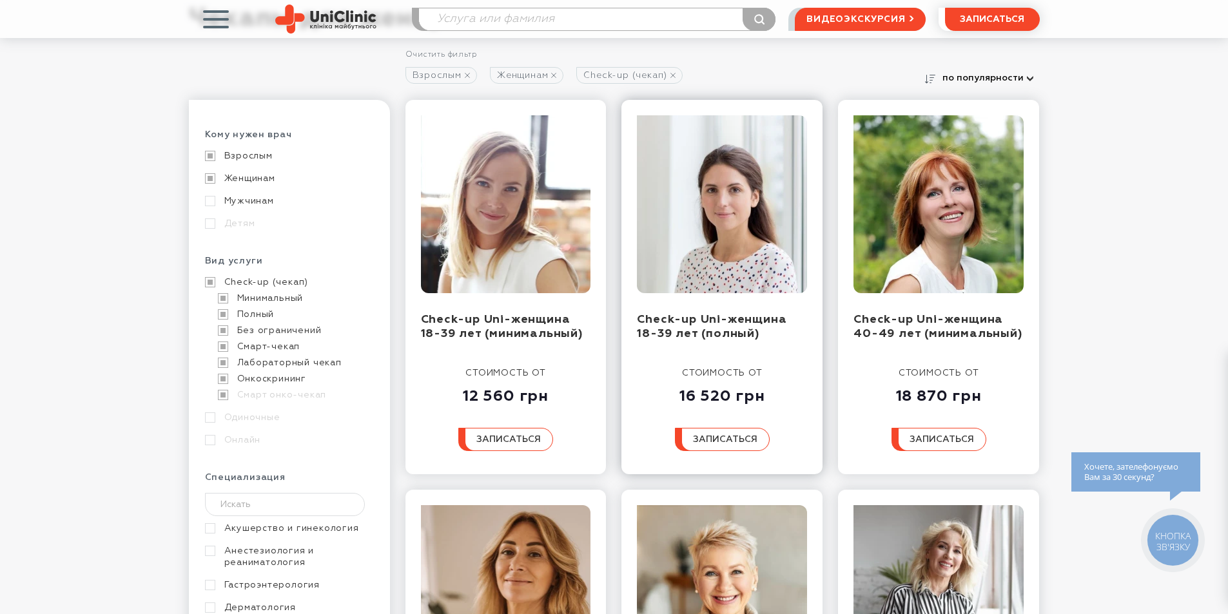
click at [731, 184] on img at bounding box center [722, 204] width 170 height 178
click at [732, 233] on img at bounding box center [722, 204] width 170 height 178
click at [469, 205] on img at bounding box center [506, 204] width 170 height 178
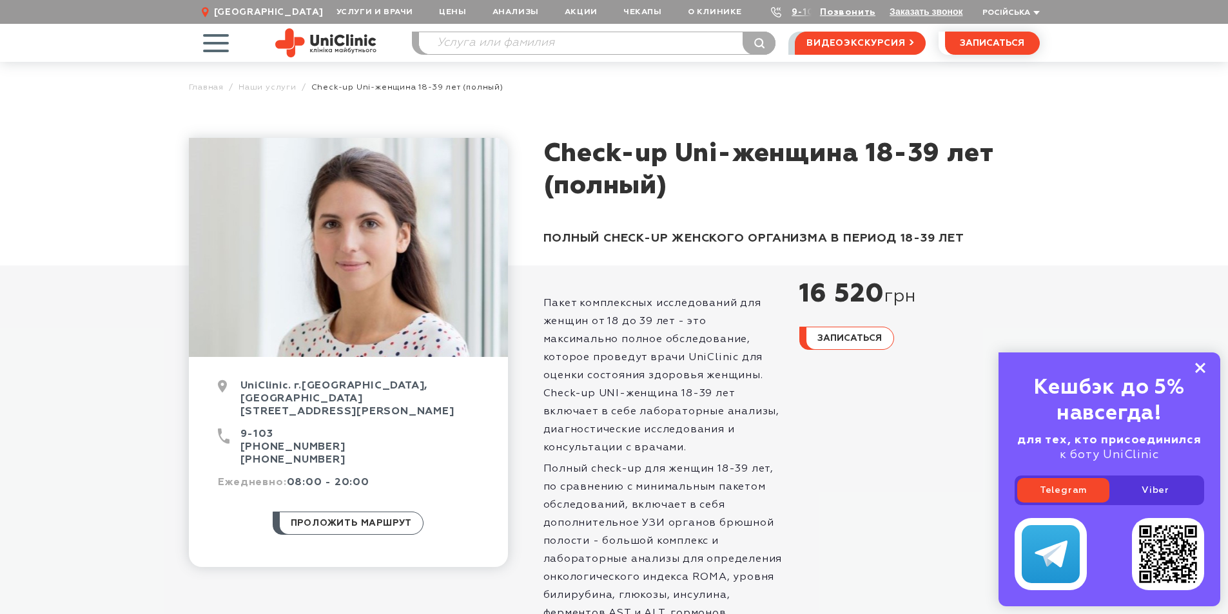
click at [1203, 366] on rect at bounding box center [1200, 368] width 10 height 10
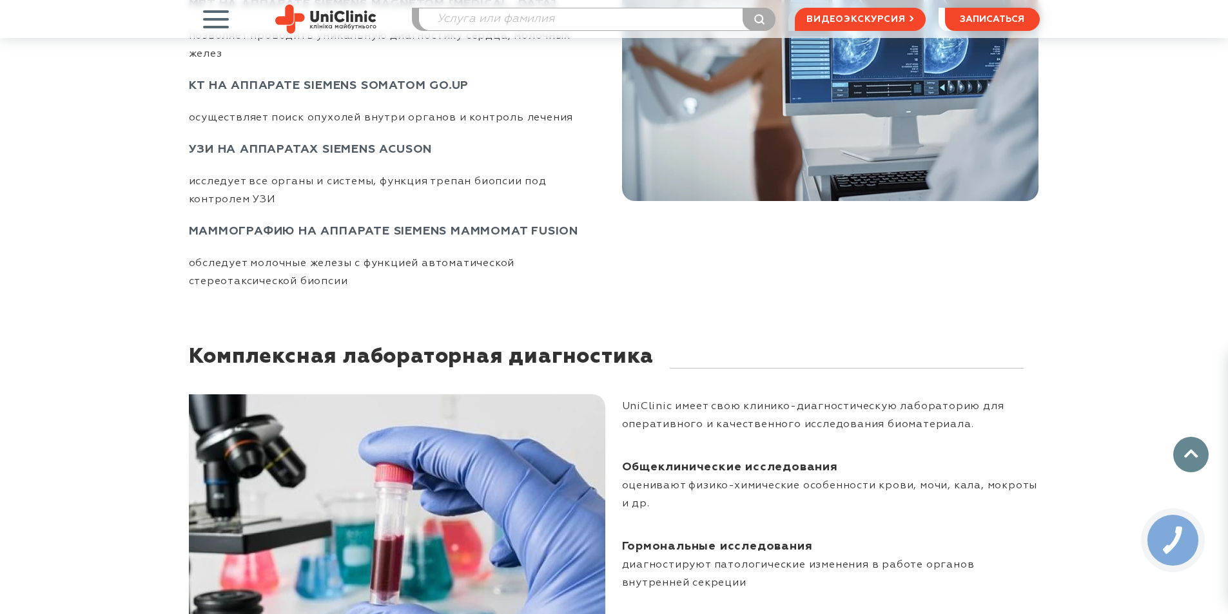
scroll to position [1740, 0]
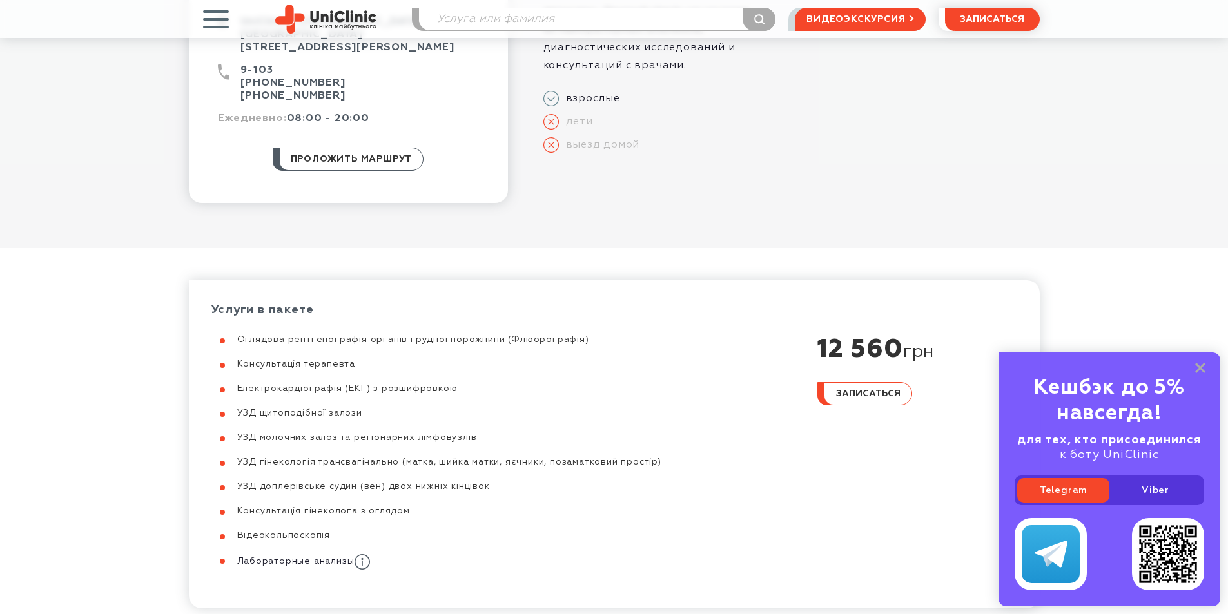
scroll to position [387, 0]
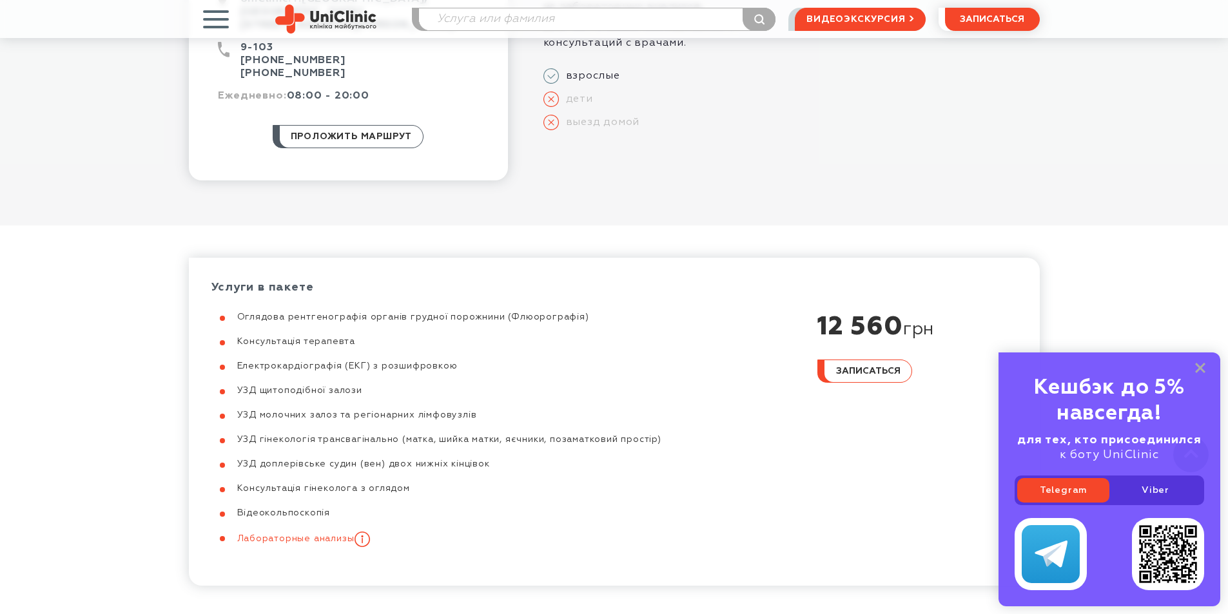
click at [365, 532] on icon at bounding box center [361, 539] width 15 height 15
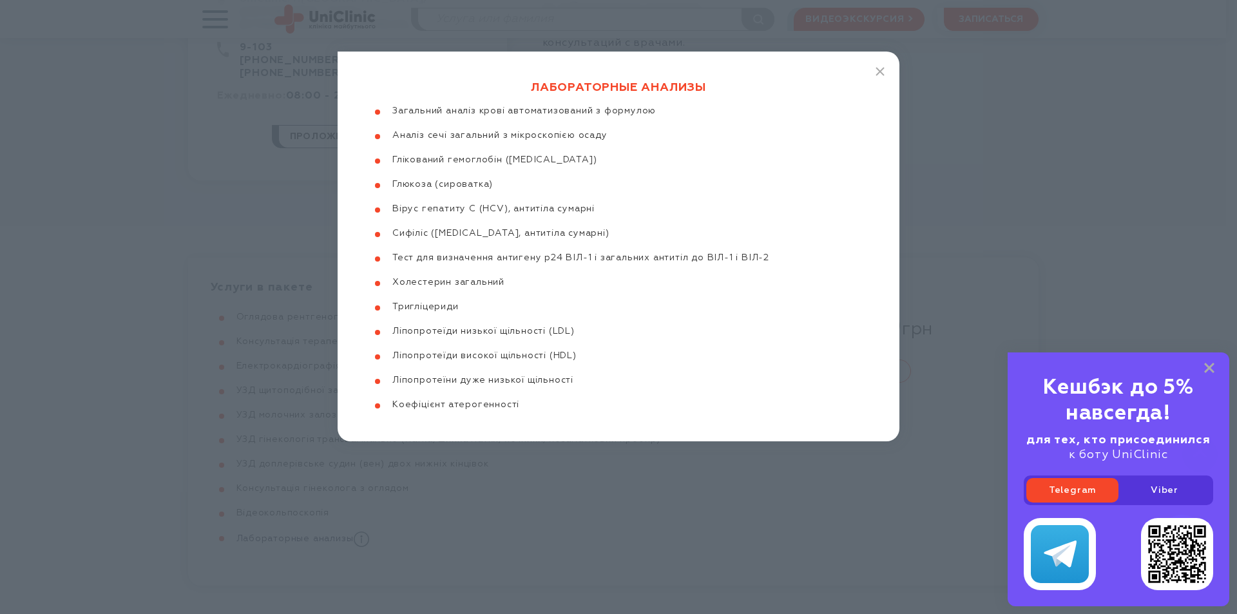
click at [974, 161] on div "Лабораторные анализы Загальний аналіз крові автоматизований з формулою Аналіз с…" at bounding box center [618, 307] width 1237 height 614
